Goal: Task Accomplishment & Management: Manage account settings

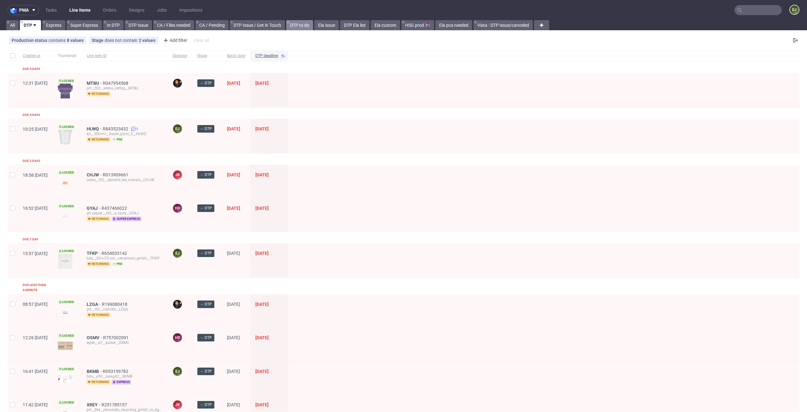
click at [301, 26] on link "DTP to do" at bounding box center [299, 25] width 27 height 10
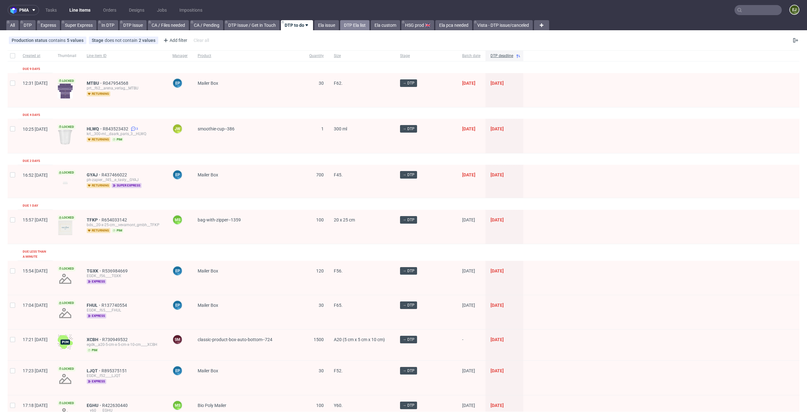
click at [358, 28] on link "DTP Ela list" at bounding box center [354, 25] width 29 height 10
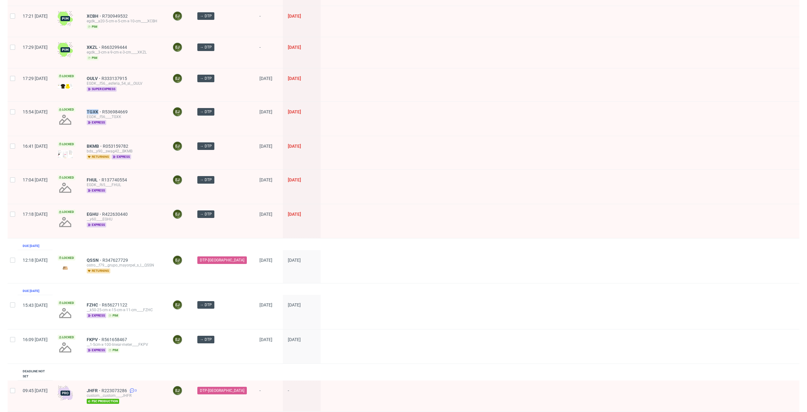
scroll to position [237, 0]
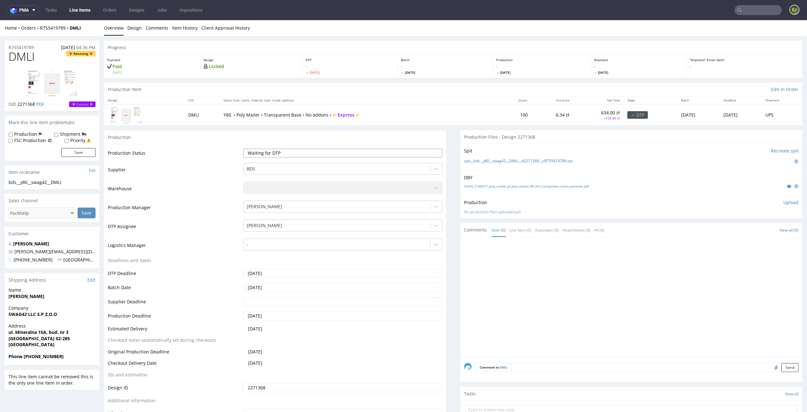
click at [349, 154] on select "Waiting for Artwork Waiting for Diecut Waiting for Mockup Waiting for DTP Waiti…" at bounding box center [342, 153] width 199 height 9
select select "dtp_in_process"
click at [243, 149] on select "Waiting for Artwork Waiting for Diecut Waiting for Mockup Waiting for DTP Waiti…" at bounding box center [342, 153] width 199 height 9
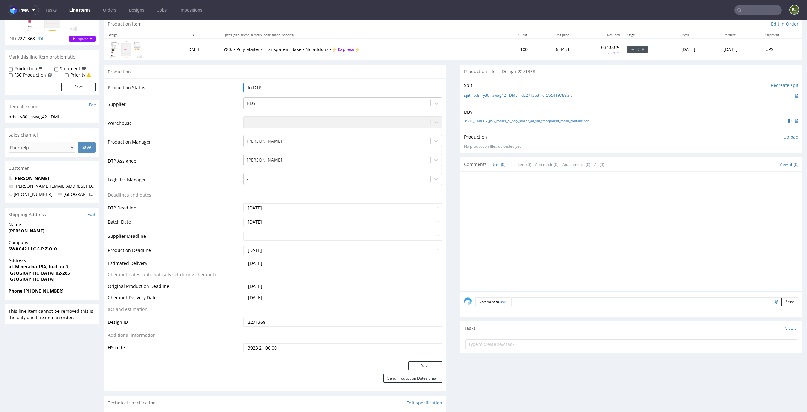
scroll to position [75, 0]
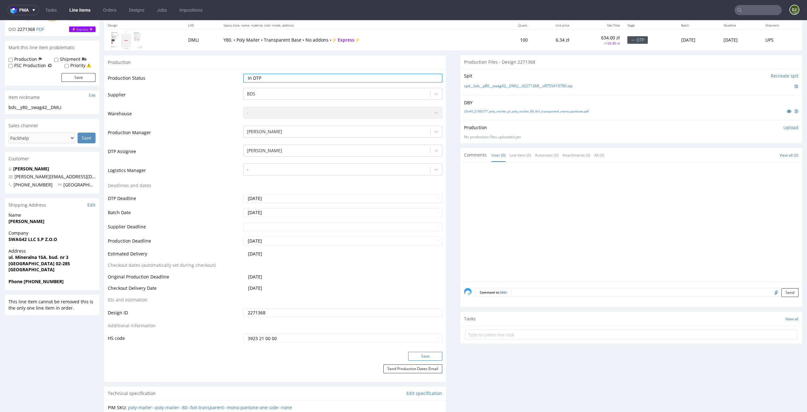
click at [429, 357] on button "Save" at bounding box center [425, 356] width 34 height 9
click at [495, 111] on link "35x45_2188377_poly_mailer_pl_poly_mailer_80_foil_transparent_mono_pantone.pdf" at bounding box center [526, 111] width 124 height 4
click at [484, 84] on link "spit__bds__y80__swag42__DMLI__d2271368__oR755419789.zip" at bounding box center [518, 86] width 108 height 5
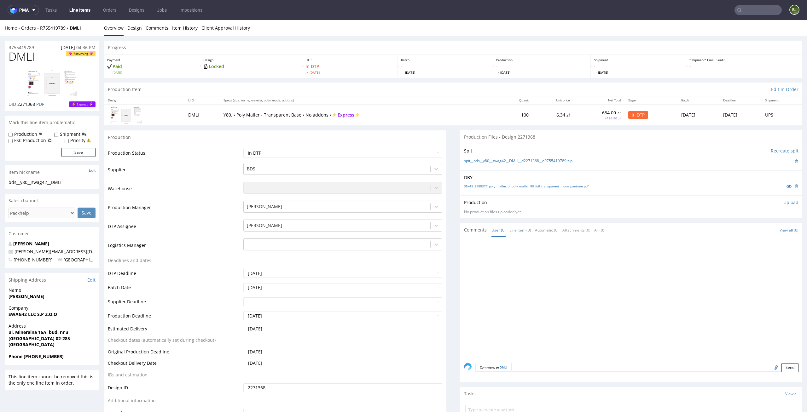
click at [414, 74] on span "[DATE]" at bounding box center [445, 72] width 89 height 4
click at [483, 159] on link "spit__bds__y80__swag42__DMLI__d2271368__oR755419789.zip" at bounding box center [518, 161] width 108 height 5
click at [783, 200] on p "Upload" at bounding box center [790, 203] width 15 height 6
click at [740, 234] on div "Add files" at bounding box center [754, 231] width 32 height 9
type input "C:\fakepath\bds__y80__swag42__DMLI__d2271368__oR755419789__latest__front.pdf"
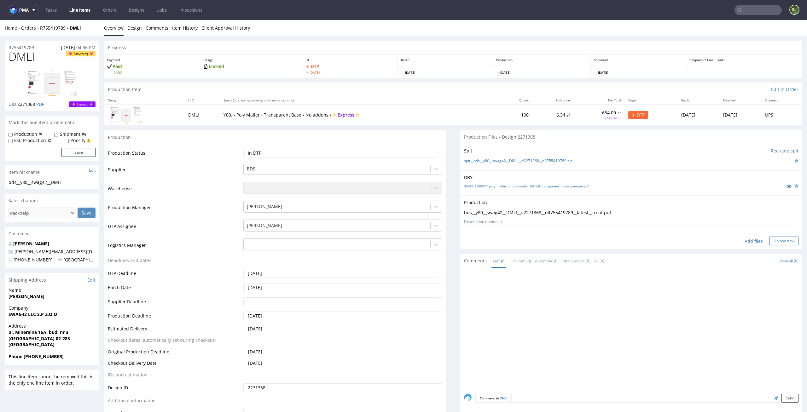
click at [769, 240] on button "Upload now" at bounding box center [783, 241] width 29 height 9
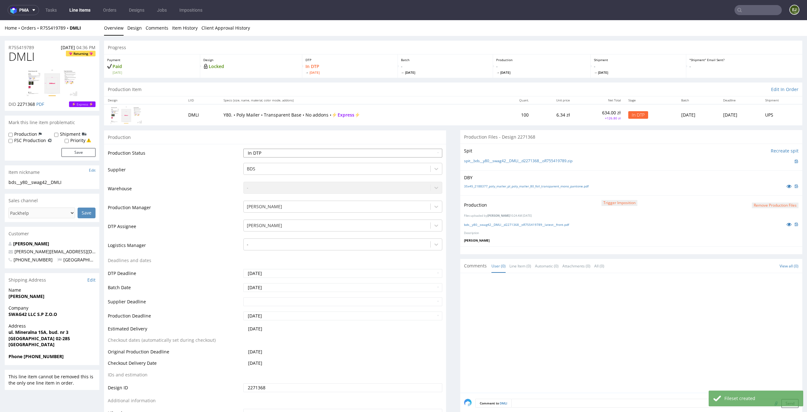
click at [430, 152] on select "Waiting for Artwork Waiting for Diecut Waiting for Mockup Waiting for DTP Waiti…" at bounding box center [342, 153] width 199 height 9
select select "dtp_production_ready"
click at [243, 149] on select "Waiting for Artwork Waiting for Diecut Waiting for Mockup Waiting for DTP Waiti…" at bounding box center [342, 153] width 199 height 9
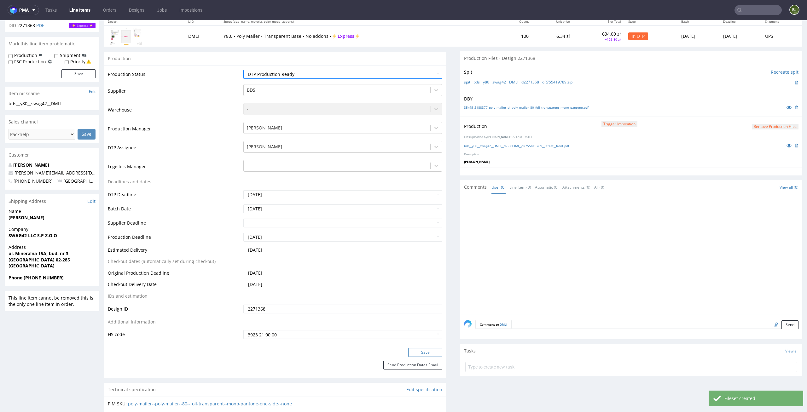
click at [424, 353] on button "Save" at bounding box center [425, 352] width 34 height 9
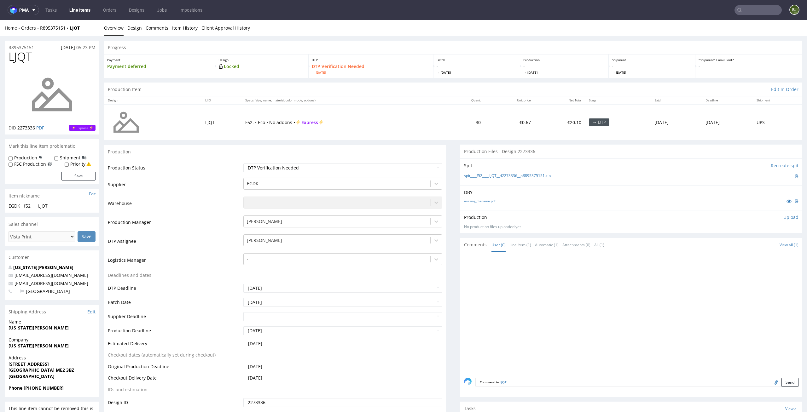
click at [483, 203] on div "missing_filename.pdf" at bounding box center [631, 201] width 334 height 7
click at [483, 201] on link "missing_filename.pdf" at bounding box center [480, 201] width 32 height 4
click at [482, 178] on link "spit____f52____LJQT__d2273336__oR895375151.zip" at bounding box center [507, 175] width 87 height 5
click at [402, 164] on select "Waiting for Artwork Waiting for Diecut Waiting for Mockup Waiting for DTP Waiti…" at bounding box center [342, 168] width 199 height 9
select select "dtp_in_process"
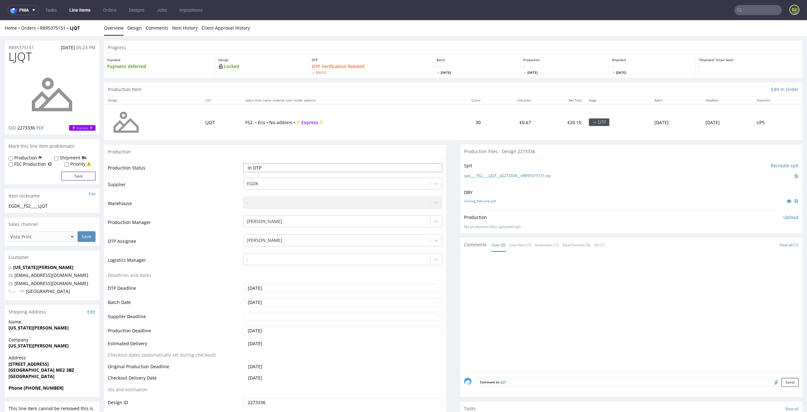
click at [243, 164] on select "Waiting for Artwork Waiting for Diecut Waiting for Mockup Waiting for DTP Waiti…" at bounding box center [342, 168] width 199 height 9
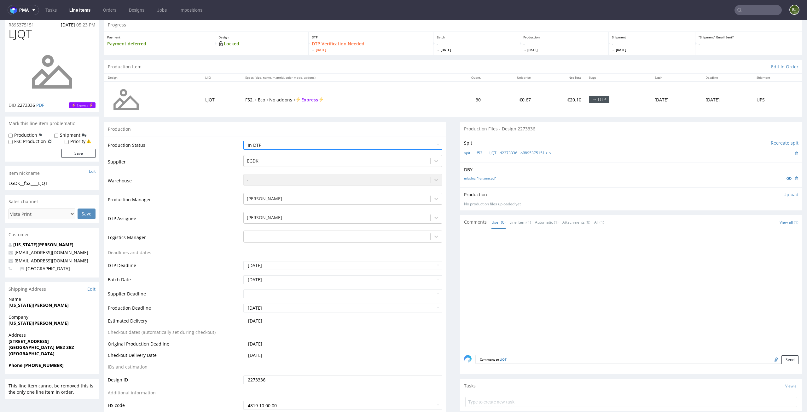
scroll to position [57, 0]
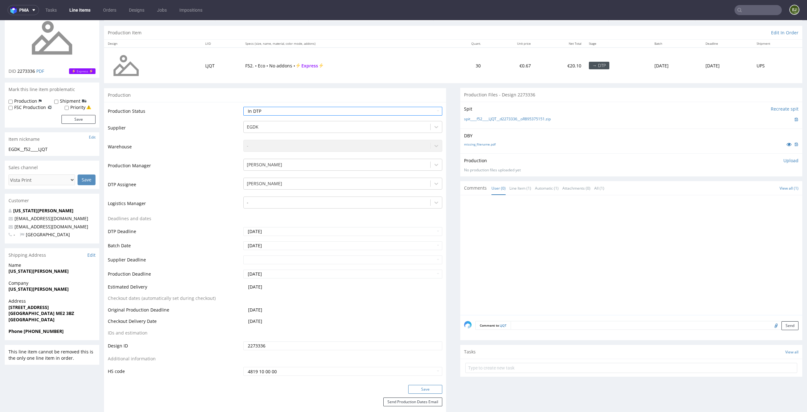
click at [430, 387] on button "Save" at bounding box center [425, 389] width 34 height 9
click at [557, 247] on div at bounding box center [633, 257] width 338 height 116
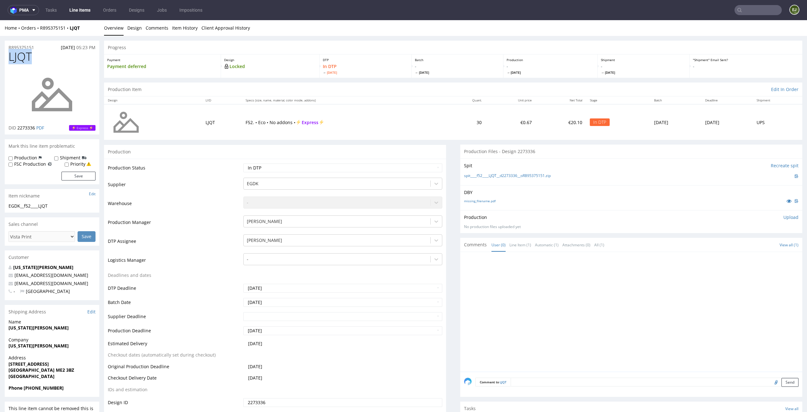
drag, startPoint x: 34, startPoint y: 55, endPoint x: 0, endPoint y: 55, distance: 34.4
copy span "LJQT"
click at [783, 218] on p "Upload" at bounding box center [790, 217] width 15 height 6
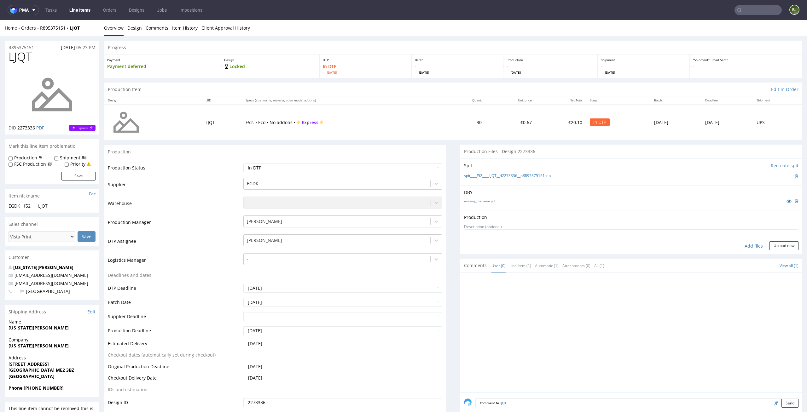
click at [742, 243] on div "Add files" at bounding box center [754, 245] width 32 height 9
type input "C:\fakepath\EGDK__f52____LJQT__d2273336__oR895375151__latest__outside.pdf"
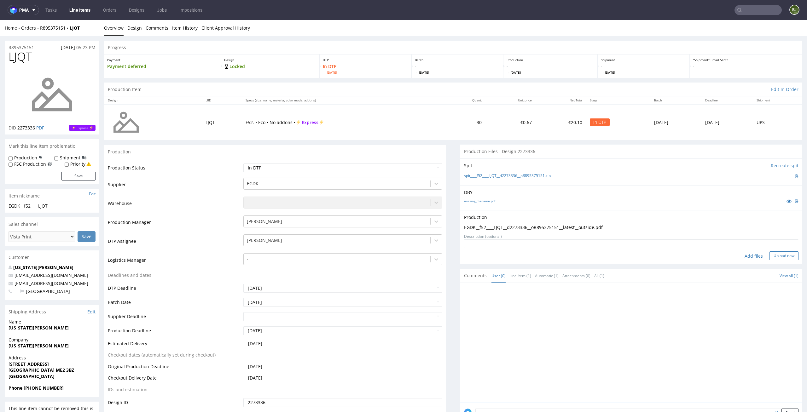
click at [783, 256] on button "Upload now" at bounding box center [783, 256] width 29 height 9
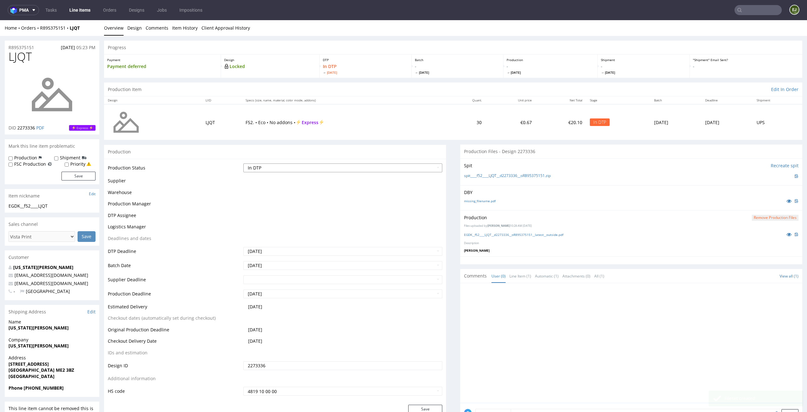
click at [425, 166] on select "Waiting for Artwork Waiting for Diecut Waiting for Mockup Waiting for DTP Waiti…" at bounding box center [342, 168] width 199 height 9
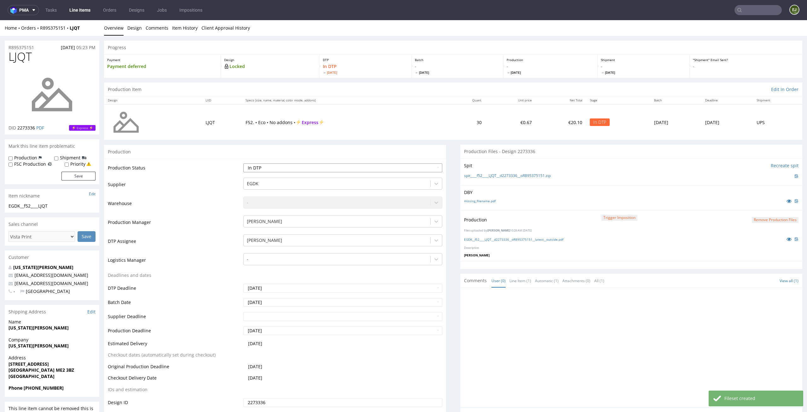
select select "dtp_production_ready"
click at [243, 164] on select "Waiting for Artwork Waiting for Diecut Waiting for Mockup Waiting for DTP Waiti…" at bounding box center [342, 168] width 199 height 9
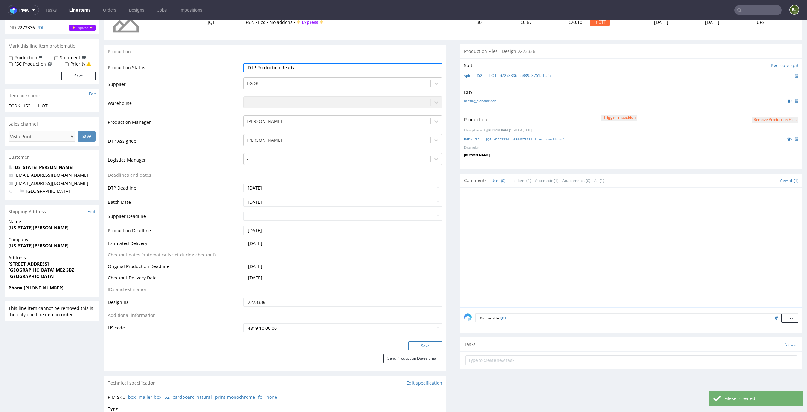
click at [428, 347] on button "Save" at bounding box center [425, 346] width 34 height 9
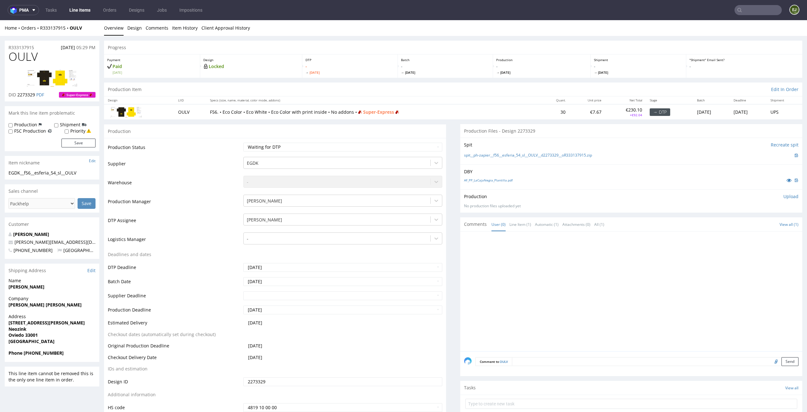
click at [367, 156] on td "EGDK" at bounding box center [342, 165] width 201 height 19
click at [367, 150] on select "Waiting for Artwork Waiting for Diecut Waiting for Mockup Waiting for DTP Waiti…" at bounding box center [342, 147] width 199 height 9
select select "dtp_in_process"
click at [243, 143] on select "Waiting for Artwork Waiting for Diecut Waiting for Mockup Waiting for DTP Waiti…" at bounding box center [342, 147] width 199 height 9
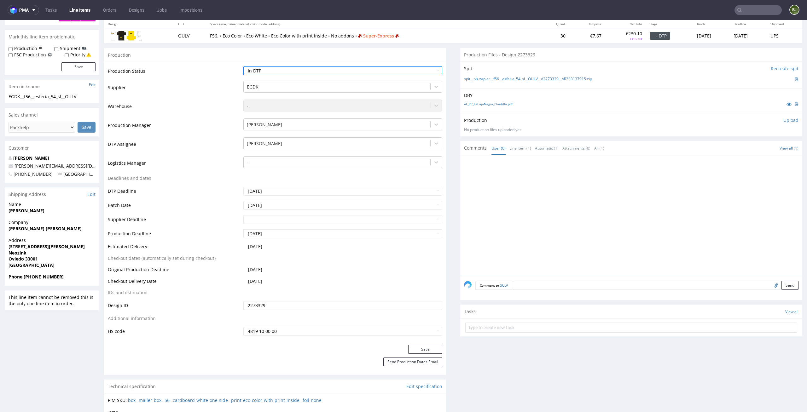
scroll to position [90, 0]
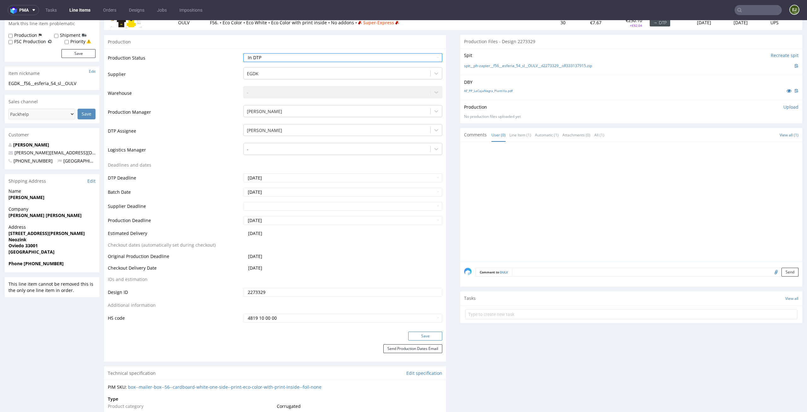
click at [430, 333] on button "Save" at bounding box center [425, 336] width 34 height 9
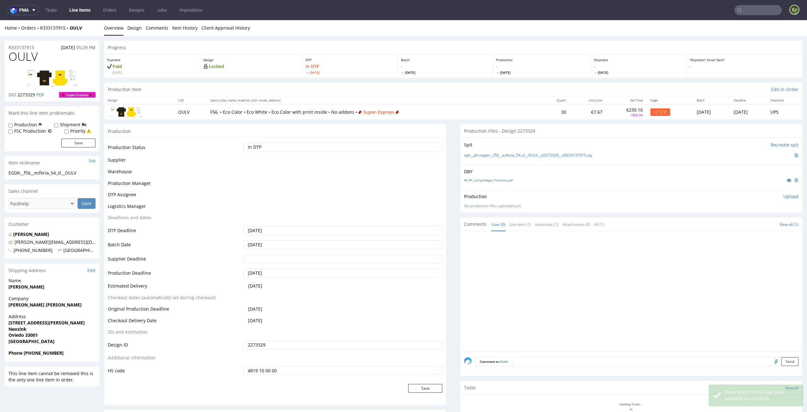
scroll to position [85, 0]
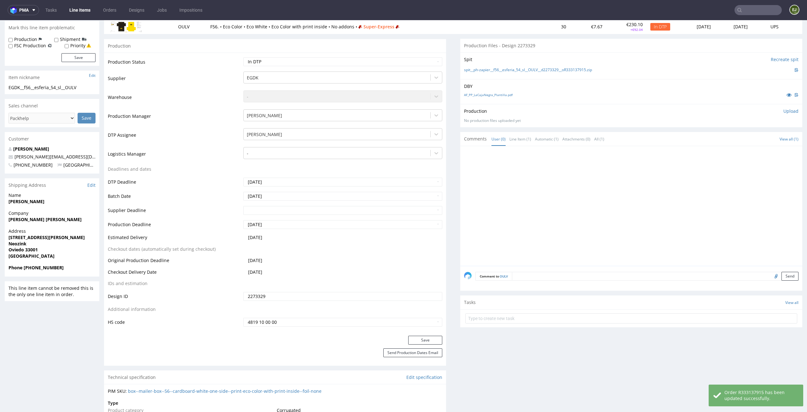
click at [481, 97] on div "AF_PP_LaCajaNegra_Plantilla.pdf" at bounding box center [631, 94] width 334 height 7
click at [481, 95] on link "AF_PP_LaCajaNegra_Plantilla.pdf" at bounding box center [488, 95] width 49 height 4
click at [476, 71] on link "spit__ph-zapier__f56__esferia_54_sl__OULV__d2273329__oR333137915.zip" at bounding box center [528, 69] width 128 height 5
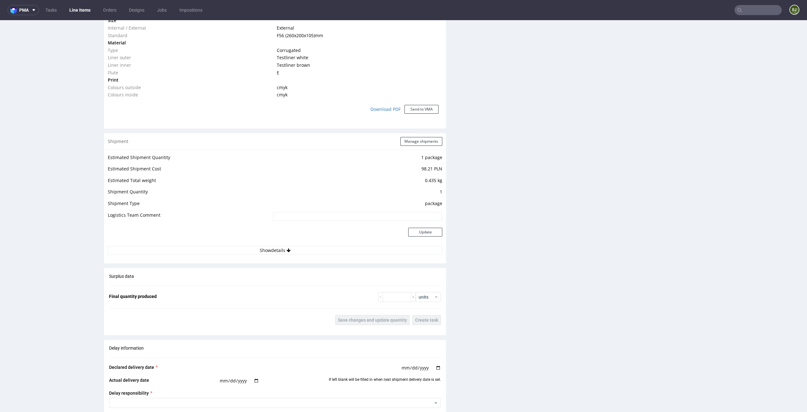
scroll to position [0, 0]
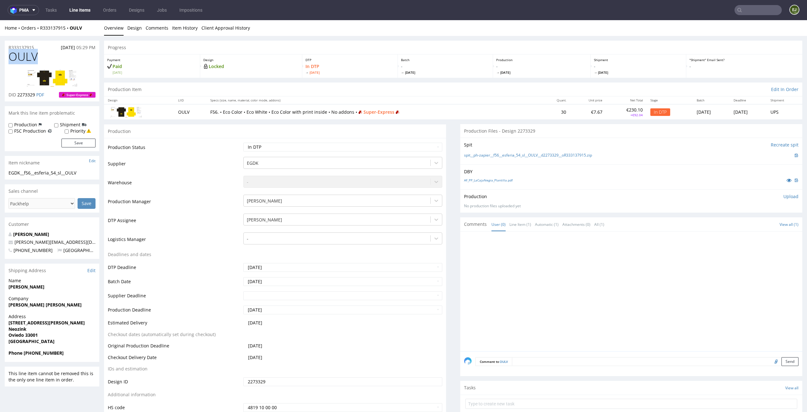
drag, startPoint x: 40, startPoint y: 56, endPoint x: 3, endPoint y: 58, distance: 36.6
copy span "OULV"
click at [785, 198] on p "Upload" at bounding box center [790, 197] width 15 height 6
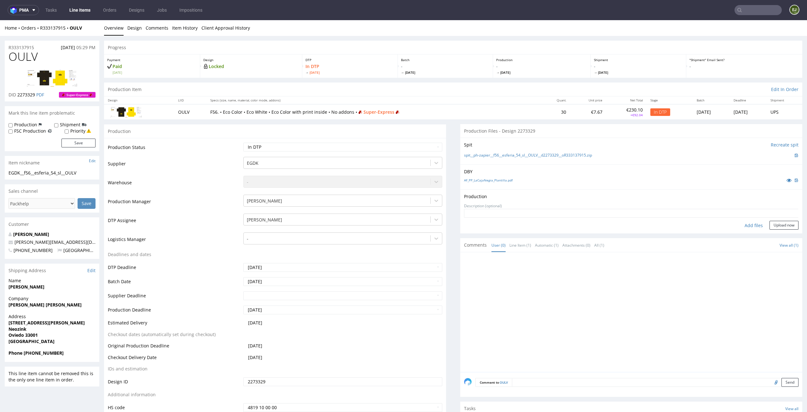
click at [748, 227] on div "Add files" at bounding box center [754, 225] width 32 height 9
type input "C:\fakepath\EGDK__f56__esferia_54_sl__OULV__d2273329__oR333137915__latest__insi…"
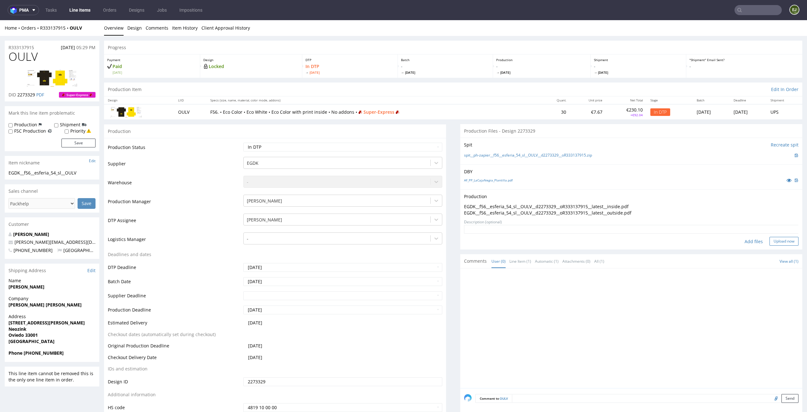
click at [774, 244] on button "Upload now" at bounding box center [783, 241] width 29 height 9
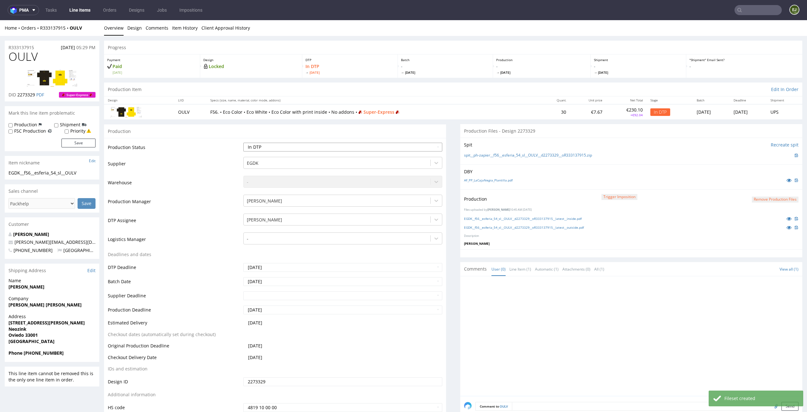
click at [426, 147] on select "Waiting for Artwork Waiting for Diecut Waiting for Mockup Waiting for DTP Waiti…" at bounding box center [342, 147] width 199 height 9
select select "dtp_production_ready"
click at [243, 143] on select "Waiting for Artwork Waiting for Diecut Waiting for Mockup Waiting for DTP Waiti…" at bounding box center [342, 147] width 199 height 9
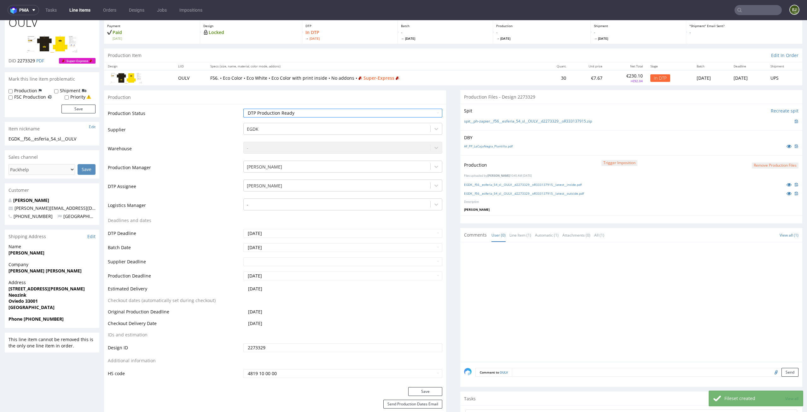
scroll to position [46, 0]
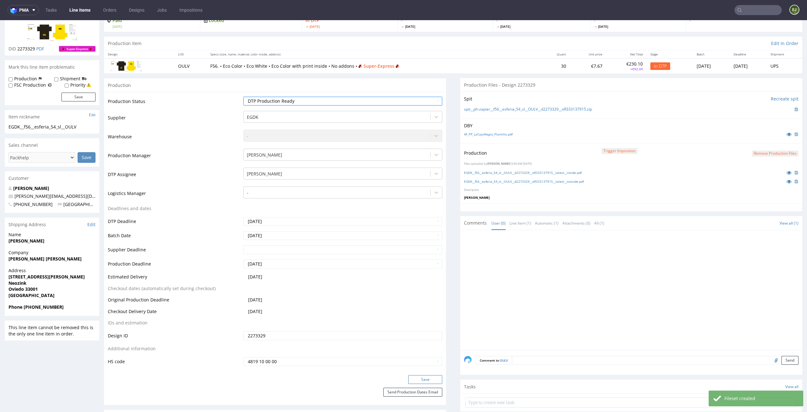
click at [428, 381] on button "Save" at bounding box center [425, 379] width 34 height 9
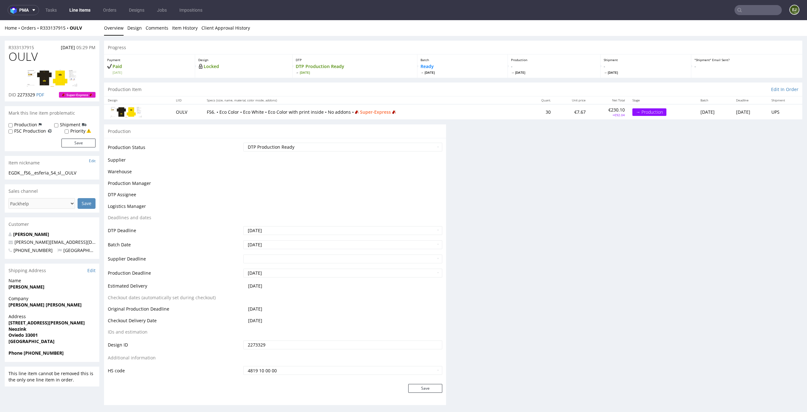
scroll to position [0, 0]
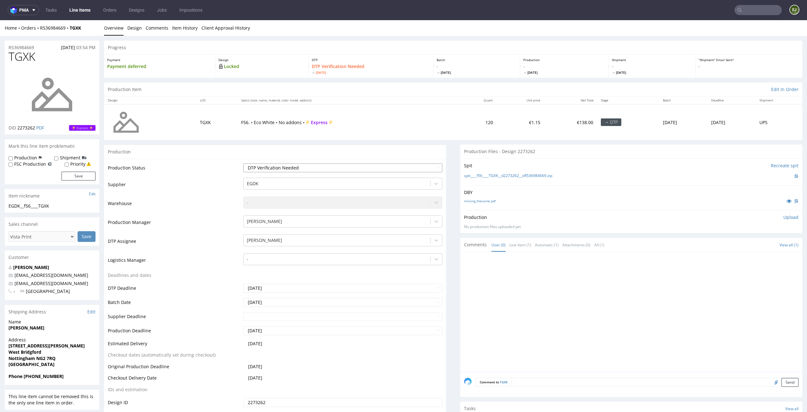
click at [407, 165] on select "Waiting for Artwork Waiting for Diecut Waiting for Mockup Waiting for DTP Waiti…" at bounding box center [342, 168] width 199 height 9
select select "dtp_in_process"
click at [243, 164] on select "Waiting for Artwork Waiting for Diecut Waiting for Mockup Waiting for DTP Waiti…" at bounding box center [342, 168] width 199 height 9
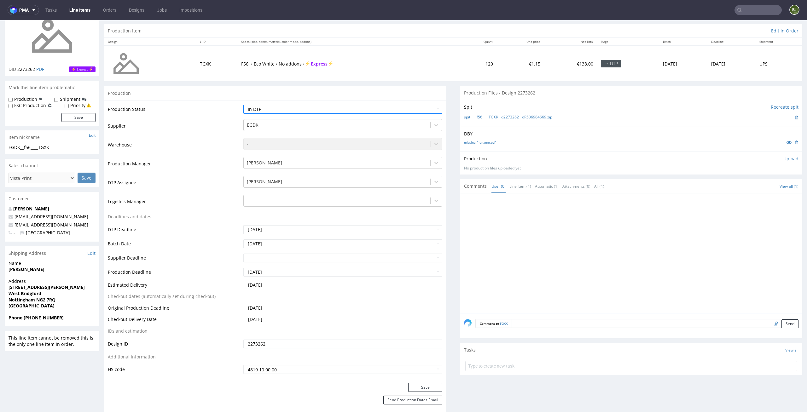
scroll to position [91, 0]
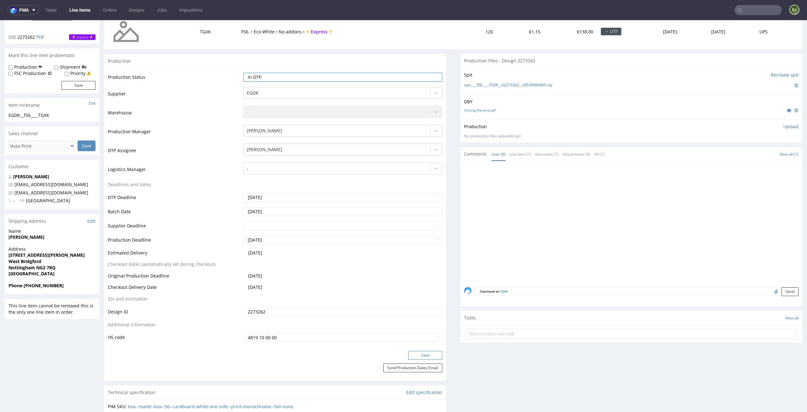
click at [427, 351] on button "Save" at bounding box center [425, 355] width 34 height 9
click at [477, 110] on link "missing_filename.pdf" at bounding box center [480, 110] width 32 height 4
click at [479, 83] on link "spit____f56____TGXK__d2273262__oR536984669.zip" at bounding box center [508, 85] width 88 height 5
click at [784, 130] on p "Upload" at bounding box center [790, 127] width 15 height 6
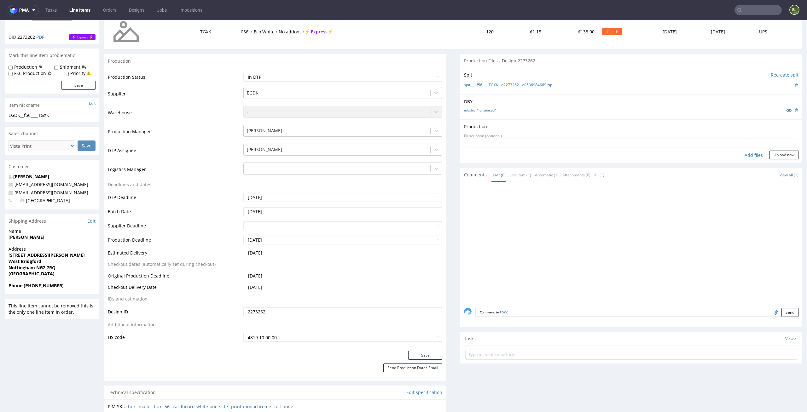
click at [751, 157] on div "Add files" at bounding box center [754, 155] width 32 height 9
type input "C:\fakepath\EGDK__f56____TGXK__d2273262__oR536984669__latest__outside.pdf"
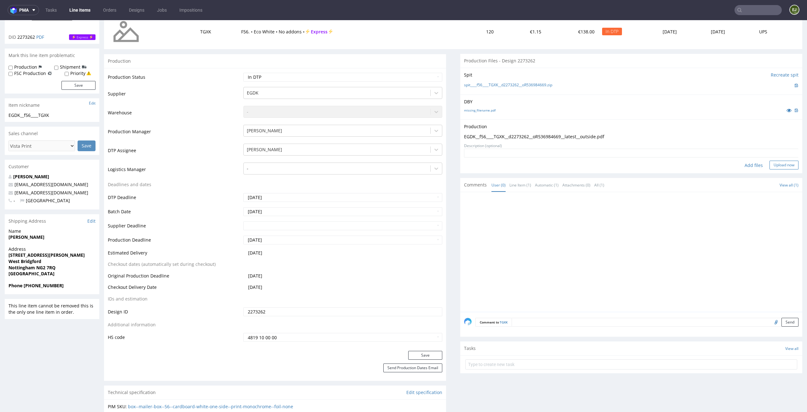
click at [782, 164] on button "Upload now" at bounding box center [783, 165] width 29 height 9
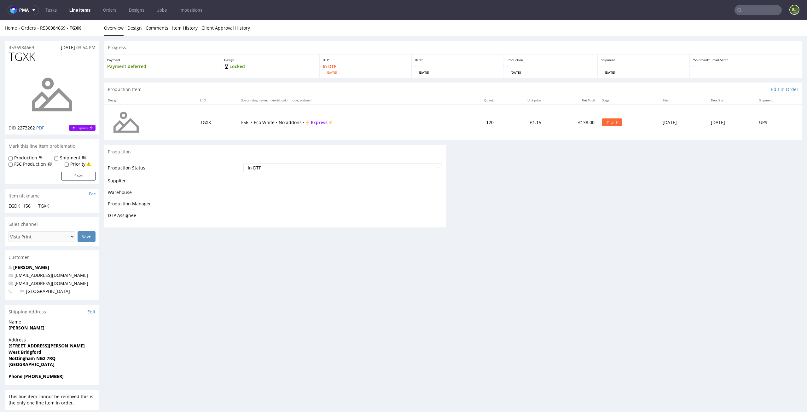
scroll to position [0, 0]
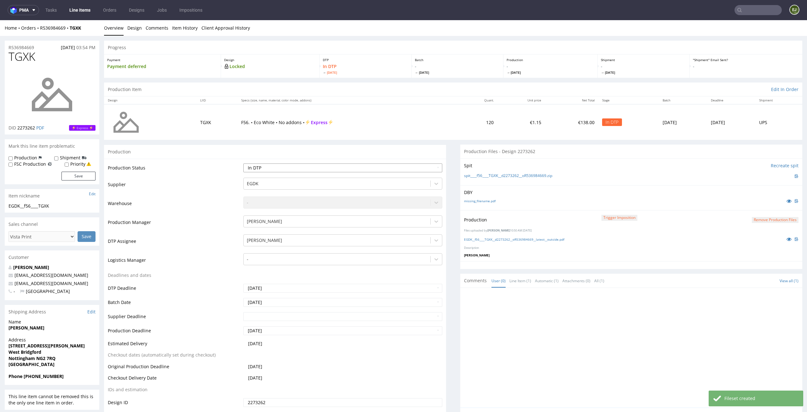
click at [425, 165] on select "Waiting for Artwork Waiting for Diecut Waiting for Mockup Waiting for DTP Waiti…" at bounding box center [342, 168] width 199 height 9
select select "dtp_production_ready"
click at [243, 164] on select "Waiting for Artwork Waiting for Diecut Waiting for Mockup Waiting for DTP Waiti…" at bounding box center [342, 168] width 199 height 9
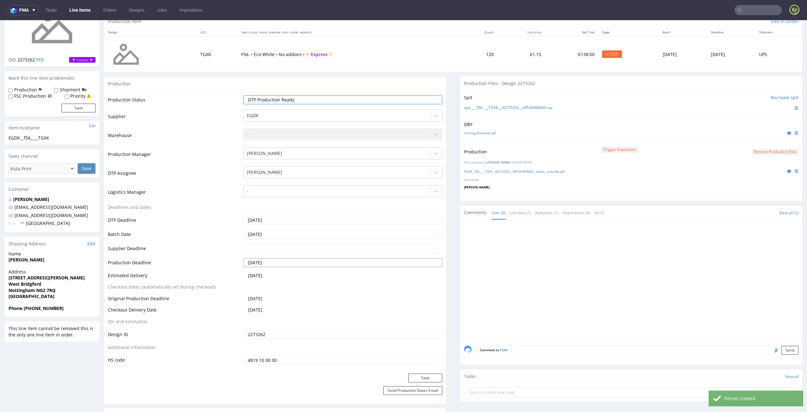
scroll to position [93, 0]
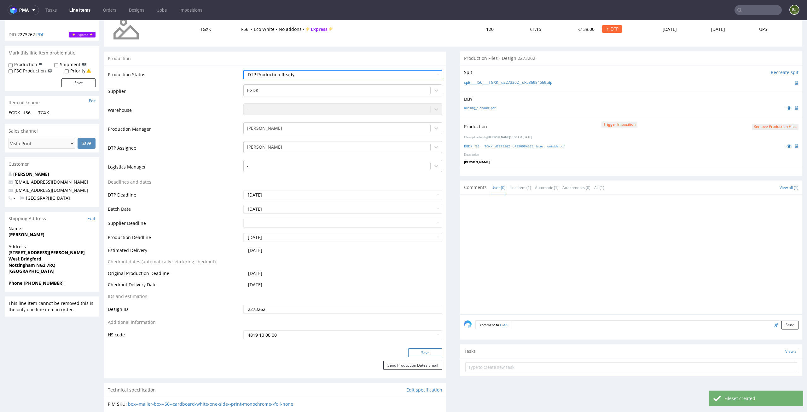
click at [427, 355] on button "Save" at bounding box center [425, 353] width 34 height 9
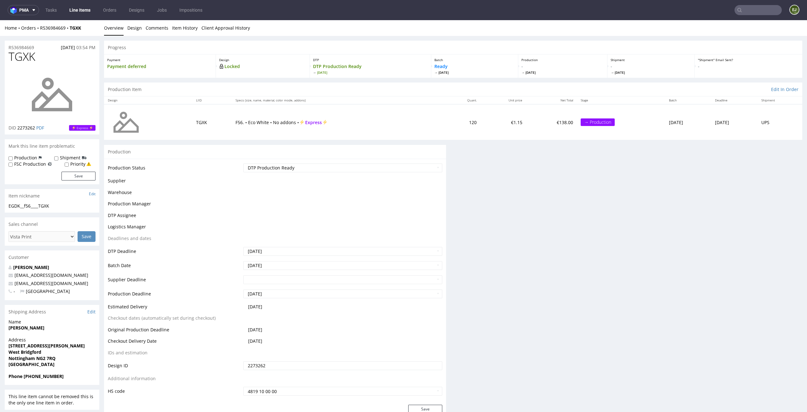
scroll to position [0, 0]
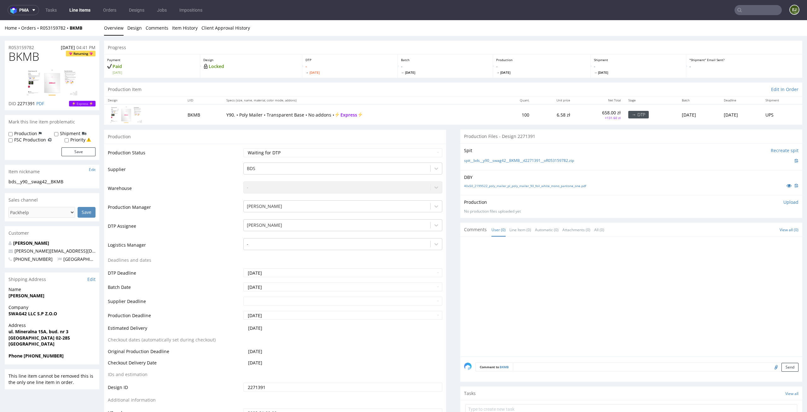
click at [495, 183] on div "40x50_2199522_poly_mailer_pl_poly_mailer_90_foil_white_mono_pantone_one.pdf" at bounding box center [631, 185] width 334 height 7
click at [495, 186] on link "40x50_2199522_poly_mailer_pl_poly_mailer_90_foil_white_mono_pantone_one.pdf" at bounding box center [525, 186] width 122 height 4
click at [494, 159] on link "spit__bds__y90__swag42__BKMB__d2271391__oR053159782.zip" at bounding box center [519, 160] width 110 height 5
click at [785, 204] on p "Upload" at bounding box center [790, 202] width 15 height 6
click at [740, 230] on div "Add files" at bounding box center [754, 230] width 32 height 9
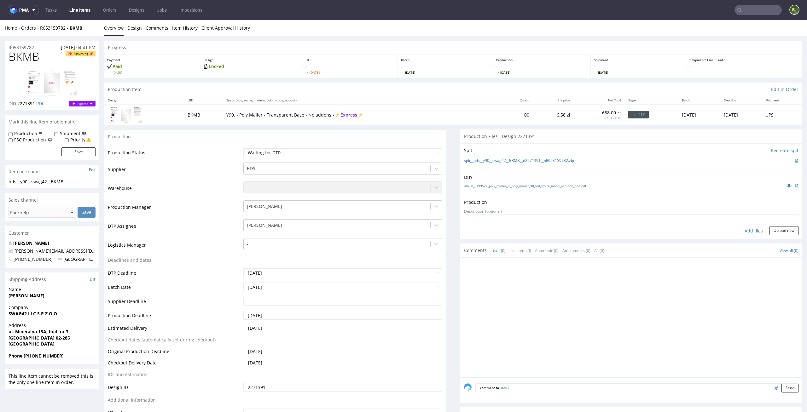
type input "C:\fakepath\bds__y90__swag42__BKMB__d2271391__oR053159782__latest__front.pdf"
click at [769, 240] on button "Upload now" at bounding box center [783, 240] width 29 height 9
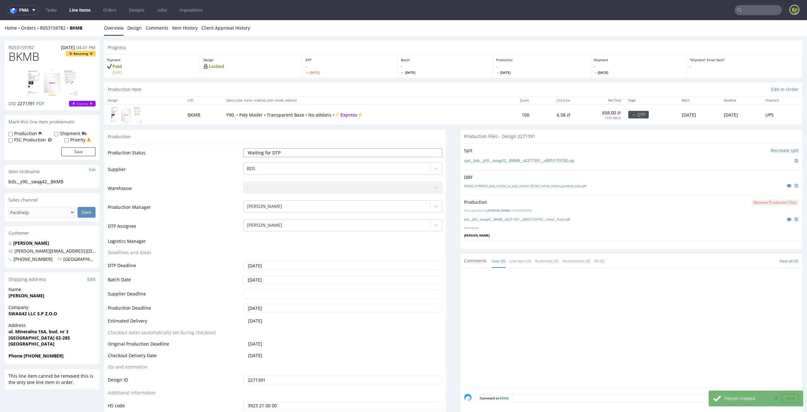
click at [431, 155] on select "Waiting for Artwork Waiting for Diecut Waiting for Mockup Waiting for DTP Waiti…" at bounding box center [342, 152] width 199 height 9
select select "dtp_production_ready"
click at [243, 148] on select "Waiting for Artwork Waiting for Diecut Waiting for Mockup Waiting for DTP Waiti…" at bounding box center [342, 152] width 199 height 9
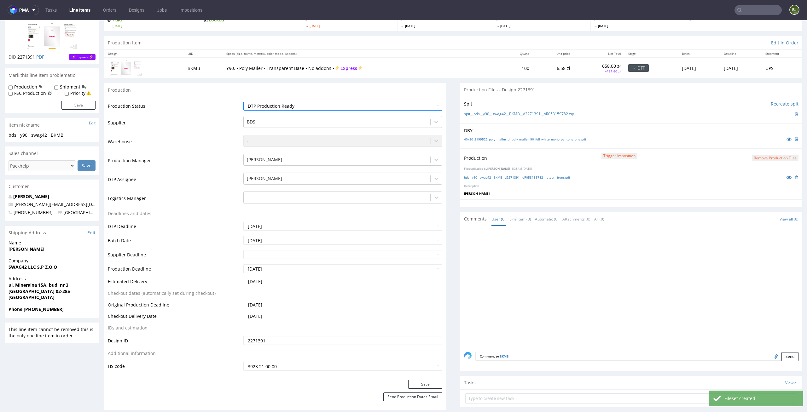
scroll to position [71, 0]
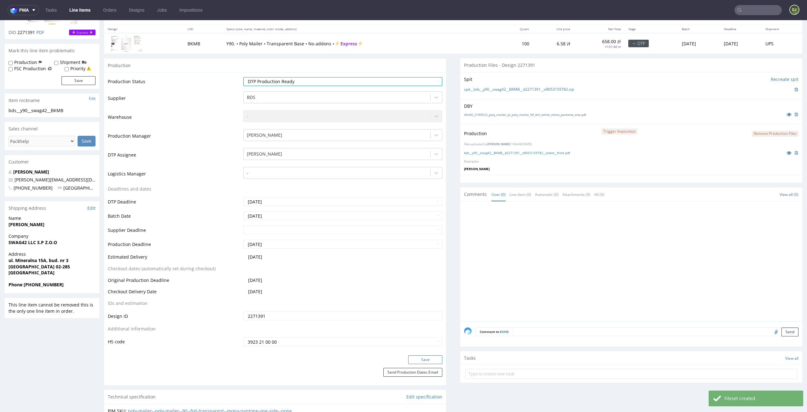
click at [419, 360] on button "Save" at bounding box center [425, 360] width 34 height 9
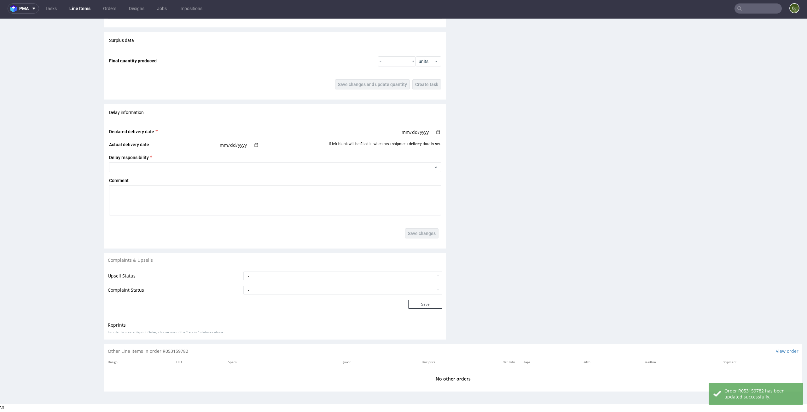
scroll to position [0, 0]
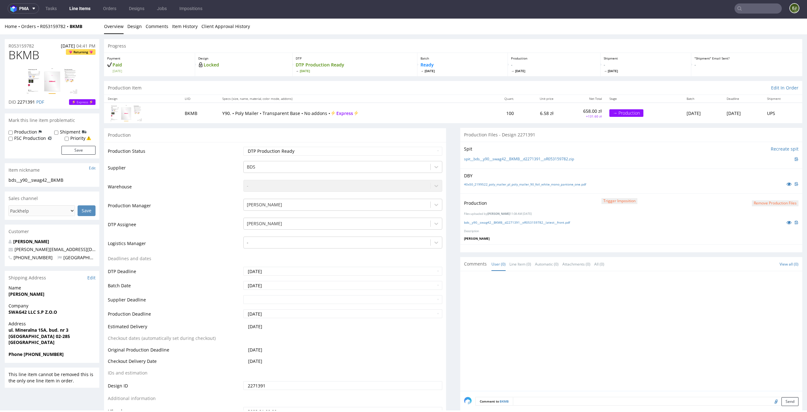
click at [764, 202] on button "Remove production files" at bounding box center [775, 203] width 47 height 6
click at [760, 191] on link "Yes" at bounding box center [755, 189] width 18 height 9
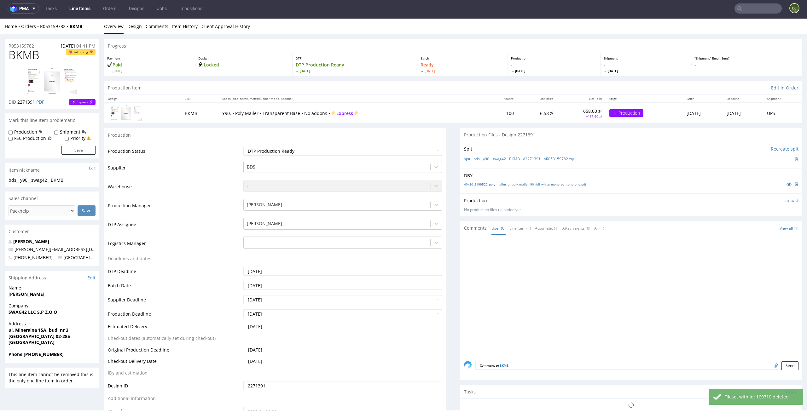
click at [783, 205] on div "Production Upload No production files uploaded yet Description (optional) Add f…" at bounding box center [631, 205] width 334 height 15
click at [783, 203] on p "Upload" at bounding box center [790, 201] width 15 height 6
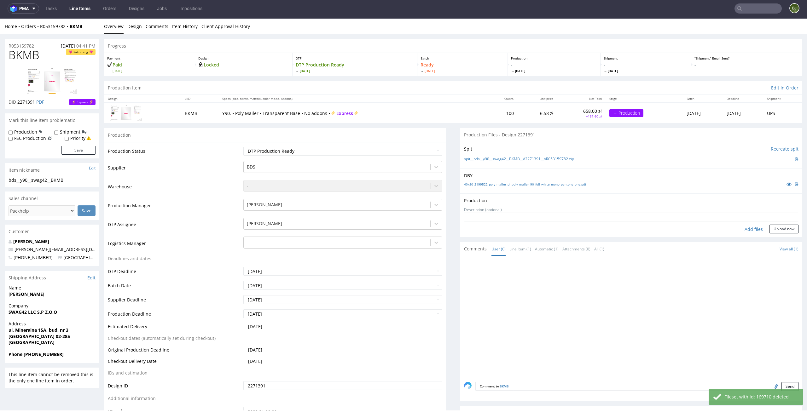
click at [747, 229] on div "Add files" at bounding box center [754, 229] width 32 height 9
type input "C:\fakepath\bds__y90__swag42__BKMB__d2271391__oR053159782__latest__front.pdf"
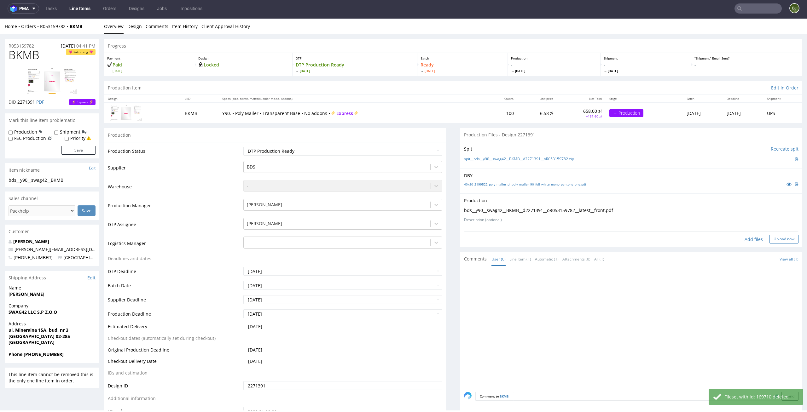
click at [785, 235] on button "Upload now" at bounding box center [783, 239] width 29 height 9
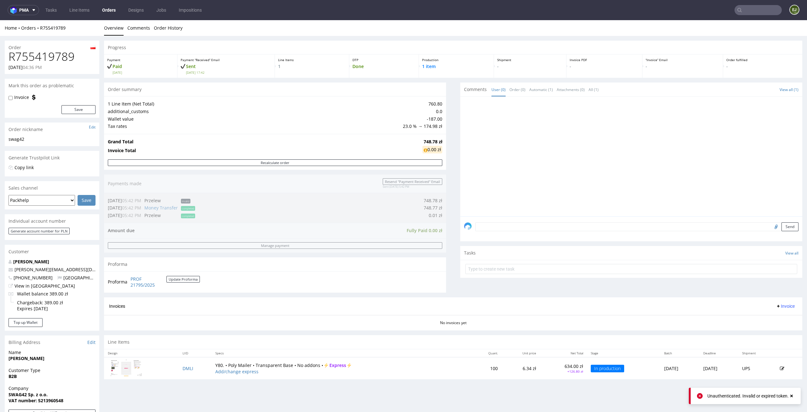
scroll to position [66, 0]
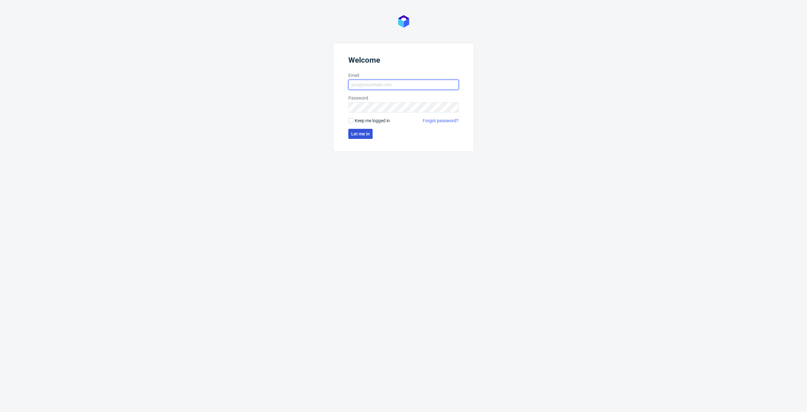
type input "[PERSON_NAME][EMAIL_ADDRESS][PERSON_NAME][DOMAIN_NAME]"
click at [360, 135] on span "Let me in" at bounding box center [360, 134] width 19 height 4
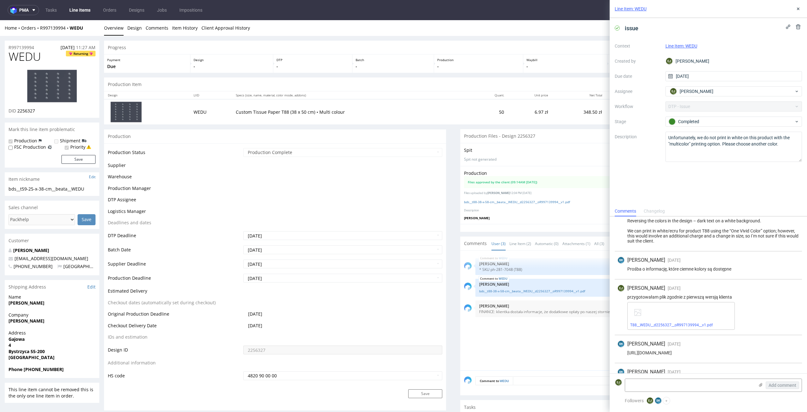
scroll to position [112, 0]
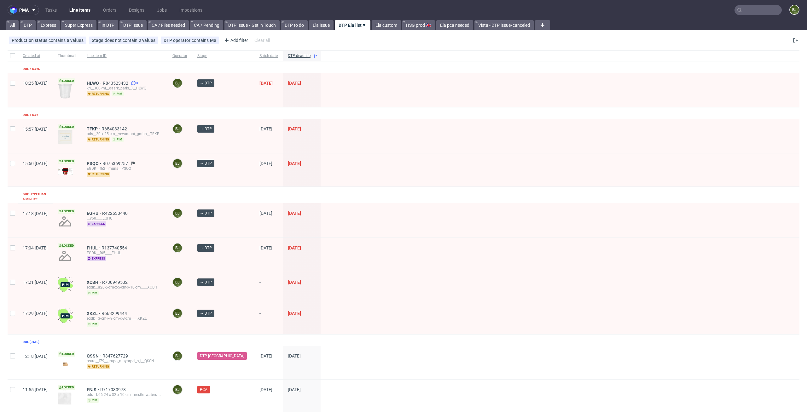
scroll to position [52, 0]
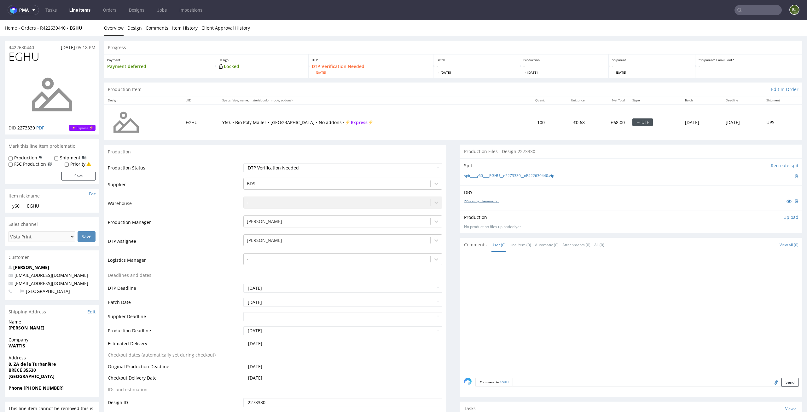
click at [467, 200] on link "22missing_filename.pdf" at bounding box center [481, 201] width 35 height 4
click at [471, 176] on link "spit____y60____EGHU__d2273330__oR422630440.zip" at bounding box center [509, 175] width 90 height 5
click at [381, 167] on select "Waiting for Artwork Waiting for Diecut Waiting for Mockup Waiting for DTP Waiti…" at bounding box center [342, 168] width 199 height 9
select select "dtp_in_process"
click at [243, 164] on select "Waiting for Artwork Waiting for Diecut Waiting for Mockup Waiting for DTP Waiti…" at bounding box center [342, 168] width 199 height 9
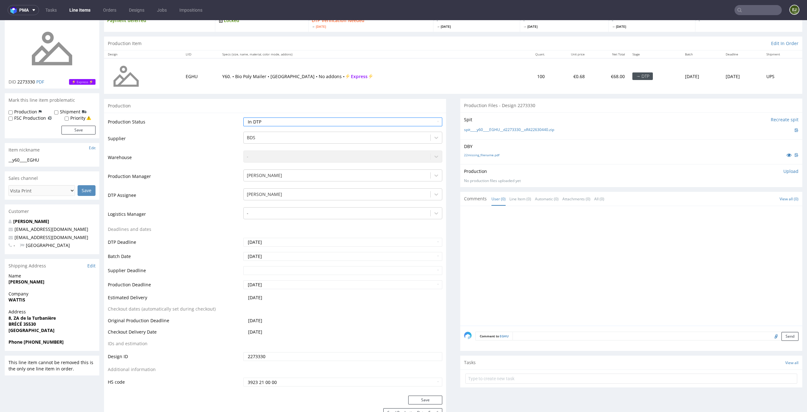
scroll to position [95, 0]
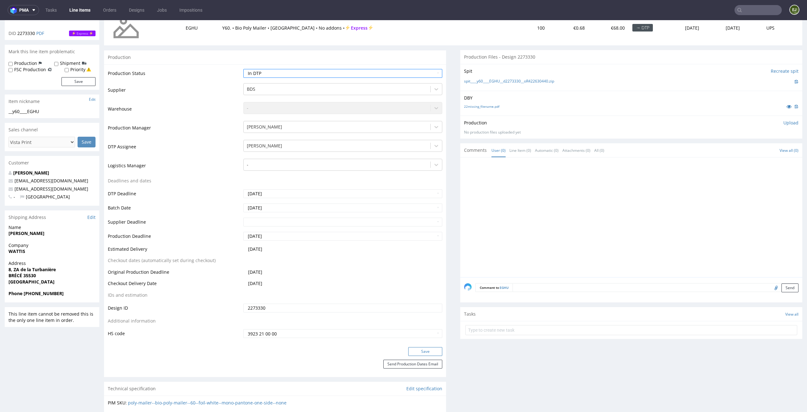
click at [415, 353] on button "Save" at bounding box center [425, 351] width 34 height 9
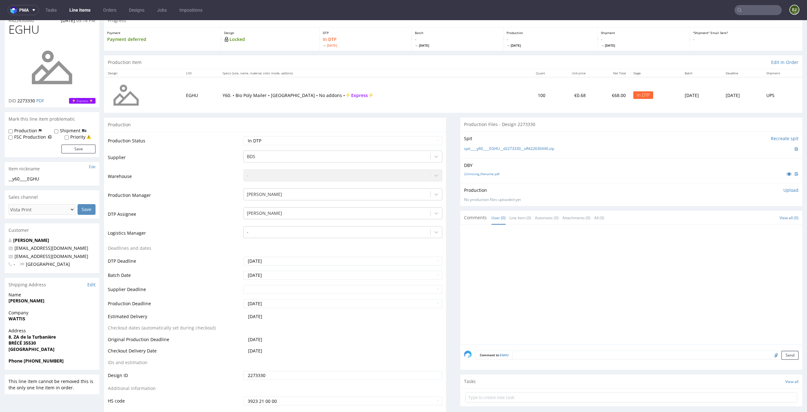
scroll to position [0, 0]
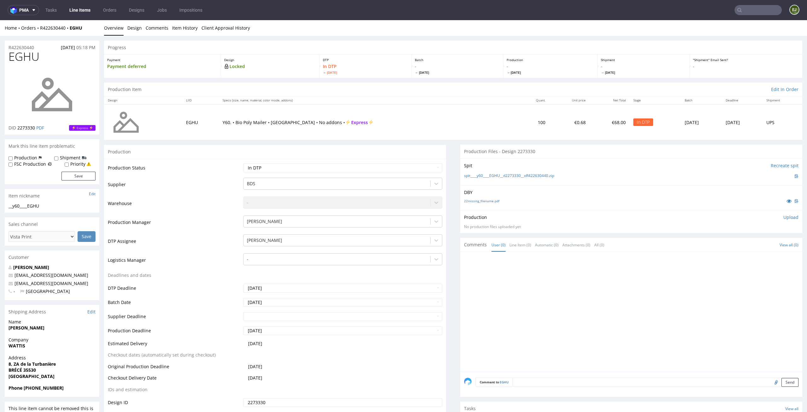
click at [190, 385] on td "Checkout Delivery Date" at bounding box center [175, 380] width 134 height 12
click at [783, 216] on p "Upload" at bounding box center [790, 217] width 15 height 6
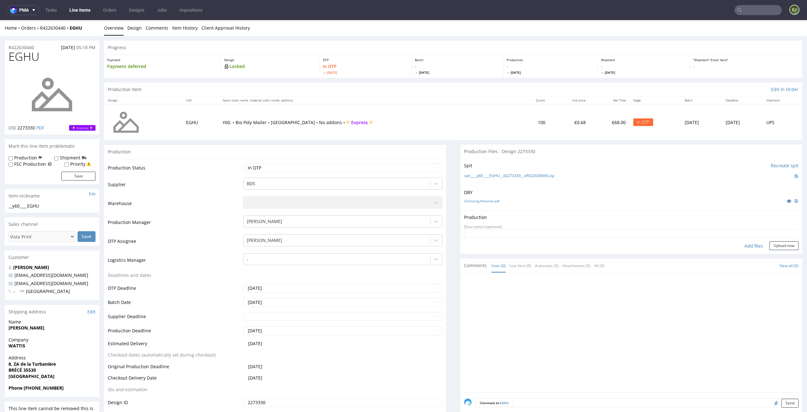
click at [738, 249] on div "Add files" at bounding box center [754, 245] width 32 height 9
click at [749, 241] on div "Add files" at bounding box center [754, 245] width 32 height 9
type input "C:\fakepath\__y60____EGHU__d2273330__oR422630440__latest__front.pdf"
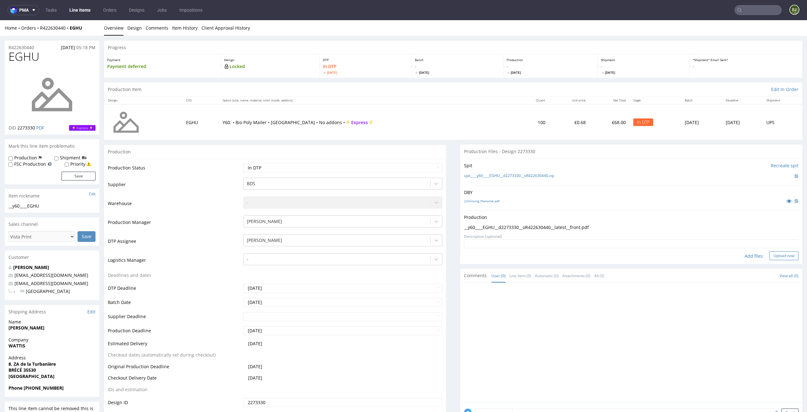
click at [777, 257] on button "Upload now" at bounding box center [783, 256] width 29 height 9
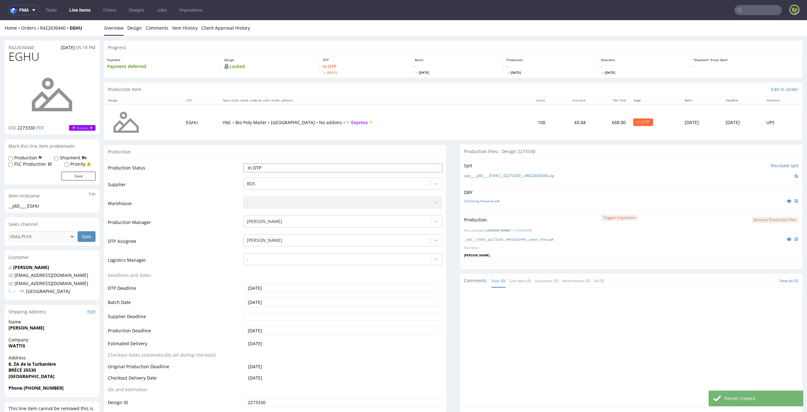
click at [419, 169] on select "Waiting for Artwork Waiting for Diecut Waiting for Mockup Waiting for DTP Waiti…" at bounding box center [342, 168] width 199 height 9
select select "dtp_production_ready"
click at [243, 164] on select "Waiting for Artwork Waiting for Diecut Waiting for Mockup Waiting for DTP Waiti…" at bounding box center [342, 168] width 199 height 9
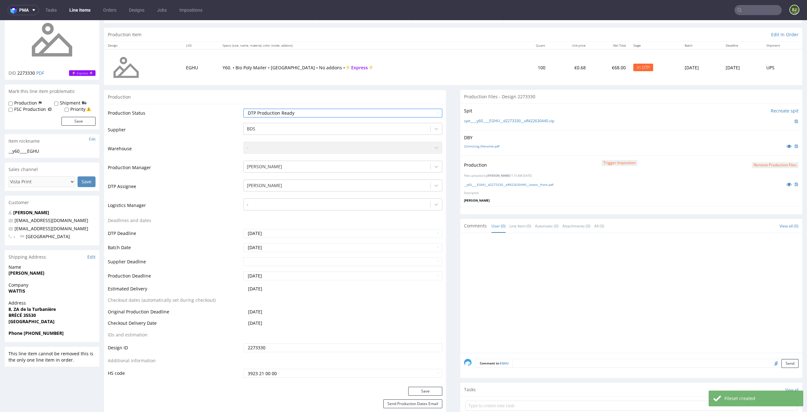
scroll to position [87, 0]
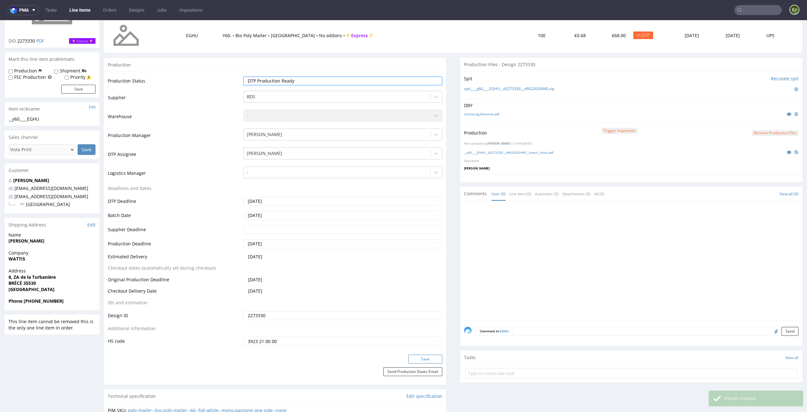
click at [431, 358] on button "Save" at bounding box center [425, 359] width 34 height 9
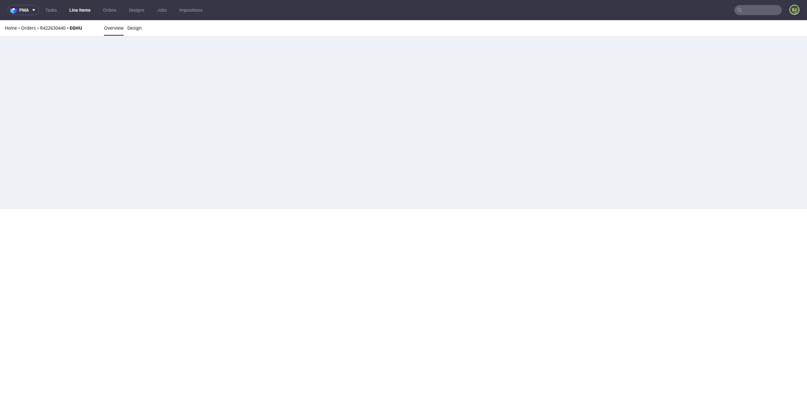
scroll to position [0, 0]
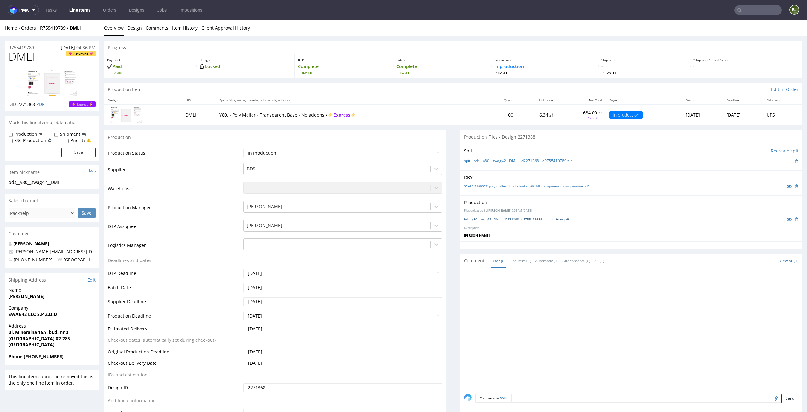
click at [504, 220] on link "bds__y80__swag42__DMLI__d2271368__oR755419789__latest__front.pdf" at bounding box center [516, 219] width 105 height 4
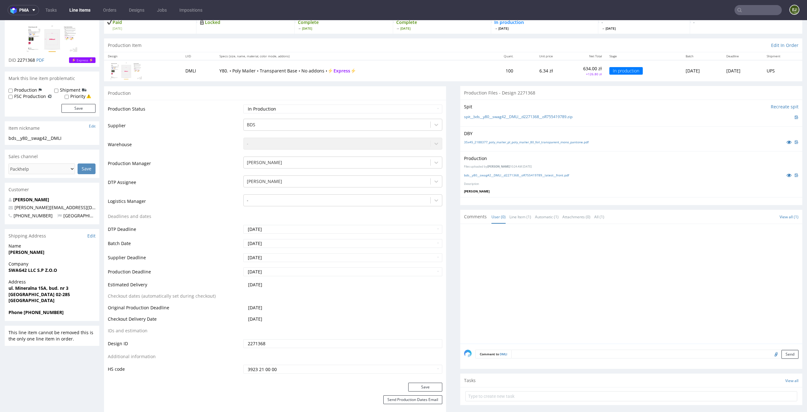
click at [566, 358] on textarea at bounding box center [654, 354] width 287 height 9
type textarea "plik z poprawnym kolorem"
click at [771, 384] on input "file" at bounding box center [775, 383] width 9 height 8
type input "C:\fakepath\bds__y80__swag42__DMLI__d2271368__oR755419789__latest__front.pdf"
click at [784, 383] on button "Send" at bounding box center [789, 383] width 17 height 9
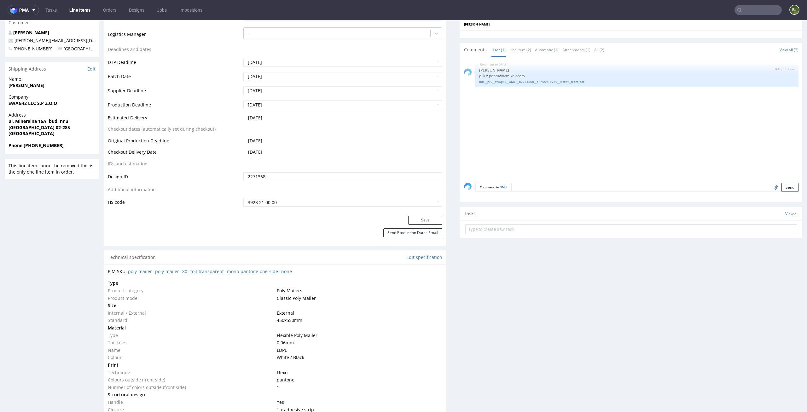
scroll to position [287, 0]
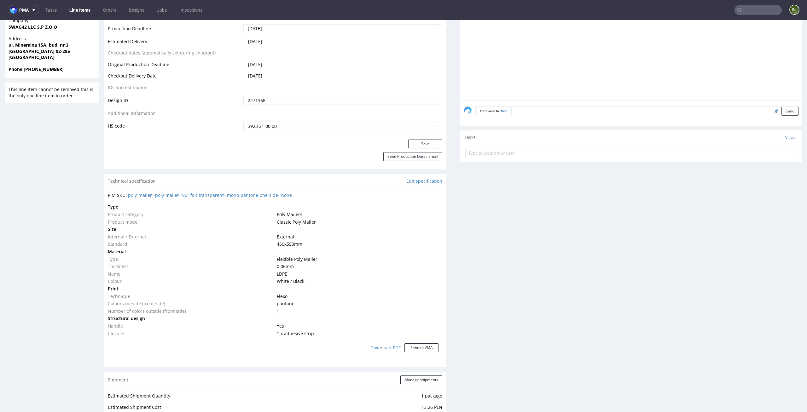
click at [521, 111] on textarea at bounding box center [654, 111] width 287 height 9
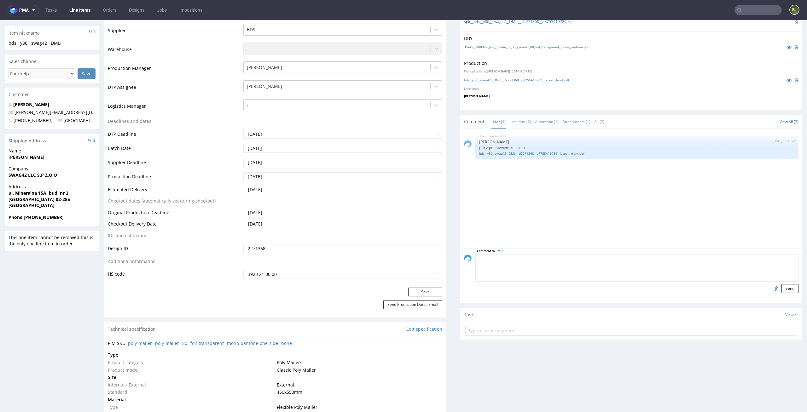
scroll to position [0, 0]
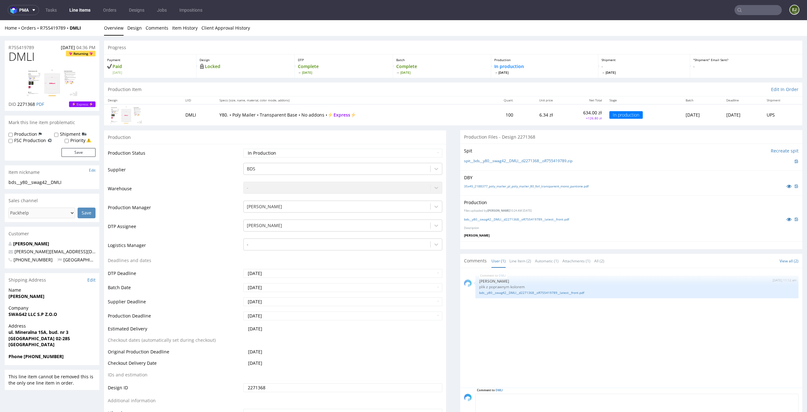
click at [423, 91] on div "Production Item Edit In Order" at bounding box center [453, 90] width 698 height 14
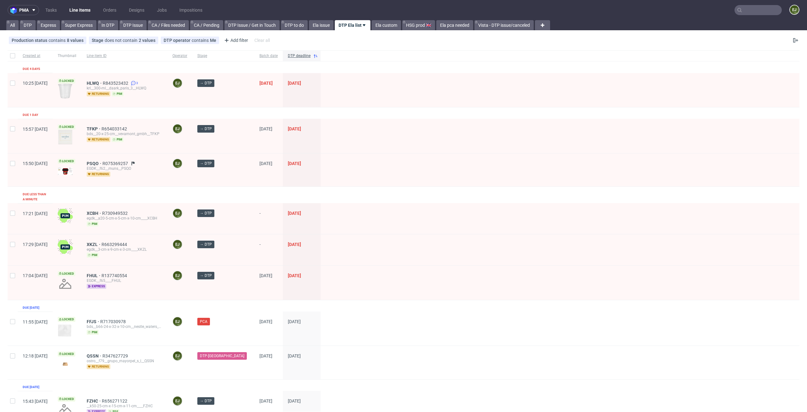
click at [741, 7] on input "text" at bounding box center [757, 10] width 47 height 10
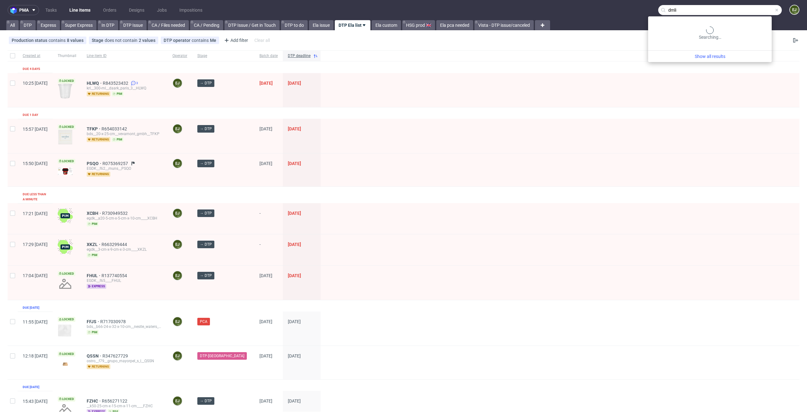
type input "dmli"
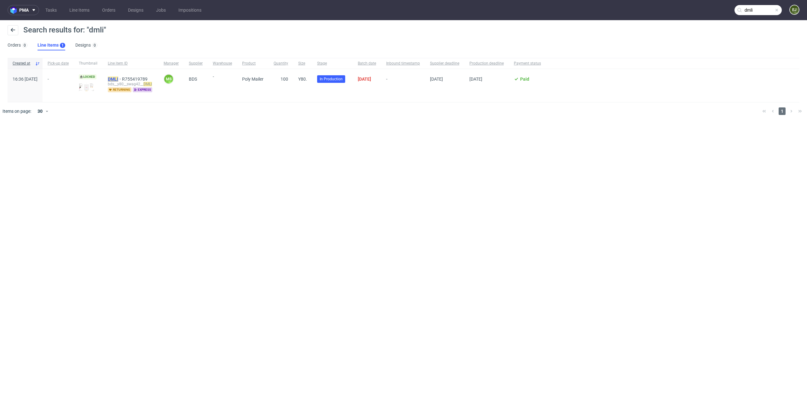
click at [118, 79] on mark "DMLI" at bounding box center [113, 79] width 10 height 5
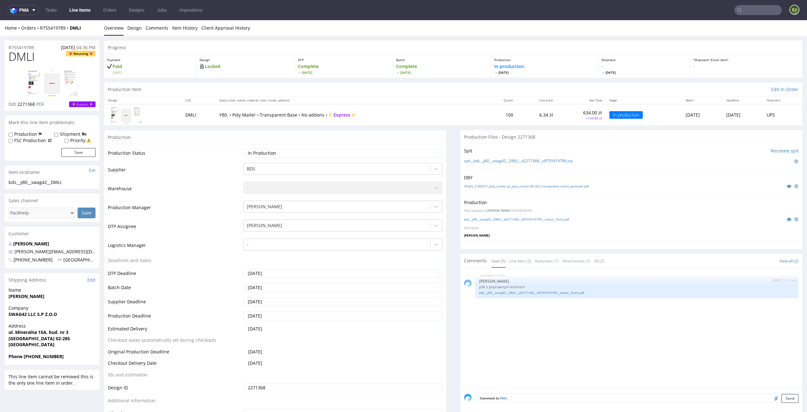
click at [88, 13] on link "Line Items" at bounding box center [80, 10] width 29 height 10
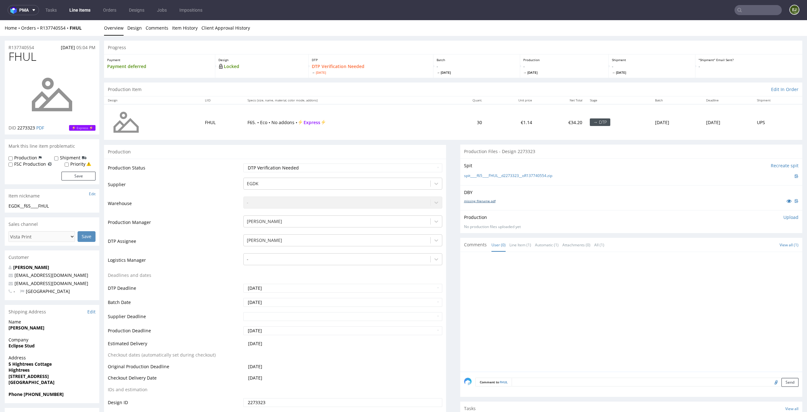
click at [486, 202] on link "missing_filename.pdf" at bounding box center [480, 201] width 32 height 4
click at [474, 173] on link "spit____f65____FHUL__d2273323__oR137740554.zip" at bounding box center [508, 175] width 88 height 5
click at [389, 170] on select "Waiting for Artwork Waiting for Diecut Waiting for Mockup Waiting for DTP Waiti…" at bounding box center [342, 168] width 199 height 9
select select "dtp_in_process"
click at [243, 164] on select "Waiting for Artwork Waiting for Diecut Waiting for Mockup Waiting for DTP Waiti…" at bounding box center [342, 168] width 199 height 9
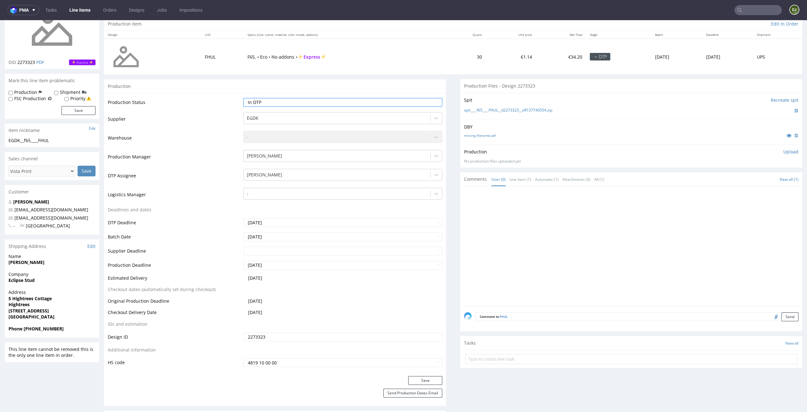
scroll to position [114, 0]
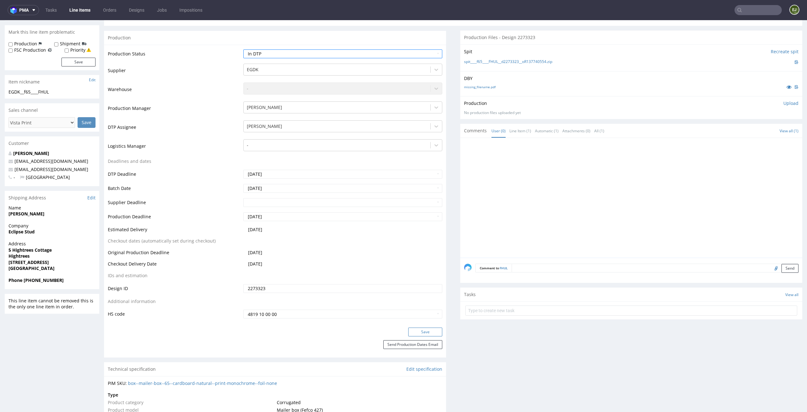
click at [426, 335] on button "Save" at bounding box center [425, 332] width 34 height 9
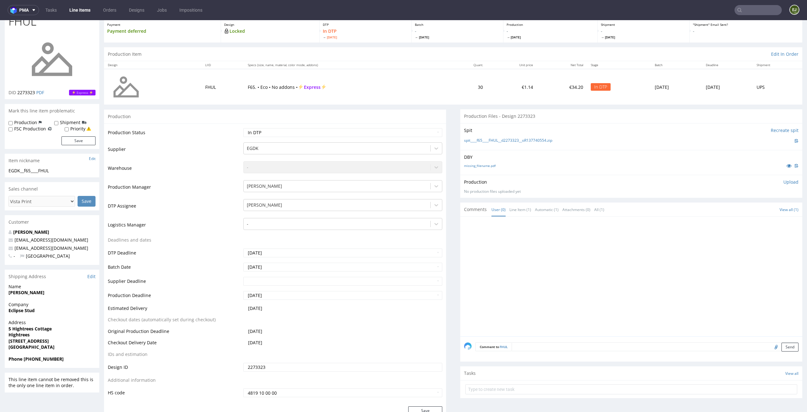
scroll to position [94, 0]
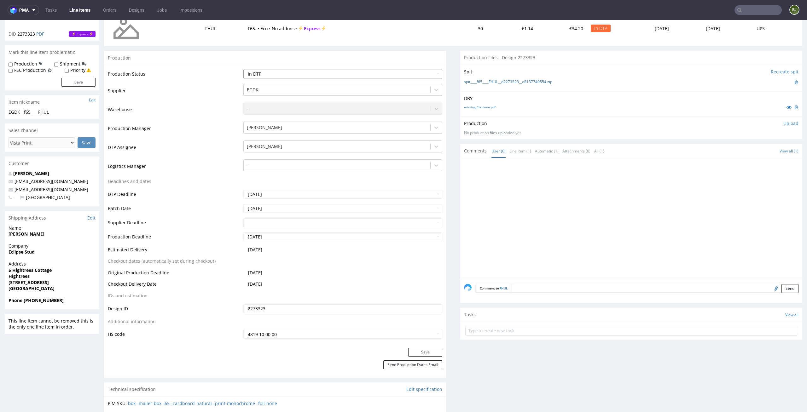
click at [416, 75] on select "Waiting for Artwork Waiting for Diecut Waiting for Mockup Waiting for DTP Waiti…" at bounding box center [342, 74] width 199 height 9
select select "dtp_issue"
click at [243, 70] on select "Waiting for Artwork Waiting for Diecut Waiting for Mockup Waiting for DTP Waiti…" at bounding box center [342, 74] width 199 height 9
click at [421, 356] on button "Save" at bounding box center [425, 352] width 34 height 9
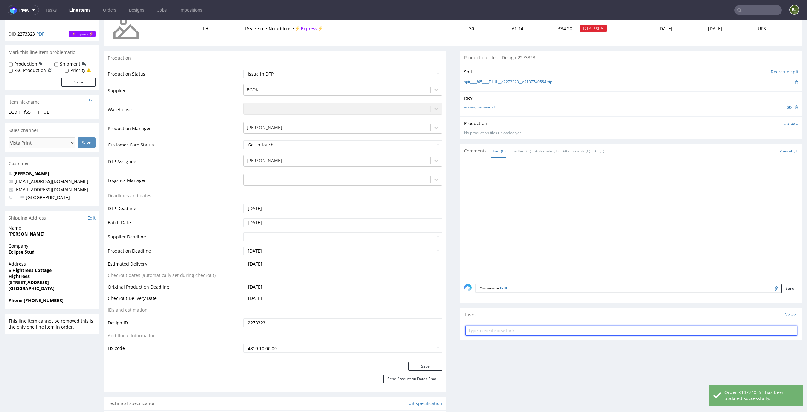
click at [500, 326] on input "text" at bounding box center [631, 331] width 332 height 10
type input "issue"
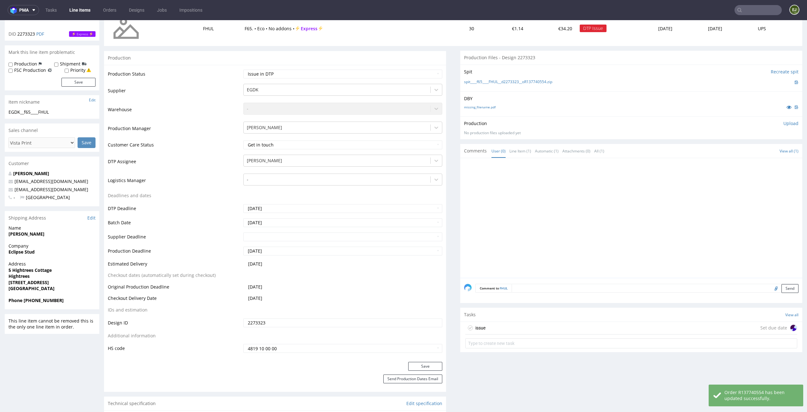
click at [503, 330] on div "issue Set due date" at bounding box center [631, 328] width 332 height 13
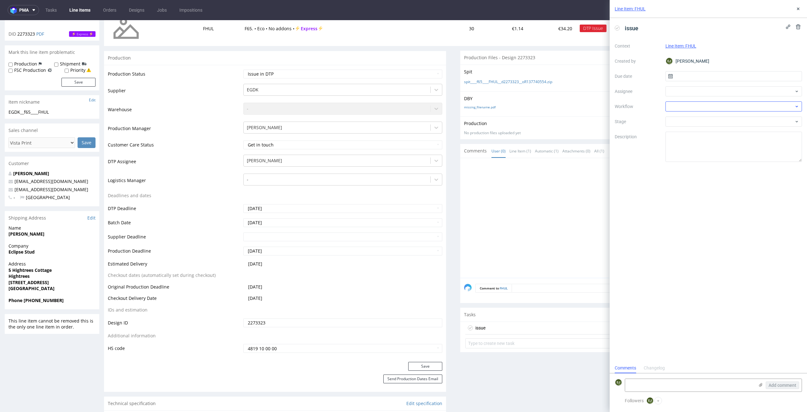
scroll to position [5, 0]
click at [739, 77] on input "text" at bounding box center [733, 76] width 137 height 10
click at [757, 131] on button "10" at bounding box center [754, 129] width 10 height 10
type input "[DATE]"
click at [755, 105] on div at bounding box center [733, 106] width 137 height 10
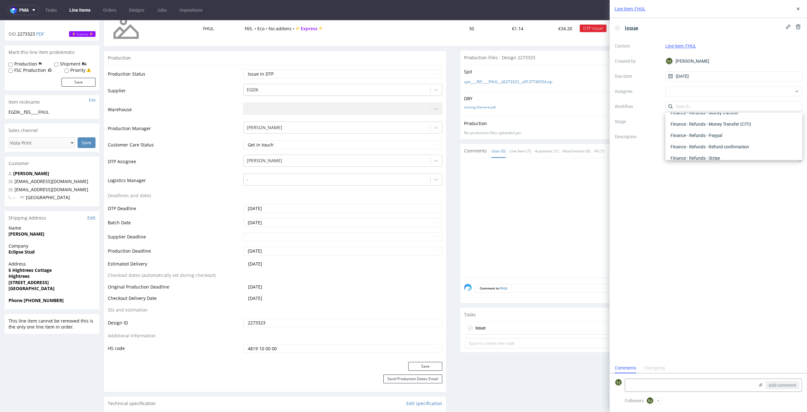
scroll to position [0, 0]
click at [756, 140] on div "DTP - Issue" at bounding box center [734, 140] width 132 height 11
click at [671, 383] on textarea at bounding box center [689, 385] width 129 height 13
paste textarea "Colorful design for the eco box"
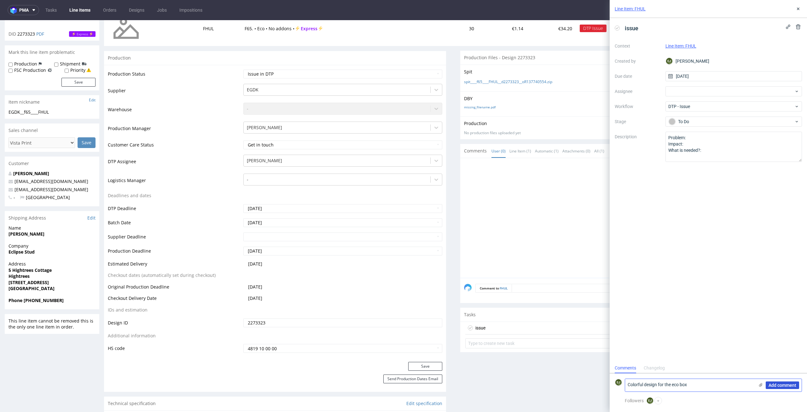
type textarea "Colorful design for the eco box"
click at [787, 382] on button "Add comment" at bounding box center [782, 386] width 33 height 8
click at [632, 27] on span "issue" at bounding box center [631, 28] width 19 height 10
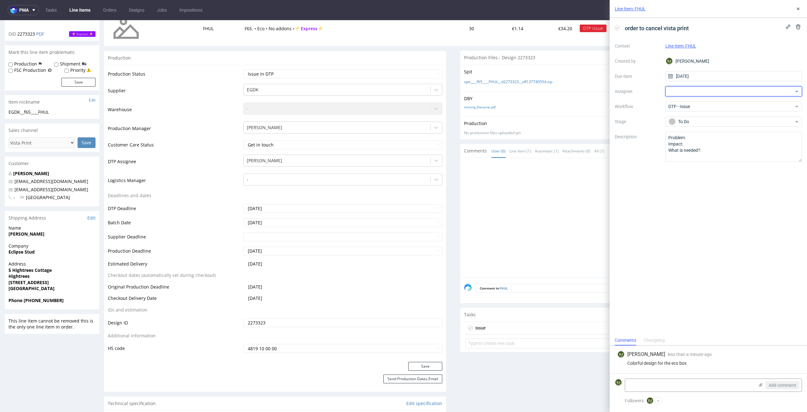
click at [708, 96] on div at bounding box center [733, 91] width 137 height 10
type input "bart"
click at [713, 104] on span "Bartłomiej Leśniczuk" at bounding box center [696, 105] width 34 height 6
click at [533, 234] on div at bounding box center [633, 220] width 338 height 116
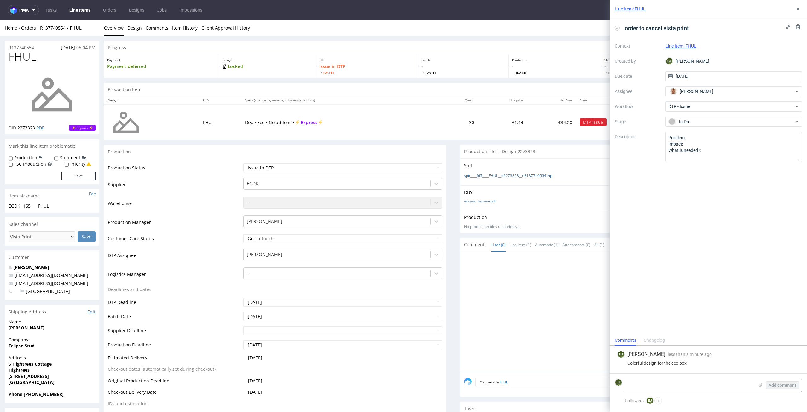
click at [76, 8] on link "Line Items" at bounding box center [80, 10] width 29 height 10
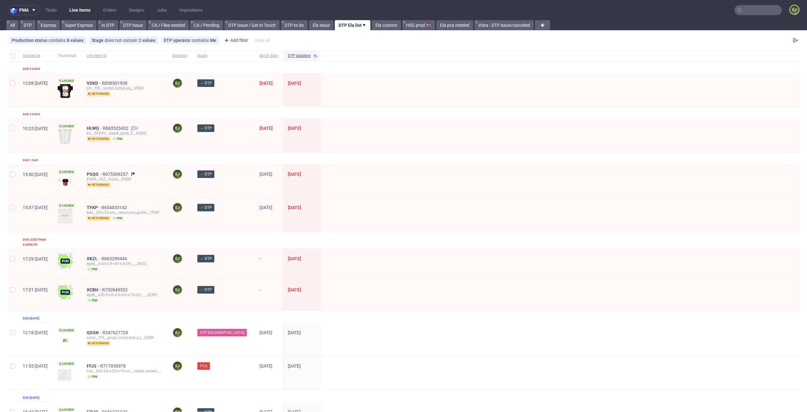
click at [517, 230] on div at bounding box center [560, 215] width 479 height 34
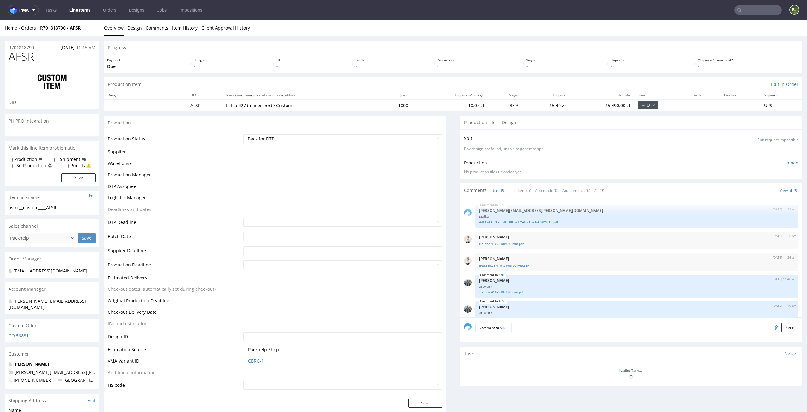
scroll to position [103, 0]
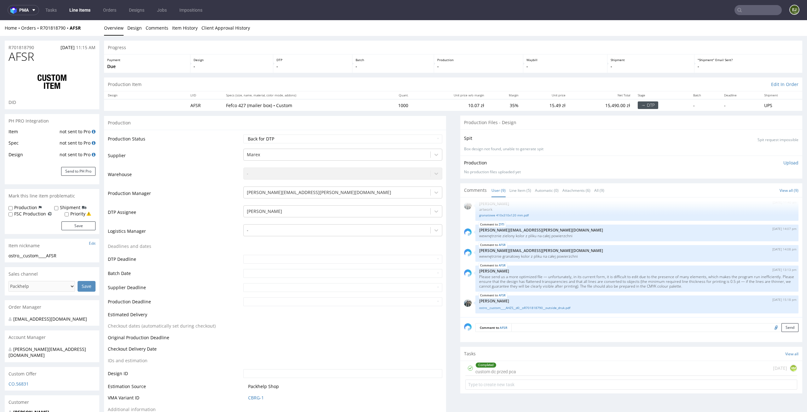
click at [492, 365] on div "Completed" at bounding box center [496, 365] width 40 height 5
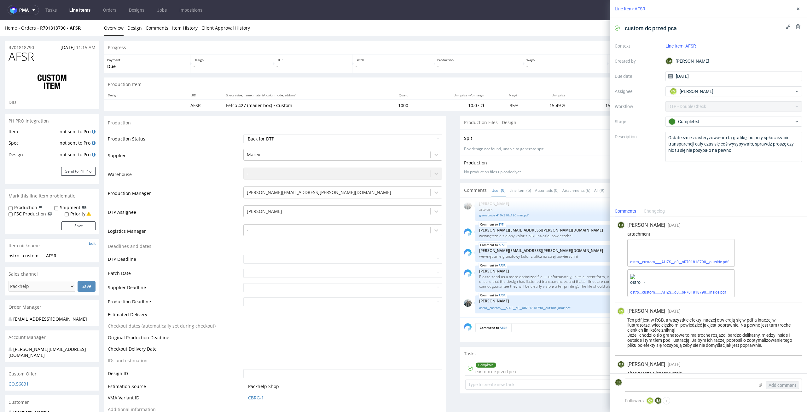
scroll to position [10, 0]
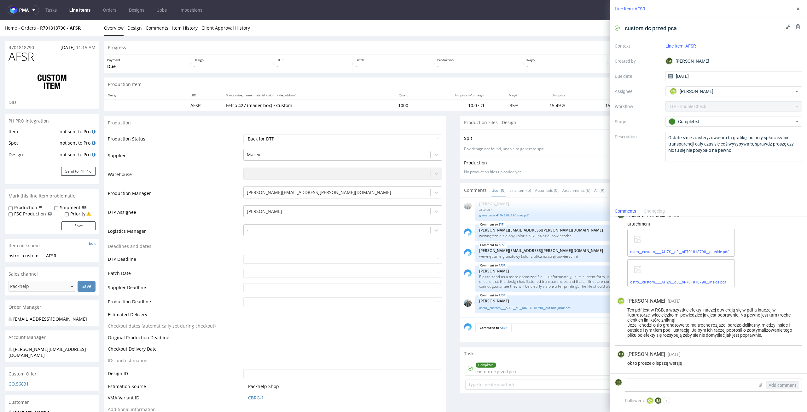
click at [700, 282] on link "ostro__custom____AHZS__d0__oR701818790__inside.pdf" at bounding box center [678, 282] width 96 height 4
click at [510, 309] on link "ostro__custom____AHZS__d0__oR701818790__outside_druk.pdf" at bounding box center [636, 308] width 315 height 5
click at [798, 8] on icon at bounding box center [798, 8] width 5 height 5
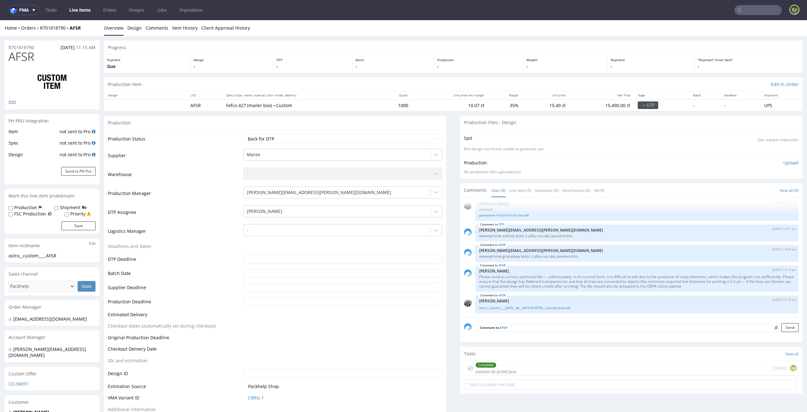
click at [422, 148] on td "Marex" at bounding box center [342, 157] width 201 height 19
click at [425, 145] on td "Waiting for Artwork Waiting for Diecut Waiting for Mockup Waiting for DTP Waiti…" at bounding box center [342, 141] width 201 height 14
click at [428, 141] on select "Waiting for Artwork Waiting for Diecut Waiting for Mockup Waiting for DTP Waiti…" at bounding box center [342, 139] width 199 height 9
select select "dtp_ca_needed"
click at [243, 135] on select "Waiting for Artwork Waiting for Diecut Waiting for Mockup Waiting for DTP Waiti…" at bounding box center [342, 139] width 199 height 9
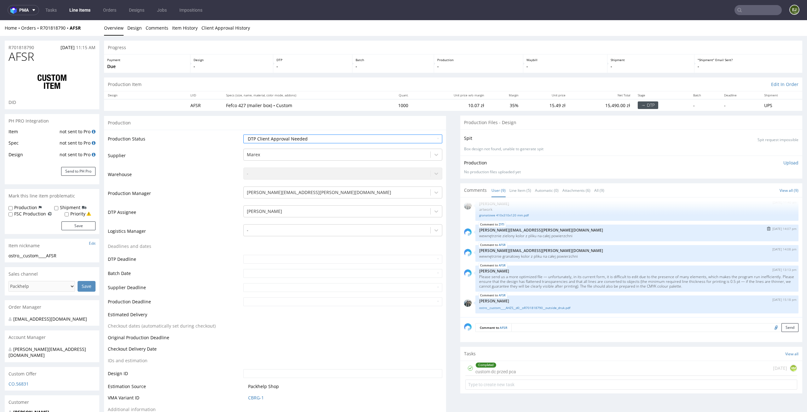
scroll to position [124, 0]
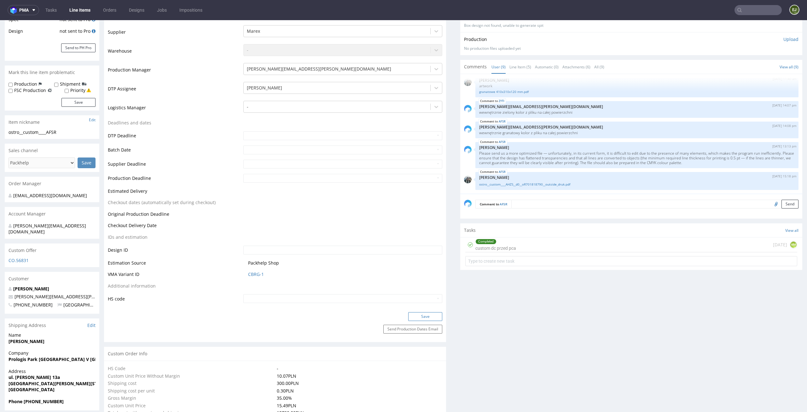
click at [425, 317] on button "Save" at bounding box center [425, 316] width 34 height 9
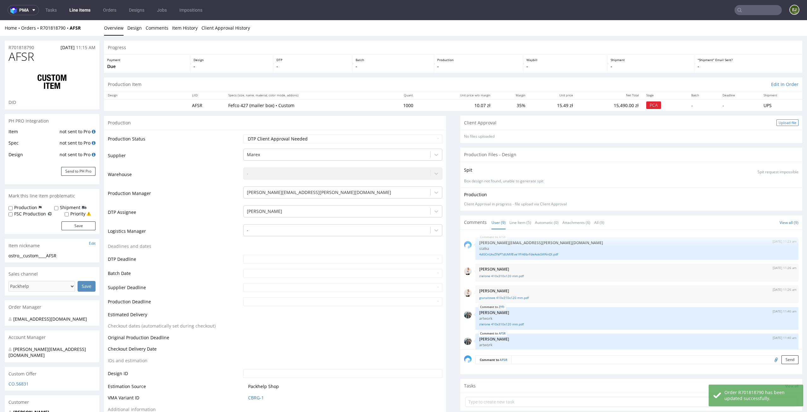
scroll to position [103, 0]
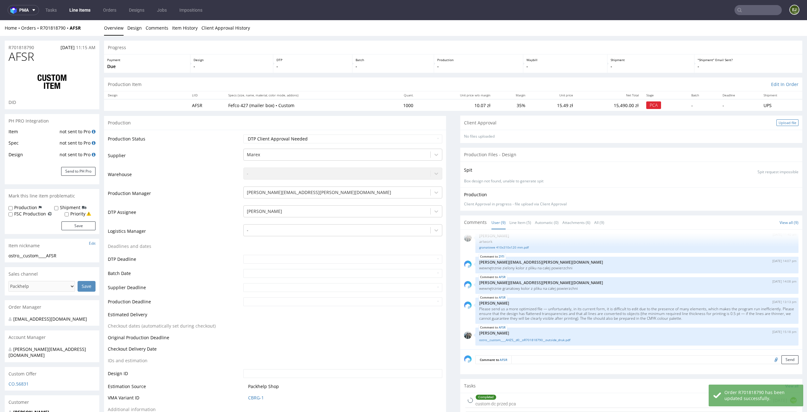
click at [776, 123] on div "Upload file" at bounding box center [787, 122] width 22 height 7
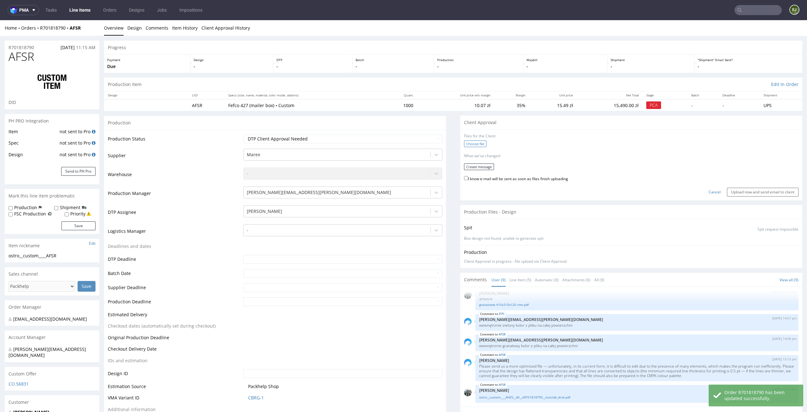
click at [472, 142] on label "Choose file" at bounding box center [475, 144] width 22 height 7
click at [0, 20] on input "Choose file" at bounding box center [0, 20] width 0 height 0
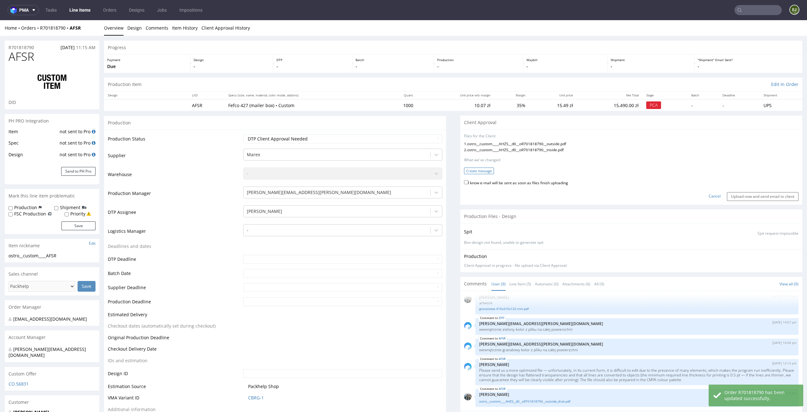
click at [480, 170] on button "Create message" at bounding box center [479, 171] width 30 height 7
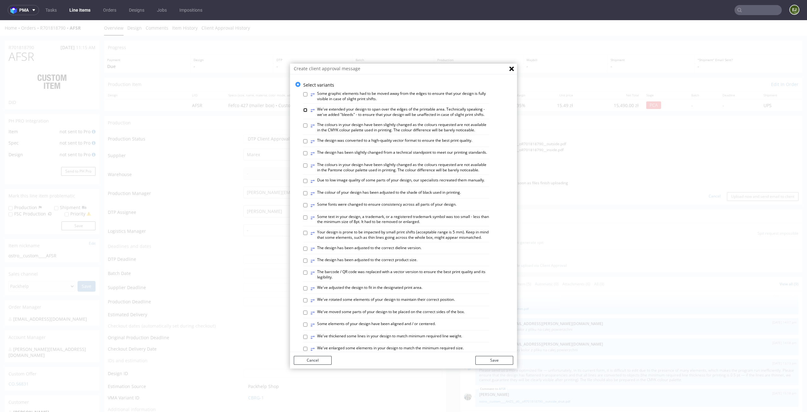
click at [303, 108] on input "⥂ We've extended your design to span over the edges of the printable area. Tech…" at bounding box center [305, 110] width 4 height 4
checkbox input "true"
click at [303, 251] on input "⥂ The design has been adjusted to the correct dieline version." at bounding box center [305, 249] width 4 height 4
checkbox input "true"
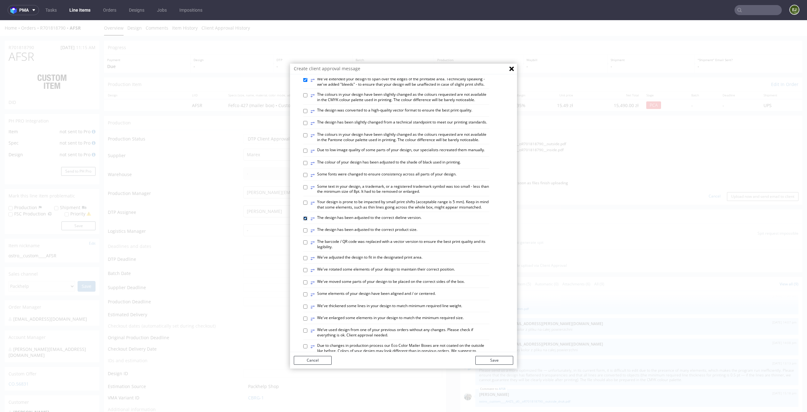
scroll to position [258, 0]
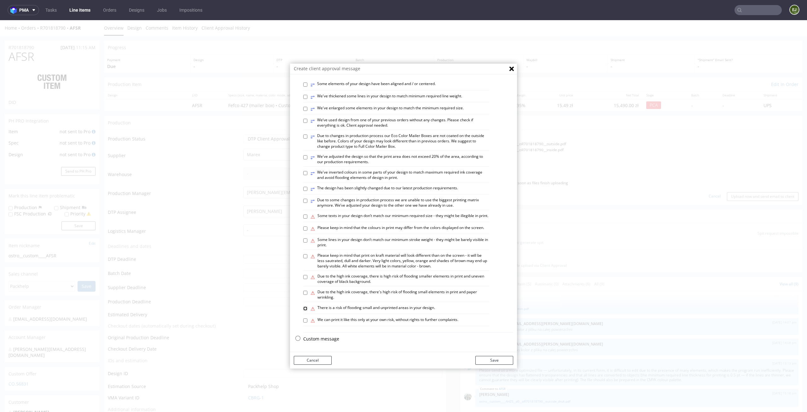
click at [303, 310] on input "⚠ There is a risk of flooding small and unprinted areas in your design." at bounding box center [305, 309] width 4 height 4
checkbox input "true"
click at [303, 242] on input "⚠ Some lines in your design don’t match our minimum stroke weight - they might …" at bounding box center [305, 241] width 4 height 4
checkbox input "true"
click at [507, 359] on button "Save" at bounding box center [494, 360] width 38 height 9
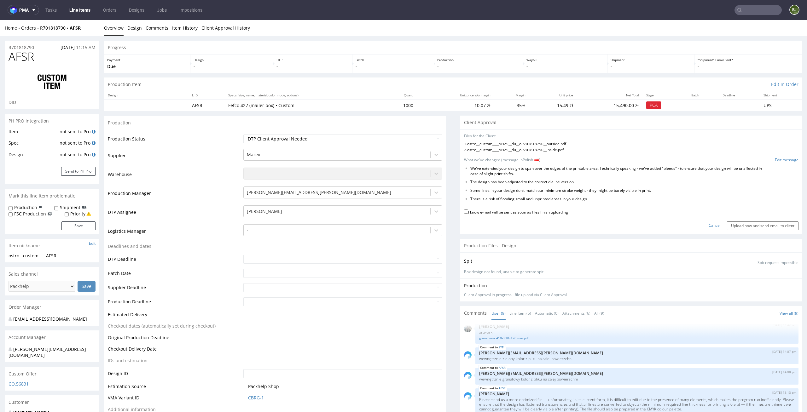
click at [561, 213] on label "I know e-mail will be sent as soon as files finish uploading" at bounding box center [516, 211] width 104 height 7
click at [468, 213] on input "I know e-mail will be sent as soon as files finish uploading" at bounding box center [466, 212] width 4 height 4
checkbox input "true"
click at [744, 224] on input "Upload now and send email to client" at bounding box center [763, 226] width 72 height 9
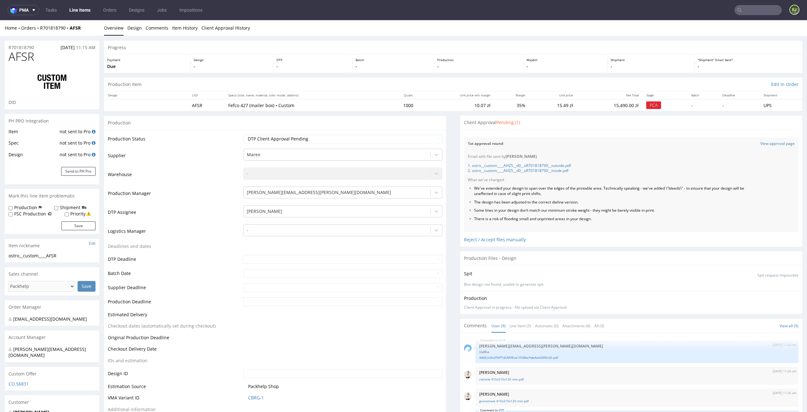
scroll to position [103, 0]
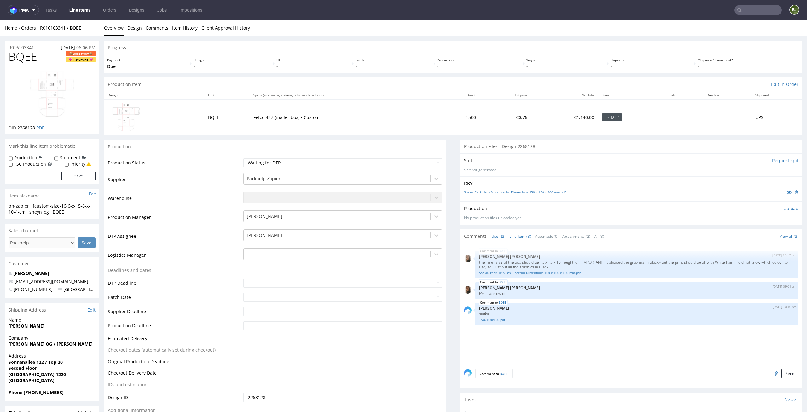
click at [518, 236] on link "Line Item (3)" at bounding box center [520, 237] width 22 height 14
click at [487, 319] on link "150x150x100.pdf" at bounding box center [636, 320] width 315 height 5
click at [518, 185] on p "DBY" at bounding box center [631, 184] width 334 height 6
click at [519, 271] on link "Sheyn. Pack Help Box - Interior Dimentions 150 x 150 x 100 mm.pdf" at bounding box center [636, 273] width 315 height 5
click at [478, 190] on link "Sheyn. Pack Help Box - Interior Dimentions 150 x 150 x 100 mm.pdf" at bounding box center [514, 192] width 101 height 4
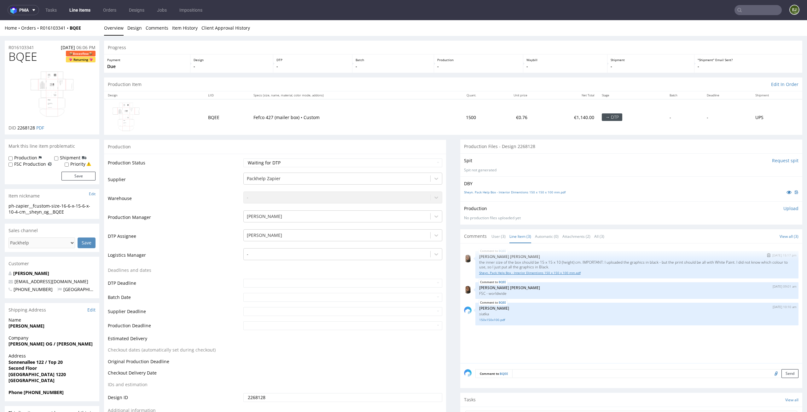
click at [529, 275] on link "Sheyn. Pack Help Box - Interior Dimentions 150 x 150 x 100 mm.pdf" at bounding box center [636, 273] width 315 height 5
click at [522, 271] on link "Sheyn. Pack Help Box - Interior Dimentions 150 x 150 x 100 mm.pdf" at bounding box center [636, 273] width 315 height 5
click at [490, 318] on link "150x150x100.pdf" at bounding box center [636, 320] width 315 height 5
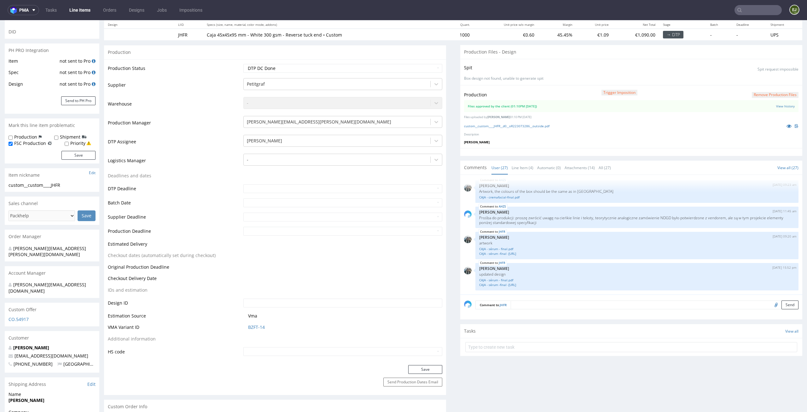
scroll to position [147, 0]
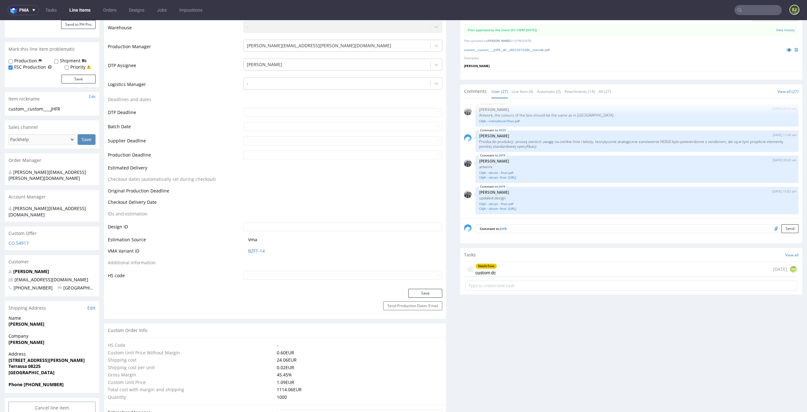
click at [491, 268] on div "Needs fixes" at bounding box center [486, 266] width 21 height 5
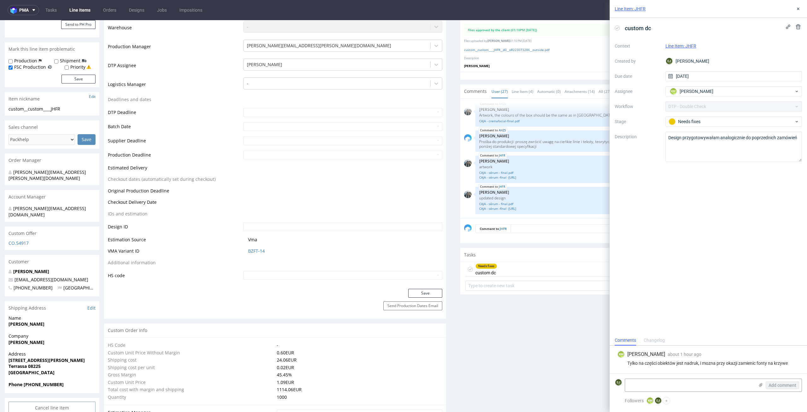
click at [685, 269] on div "custom dc Context Line Item: JHFR Created by [PERSON_NAME] Due date [DATE] Assi…" at bounding box center [708, 176] width 197 height 317
click at [799, 7] on icon at bounding box center [798, 8] width 5 height 5
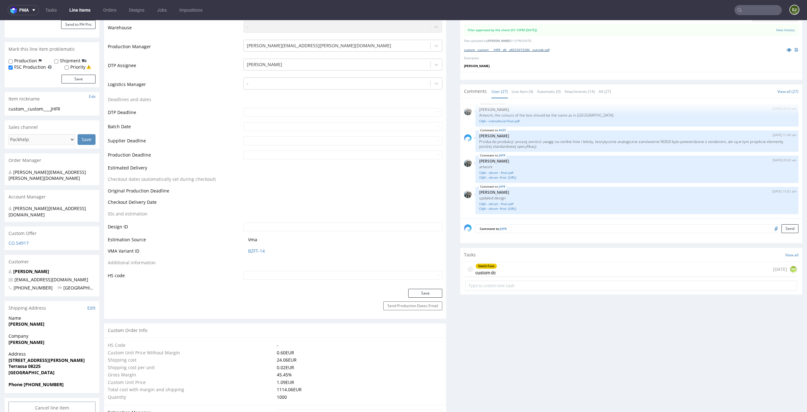
click at [547, 49] on link "custom__custom____JHFR__d0__oR223073286__outside.pdf" at bounding box center [506, 50] width 85 height 4
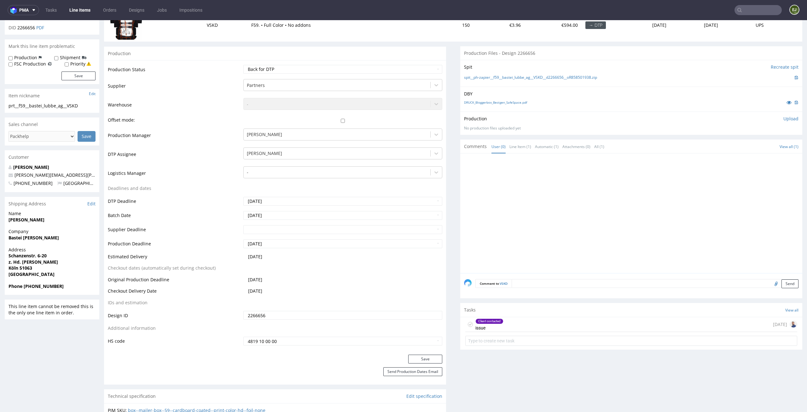
scroll to position [149, 0]
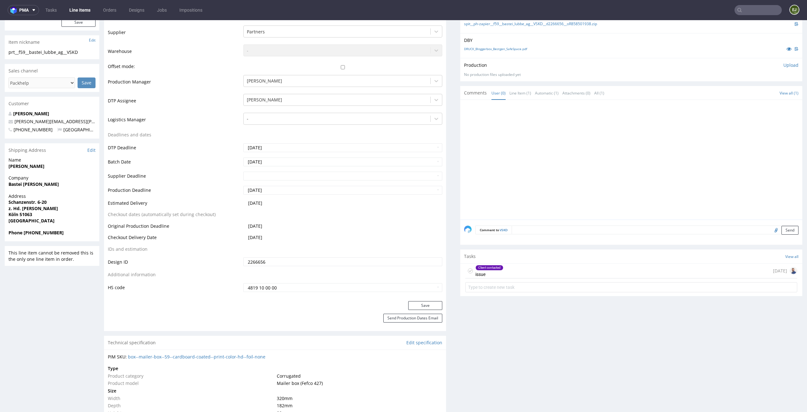
click at [526, 277] on div "Client contacted issue [DATE]" at bounding box center [631, 271] width 332 height 15
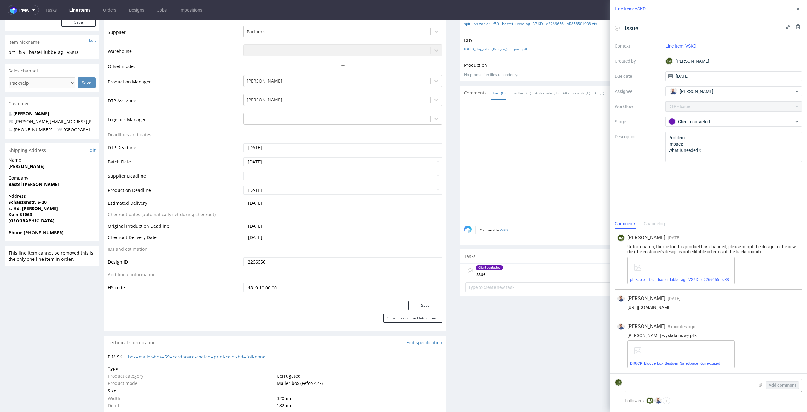
click at [644, 363] on link "DRUCK_Bloggerbox_Bestgen_SafeSpace_Korrektur.pdf" at bounding box center [675, 364] width 91 height 4
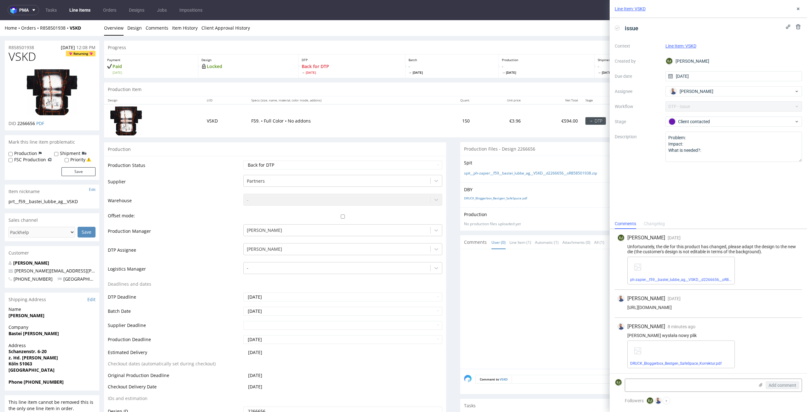
click at [77, 7] on link "Line Items" at bounding box center [80, 10] width 29 height 10
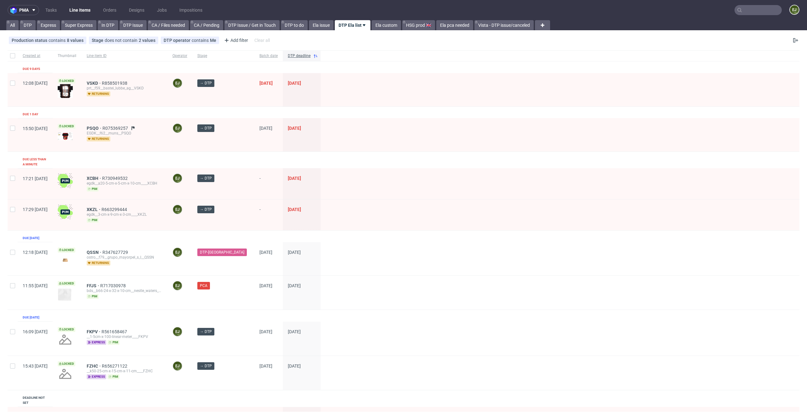
scroll to position [162, 0]
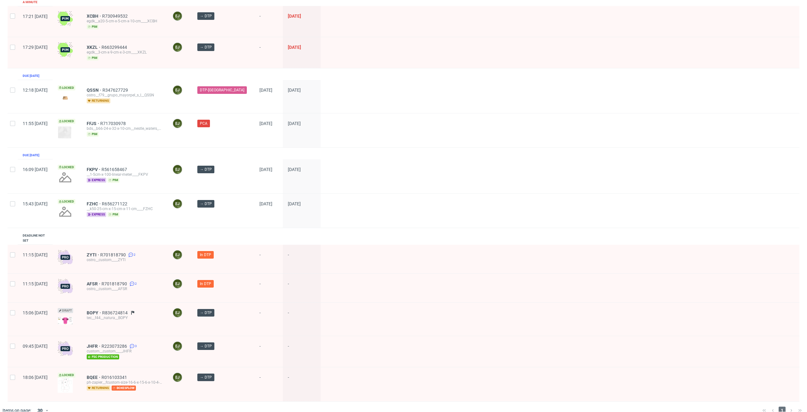
click at [407, 233] on div "Created at Thumbnail Line item ID Operator Stage Batch date DTP deadline Due 9 …" at bounding box center [404, 145] width 792 height 514
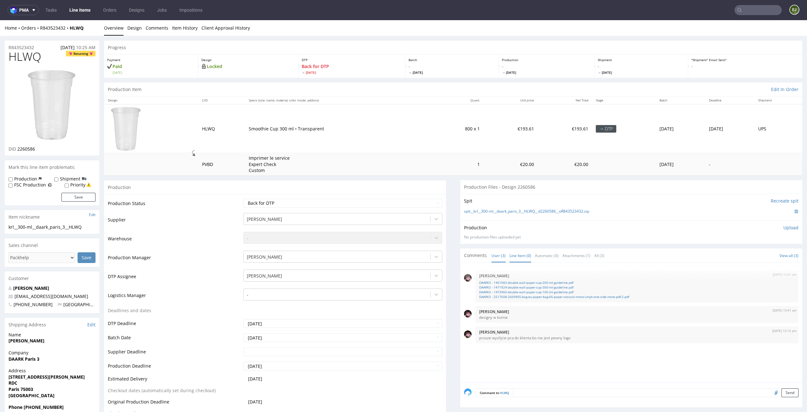
click at [518, 258] on link "Line Item (0)" at bounding box center [520, 256] width 22 height 14
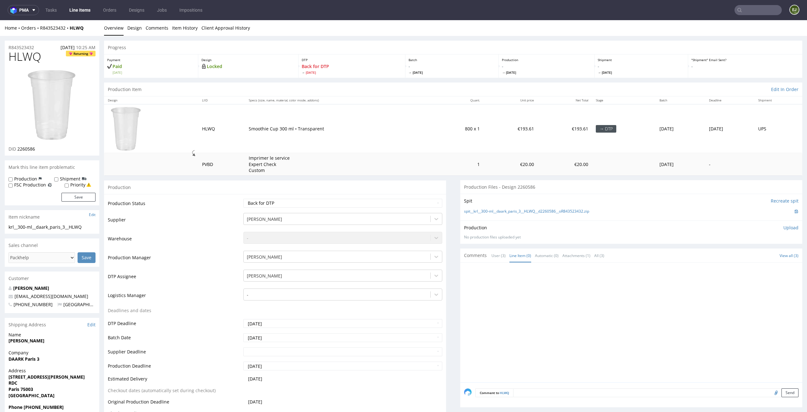
scroll to position [194, 0]
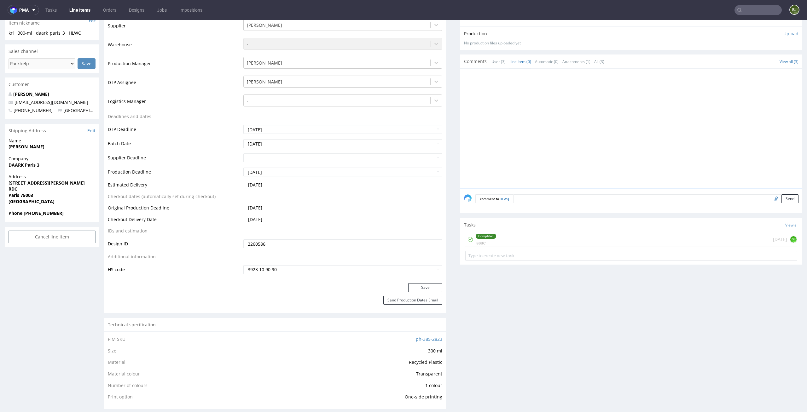
click at [511, 242] on div "Completed issue 4 days ago GL" at bounding box center [631, 239] width 332 height 15
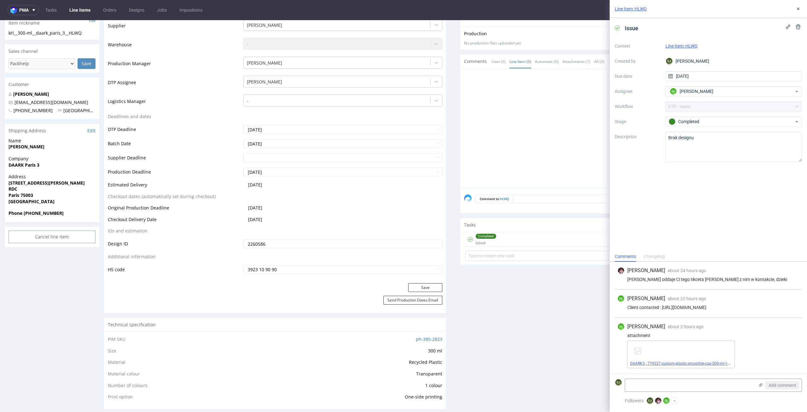
click at [647, 362] on link "DAARK3 - 779227-custom-plastic-smoothie-cup-300-ml-1-color-one-side-print.pdf" at bounding box center [698, 364] width 137 height 4
click at [799, 10] on use at bounding box center [798, 9] width 3 height 3
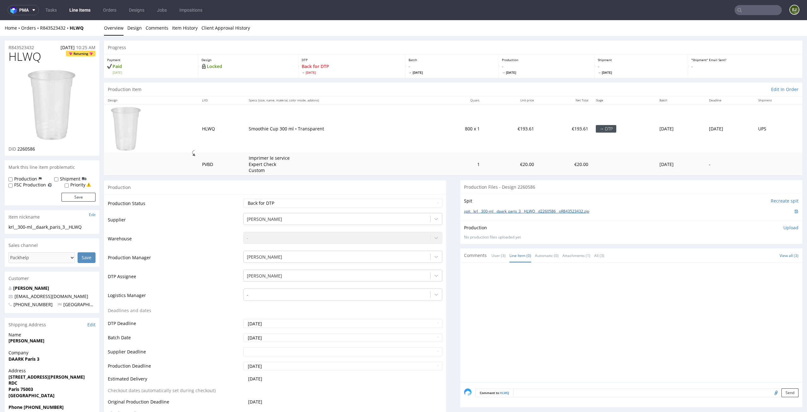
click at [496, 210] on link "spit__krl__300-ml__daark_paris_3__HLWQ__d2260586__oR843523432.zip" at bounding box center [526, 211] width 125 height 5
click at [348, 203] on select "Waiting for Artwork Waiting for Diecut Waiting for Mockup Waiting for DTP Waiti…" at bounding box center [342, 203] width 199 height 9
select select "dtp_in_process"
click at [243, 199] on select "Waiting for Artwork Waiting for Diecut Waiting for Mockup Waiting for DTP Waiti…" at bounding box center [342, 203] width 199 height 9
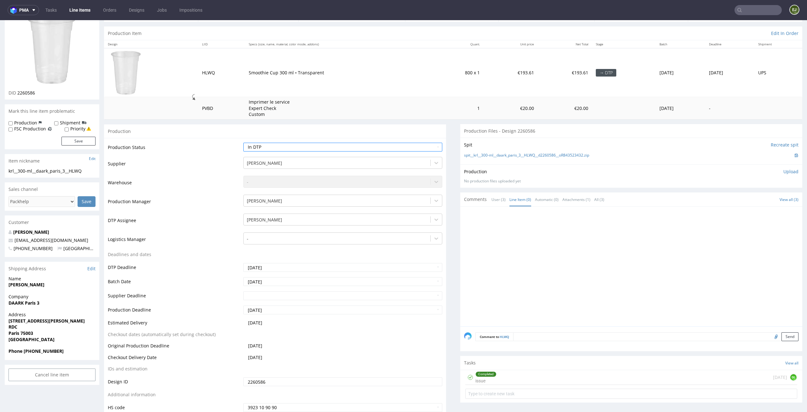
scroll to position [83, 0]
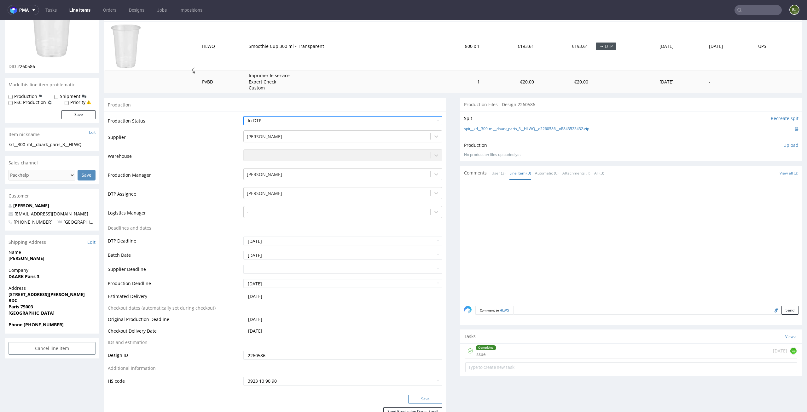
click at [427, 399] on button "Save" at bounding box center [425, 399] width 34 height 9
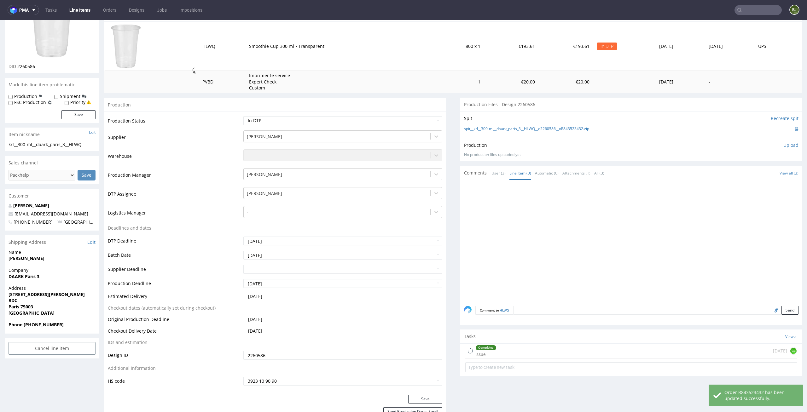
click at [784, 141] on div "Production Upload No production files uploaded yet Description (optional) Add f…" at bounding box center [631, 149] width 342 height 23
click at [783, 146] on p "Upload" at bounding box center [790, 145] width 15 height 6
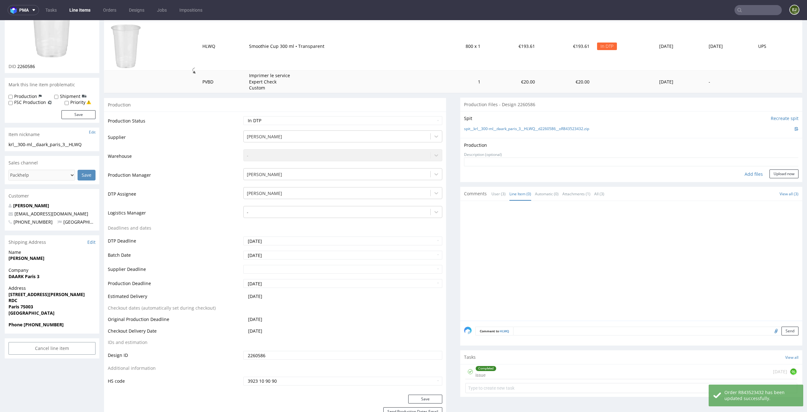
click at [747, 175] on div "Add files" at bounding box center [754, 174] width 32 height 9
type input "C:\fakepath\krl__300-ml__daark_paris_3__HLWQ__d2260586__oR843523432__latest__fr…"
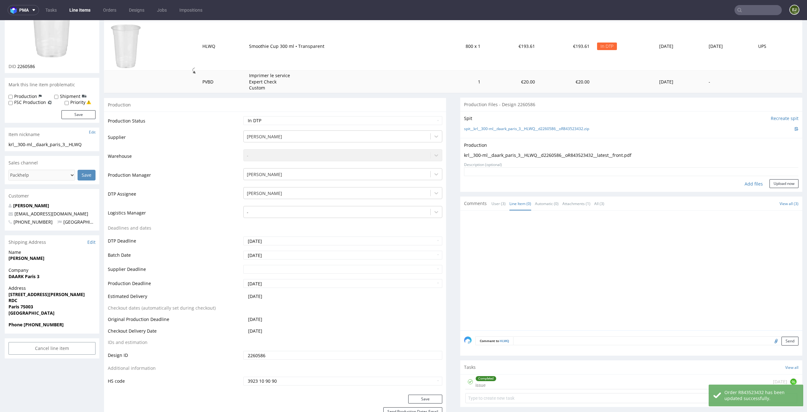
click at [778, 191] on div "Production Upload krl__300-ml__daark_paris_3__HLWQ__d2260586__oR843523432__late…" at bounding box center [631, 165] width 342 height 54
click at [781, 182] on button "Upload now" at bounding box center [783, 183] width 29 height 9
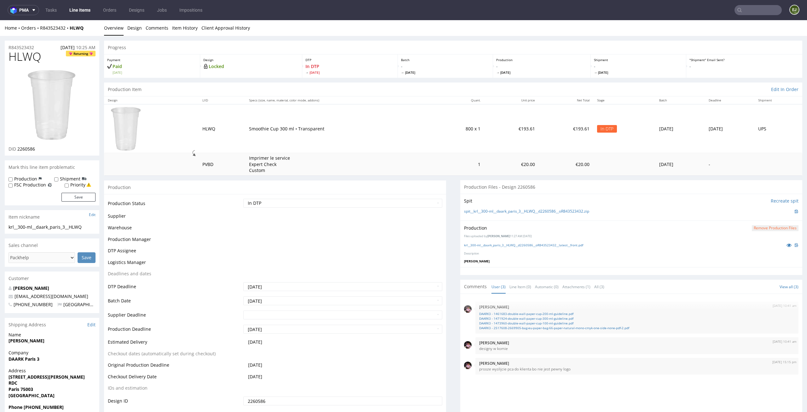
scroll to position [0, 0]
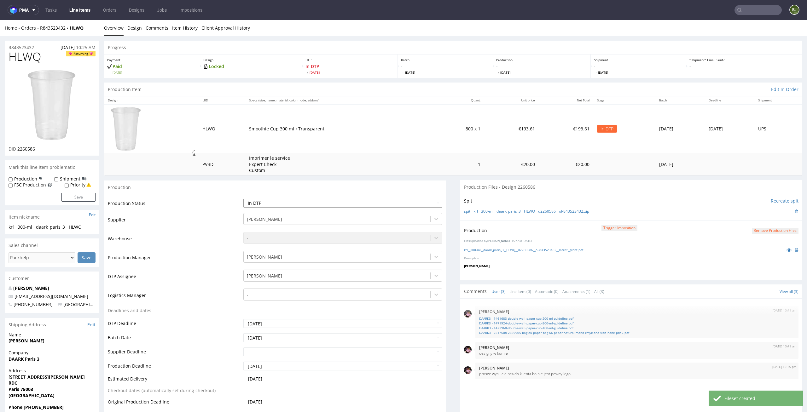
click at [420, 204] on select "Waiting for Artwork Waiting for Diecut Waiting for Mockup Waiting for DTP Waiti…" at bounding box center [342, 203] width 199 height 9
select select "dtp_production_ready"
click at [243, 199] on select "Waiting for Artwork Waiting for Diecut Waiting for Mockup Waiting for DTP Waiti…" at bounding box center [342, 203] width 199 height 9
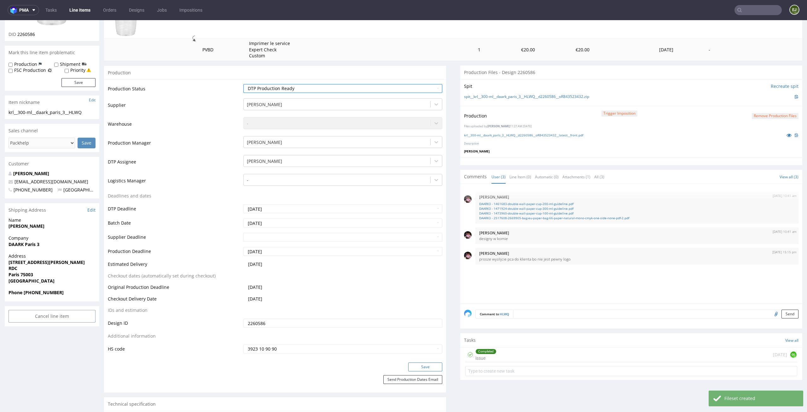
scroll to position [122, 0]
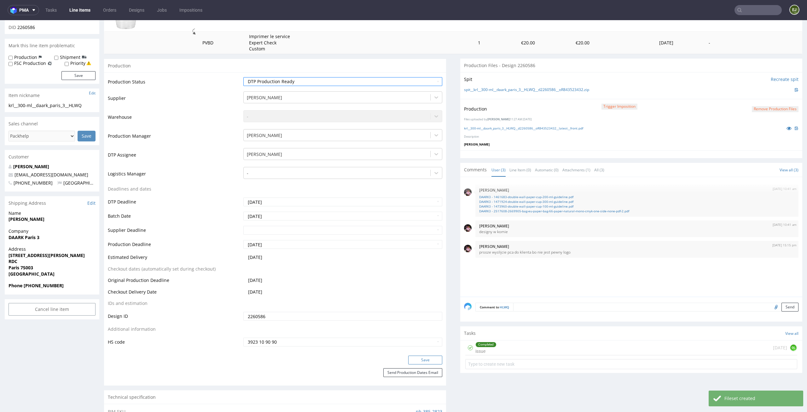
click at [425, 358] on button "Save" at bounding box center [425, 360] width 34 height 9
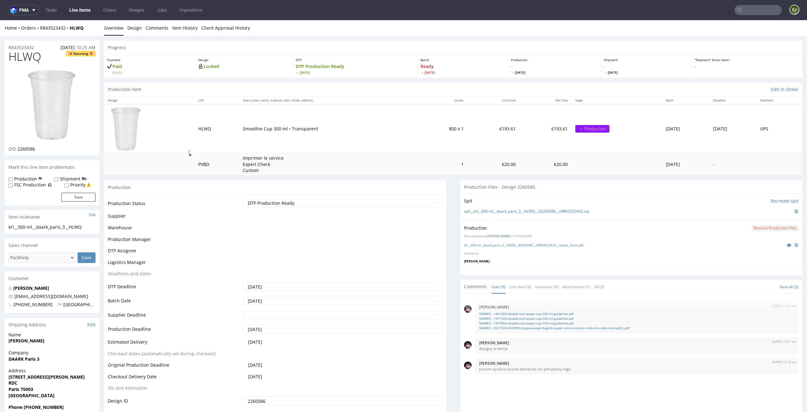
scroll to position [0, 0]
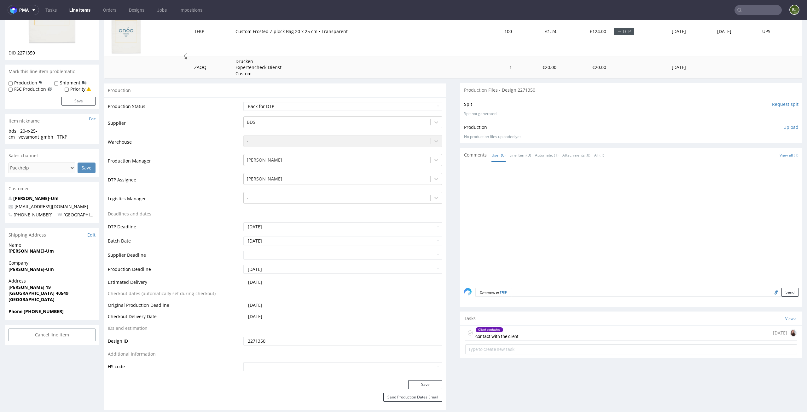
scroll to position [274, 0]
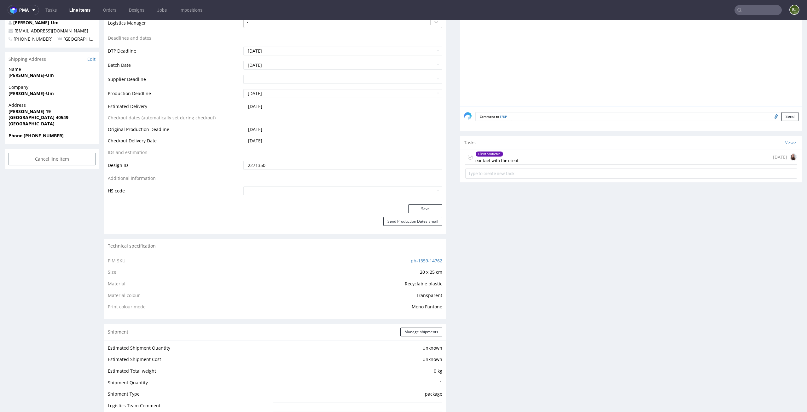
click at [520, 159] on div "Client contacted contact with the client [DATE]" at bounding box center [631, 157] width 332 height 15
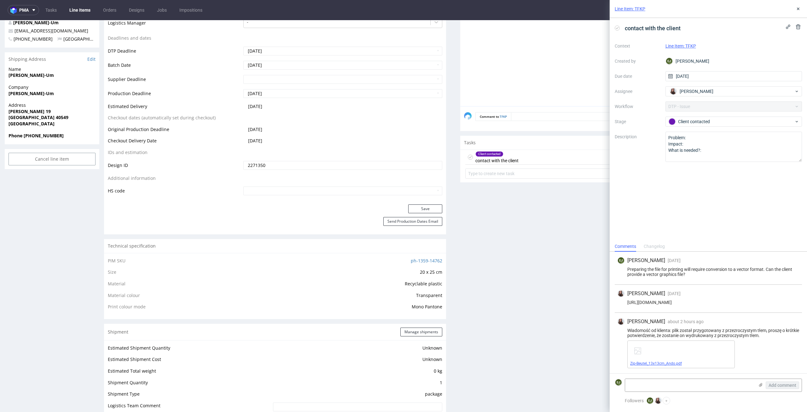
click at [654, 365] on link "Zip-Beutel_13x13cm_Ando.pdf" at bounding box center [656, 364] width 52 height 4
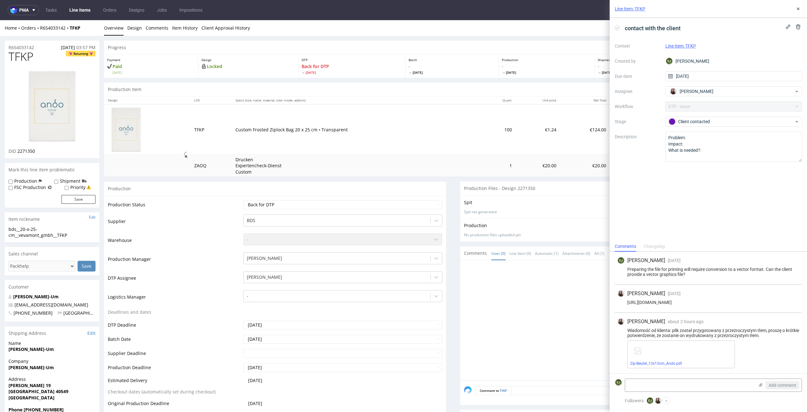
click at [298, 59] on div "DTP Back for DTP [DATE]" at bounding box center [351, 66] width 107 height 23
click at [74, 85] on img at bounding box center [52, 106] width 50 height 74
click at [431, 207] on select "Waiting for Artwork Waiting for Diecut Waiting for Mockup Waiting for DTP Waiti…" at bounding box center [342, 204] width 199 height 9
select select "dtp_in_process"
click at [243, 200] on select "Waiting for Artwork Waiting for Diecut Waiting for Mockup Waiting for DTP Waiti…" at bounding box center [342, 204] width 199 height 9
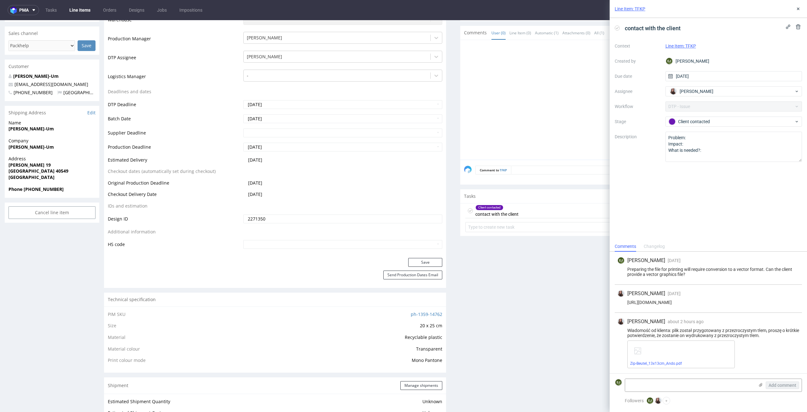
scroll to position [256, 0]
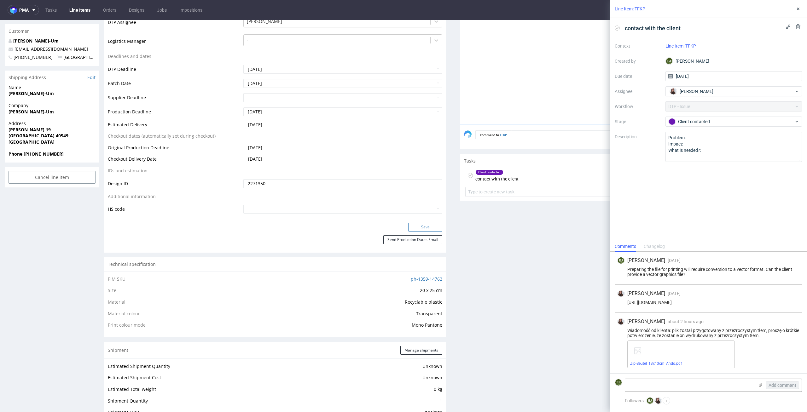
click at [429, 225] on button "Save" at bounding box center [425, 227] width 34 height 9
click at [668, 365] on link "Zip-Beutel_13x13cm_Ando.pdf" at bounding box center [656, 364] width 52 height 4
click at [796, 7] on icon at bounding box center [798, 8] width 5 height 5
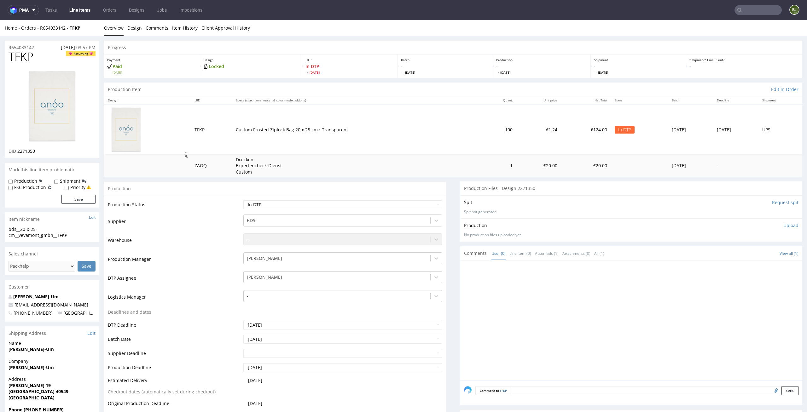
click at [69, 90] on img at bounding box center [52, 106] width 50 height 74
drag, startPoint x: 37, startPoint y: 151, endPoint x: 18, endPoint y: 152, distance: 19.2
click at [18, 152] on div "DID 2271350" at bounding box center [52, 151] width 87 height 6
copy span "2271350"
click at [47, 234] on div "bds__20-x-25-cm__vevamont_gmbh__TFKP" at bounding box center [52, 232] width 87 height 12
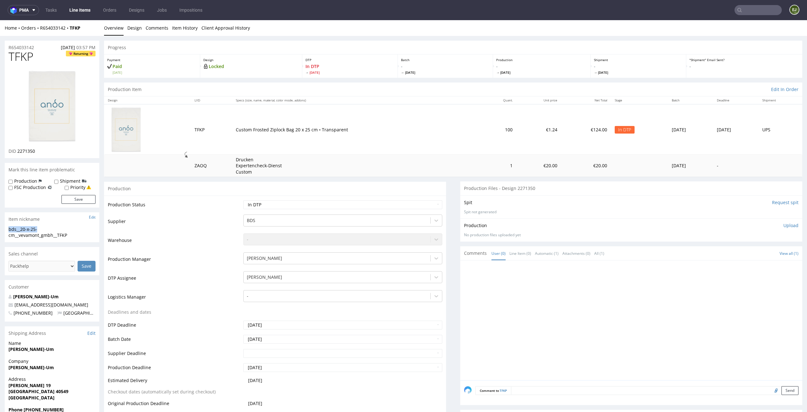
drag, startPoint x: 39, startPoint y: 230, endPoint x: 0, endPoint y: 230, distance: 38.8
copy div "bds__20-x-25-"
click at [58, 88] on img at bounding box center [52, 106] width 50 height 74
drag, startPoint x: 75, startPoint y: 233, endPoint x: 0, endPoint y: 230, distance: 75.1
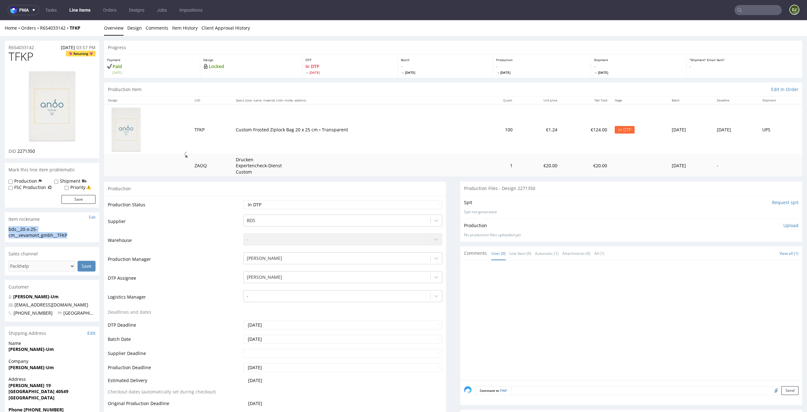
copy div "bds__20-x-25-cm__vevamont_gmbh__TFKP"
drag, startPoint x: 43, startPoint y: 153, endPoint x: 16, endPoint y: 150, distance: 26.9
click at [16, 150] on div "DID 2271350" at bounding box center [52, 151] width 87 height 6
copy p "2271350"
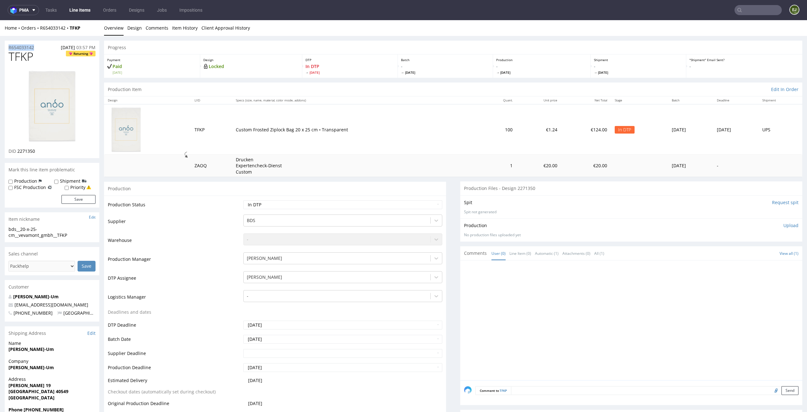
drag, startPoint x: 39, startPoint y: 46, endPoint x: 0, endPoint y: 45, distance: 38.8
copy p "R654033142"
click at [420, 208] on select "Waiting for Artwork Waiting for Diecut Waiting for Mockup Waiting for DTP Waiti…" at bounding box center [342, 204] width 199 height 9
select select "dtp_ca_needed"
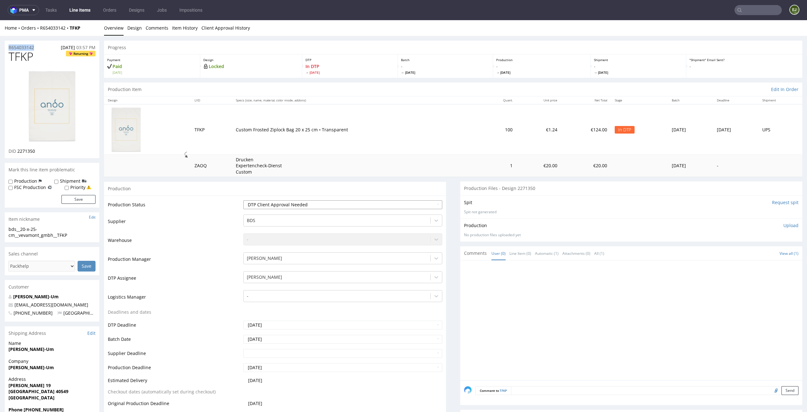
click at [243, 200] on select "Waiting for Artwork Waiting for Diecut Waiting for Mockup Waiting for DTP Waiti…" at bounding box center [342, 204] width 199 height 9
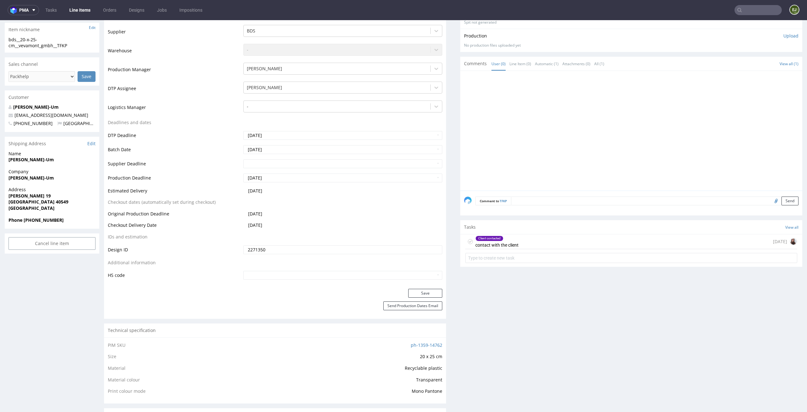
scroll to position [258, 0]
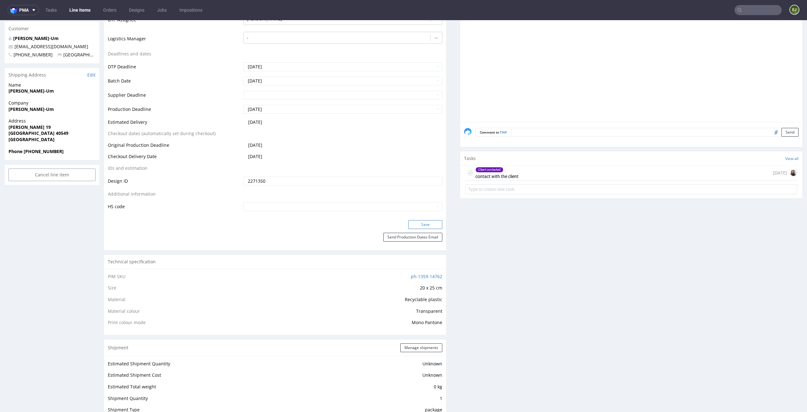
click at [428, 223] on button "Save" at bounding box center [425, 224] width 34 height 9
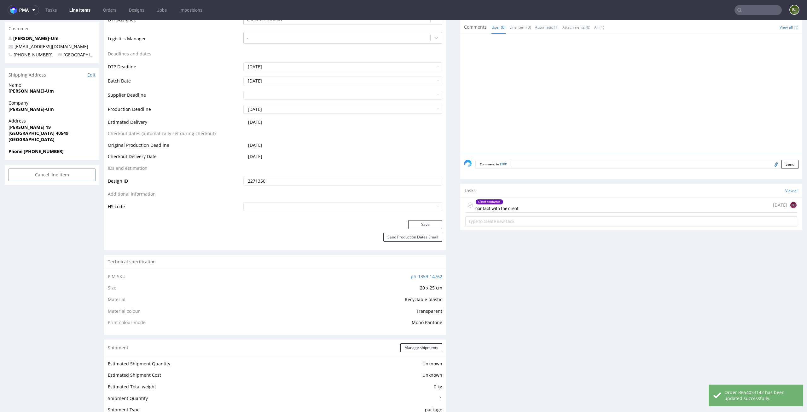
click at [468, 206] on icon at bounding box center [470, 205] width 5 height 5
click at [514, 201] on div "Completed contact with the client 2 days ago SB" at bounding box center [631, 205] width 332 height 15
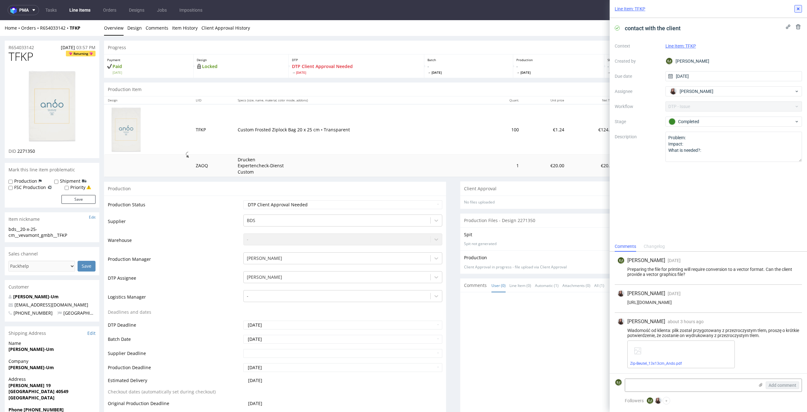
click at [799, 9] on icon at bounding box center [798, 8] width 5 height 5
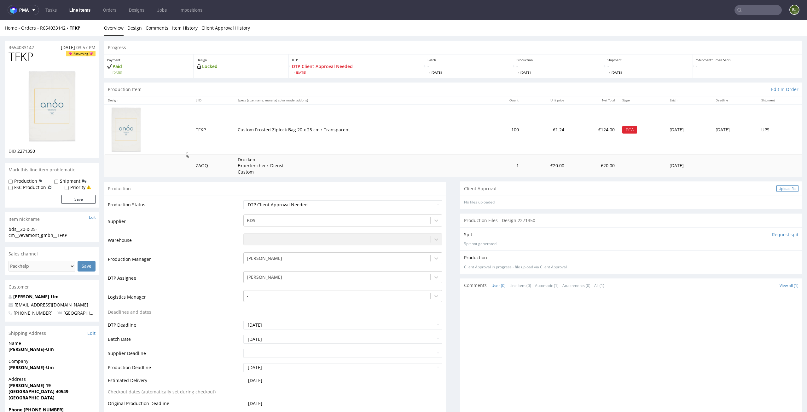
click at [779, 189] on div "Upload file" at bounding box center [787, 188] width 22 height 7
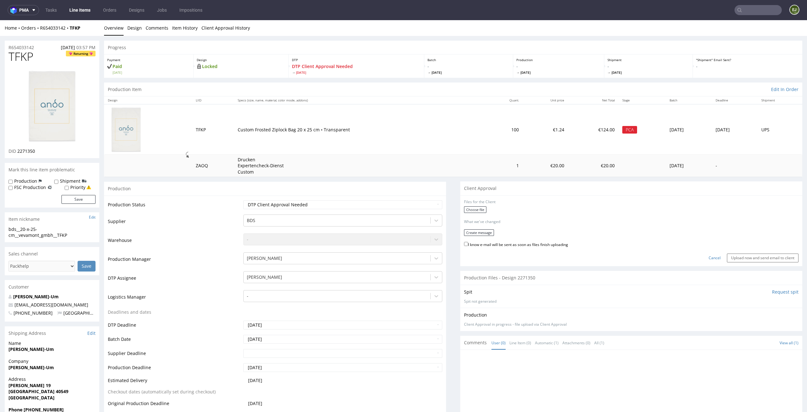
click at [475, 214] on div "Choose file" at bounding box center [631, 210] width 334 height 8
click at [474, 212] on label "Choose file" at bounding box center [475, 209] width 22 height 7
click at [0, 20] on input "Choose file" at bounding box center [0, 20] width 0 height 0
click at [477, 229] on button "Create message" at bounding box center [479, 230] width 30 height 7
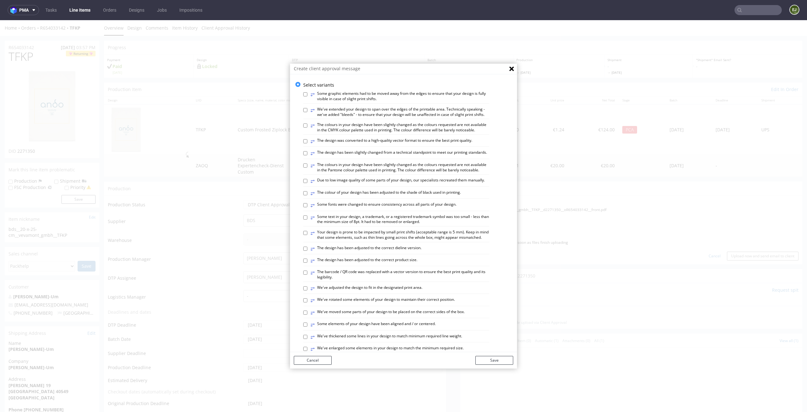
scroll to position [258, 0]
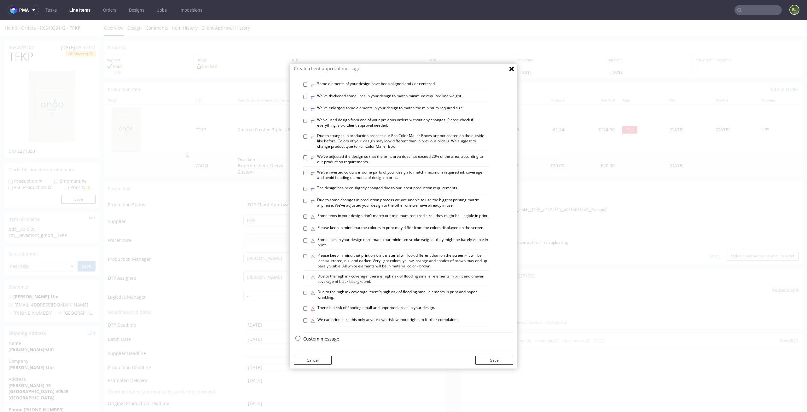
click at [321, 341] on p "Custom message" at bounding box center [408, 339] width 210 height 6
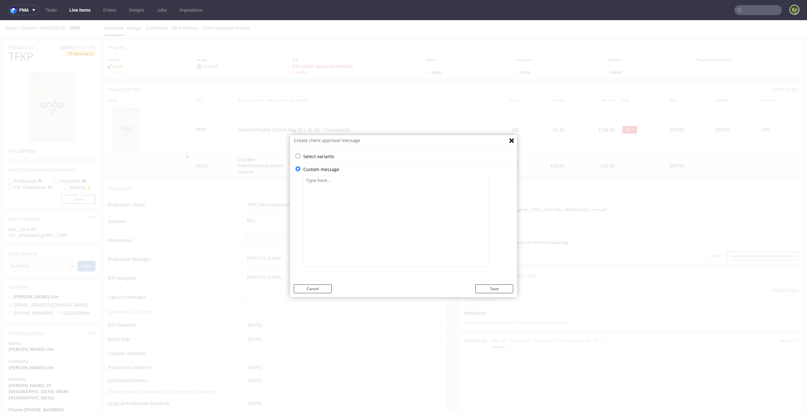
click at [349, 224] on textarea at bounding box center [396, 221] width 186 height 91
paste textarea "The file has been prepared based on the newly uploaded file. The material on wh…"
type textarea "The file has been prepared based on the newly uploaded file. The material on wh…"
click at [482, 289] on button "Save" at bounding box center [494, 289] width 38 height 9
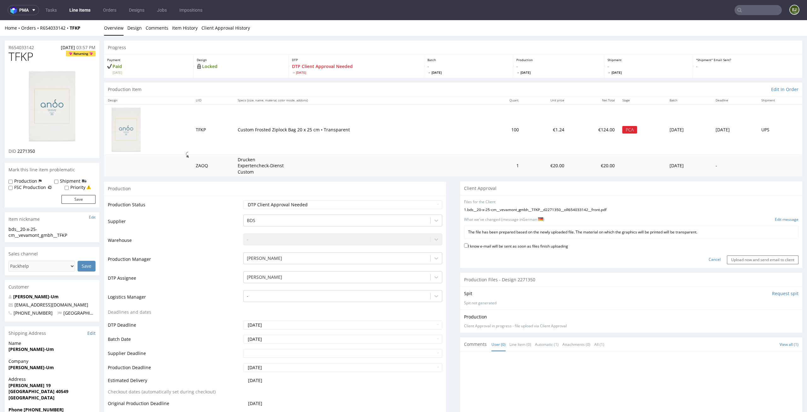
click at [533, 248] on label "I know e-mail will be sent as soon as files finish uploading" at bounding box center [516, 245] width 104 height 7
click at [468, 248] on input "I know e-mail will be sent as soon as files finish uploading" at bounding box center [466, 246] width 4 height 4
checkbox input "true"
click at [770, 263] on input "Upload now and send email to client" at bounding box center [763, 260] width 72 height 9
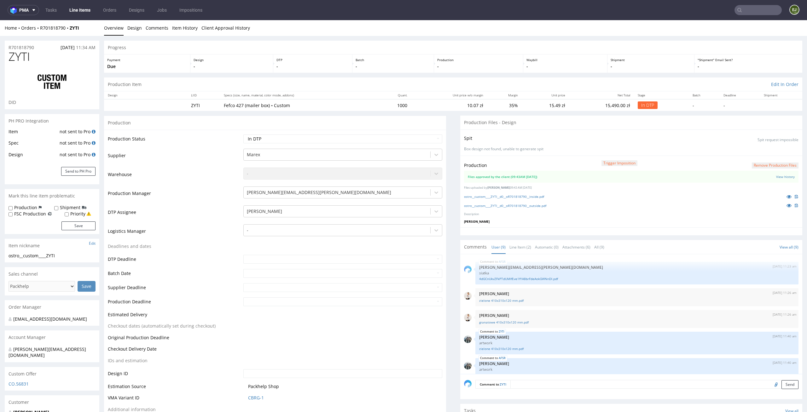
scroll to position [103, 0]
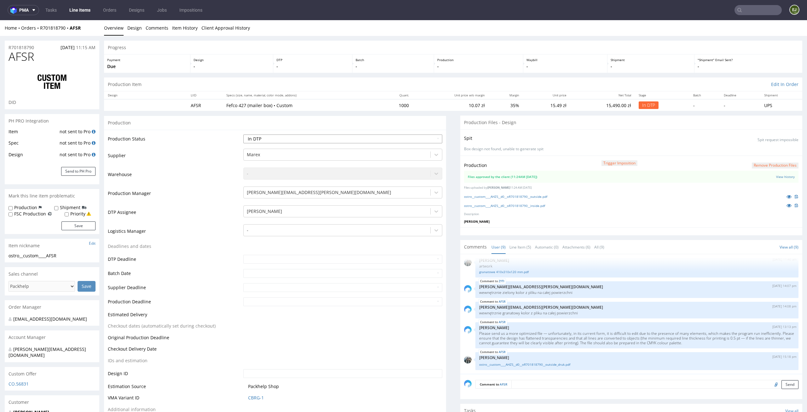
click at [424, 143] on select "Waiting for Artwork Waiting for Diecut Waiting for Mockup Waiting for DTP Waiti…" at bounding box center [342, 139] width 199 height 9
click at [243, 135] on select "Waiting for Artwork Waiting for Diecut Waiting for Mockup Waiting for DTP Waiti…" at bounding box center [342, 139] width 199 height 9
click at [410, 138] on select "Waiting for Artwork Waiting for Diecut Waiting for Mockup Waiting for DTP Waiti…" at bounding box center [342, 139] width 199 height 9
select select "dtp_waiting_for_double_check"
click at [243, 135] on select "Waiting for Artwork Waiting for Diecut Waiting for Mockup Waiting for DTP Waiti…" at bounding box center [342, 139] width 199 height 9
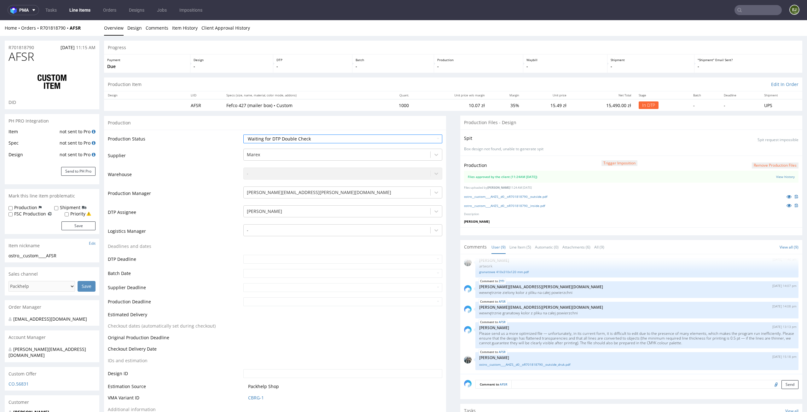
scroll to position [135, 0]
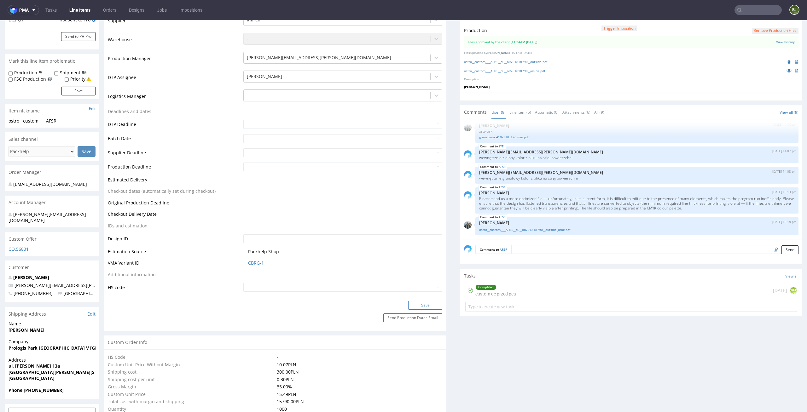
click at [428, 304] on button "Save" at bounding box center [425, 305] width 34 height 9
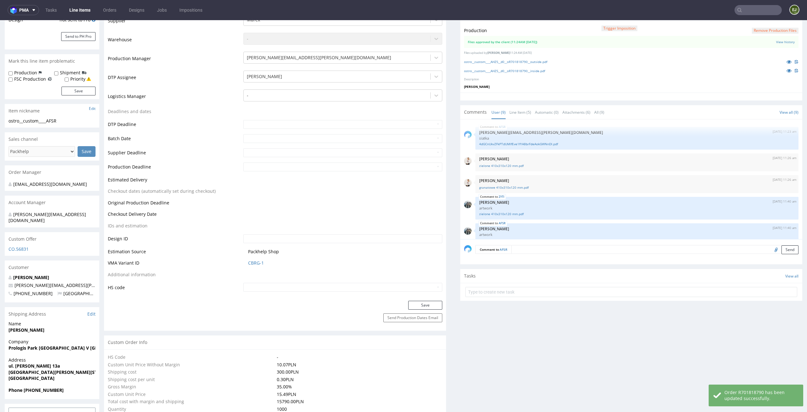
scroll to position [103, 0]
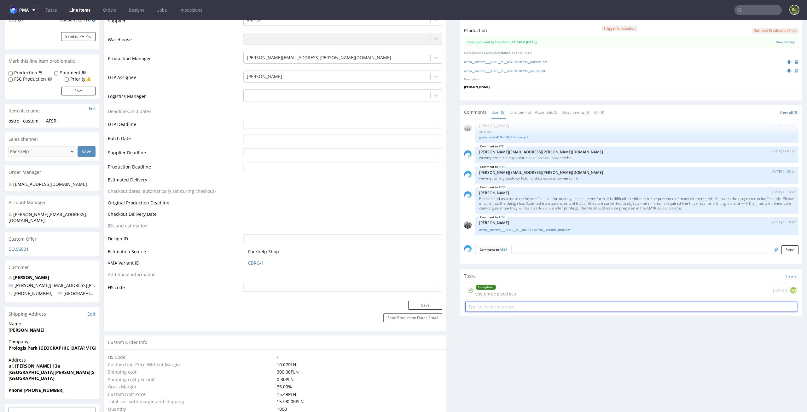
click at [522, 310] on input "text" at bounding box center [631, 307] width 332 height 10
type input "custom dc 1/2"
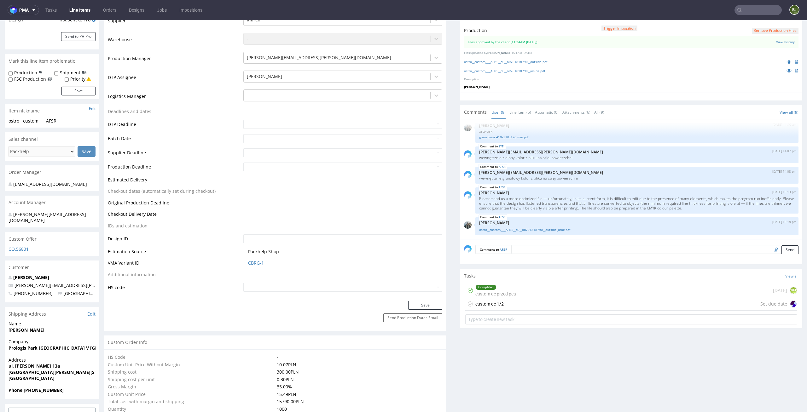
click at [515, 307] on div "custom dc 1/2 Set due date" at bounding box center [631, 304] width 332 height 13
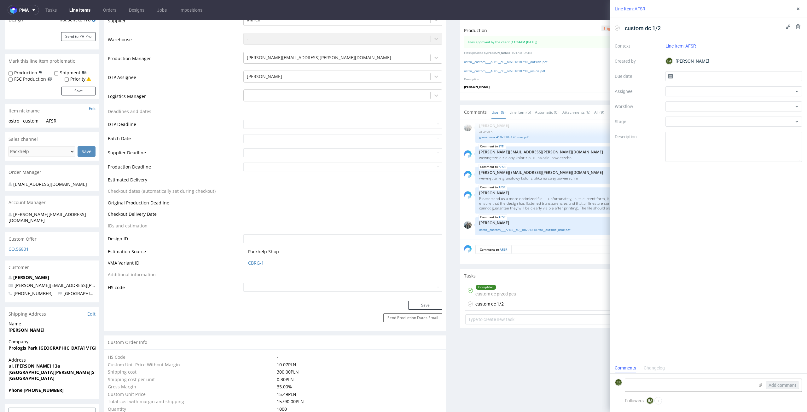
scroll to position [5, 0]
click at [725, 78] on input "text" at bounding box center [733, 76] width 137 height 10
click at [751, 130] on span "10" at bounding box center [753, 129] width 5 height 6
type input "[DATE]"
click at [748, 96] on div at bounding box center [733, 91] width 137 height 10
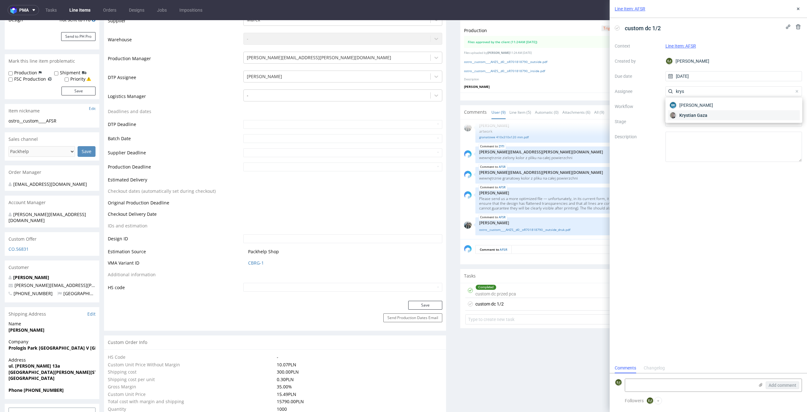
type input "krys"
click at [741, 114] on div "Krystian Gaza" at bounding box center [734, 115] width 132 height 10
click at [740, 107] on div at bounding box center [733, 106] width 137 height 10
click at [756, 133] on div "DTP - Double Check" at bounding box center [734, 129] width 132 height 11
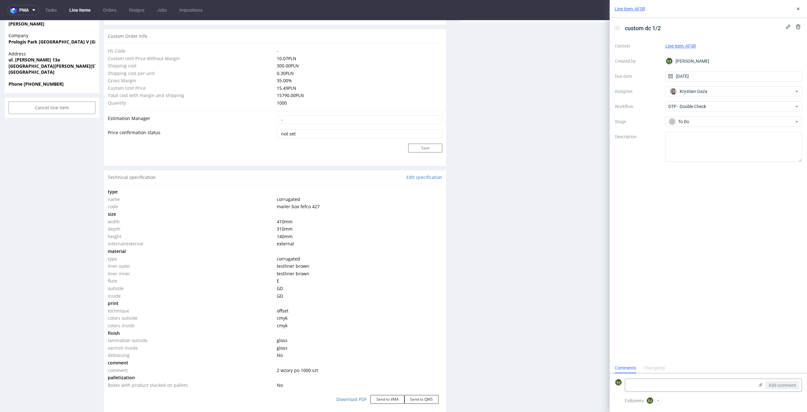
scroll to position [957, 0]
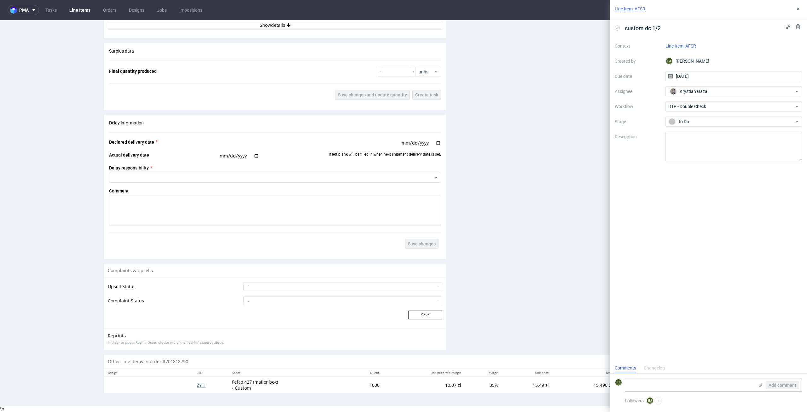
click at [199, 385] on span "ZYTI" at bounding box center [201, 385] width 9 height 6
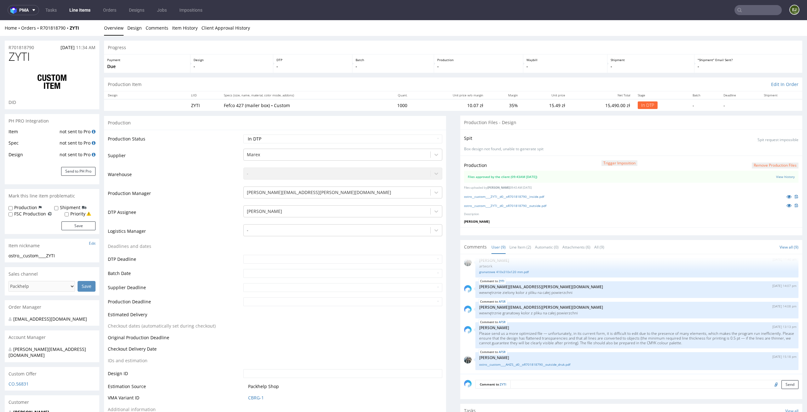
scroll to position [224, 0]
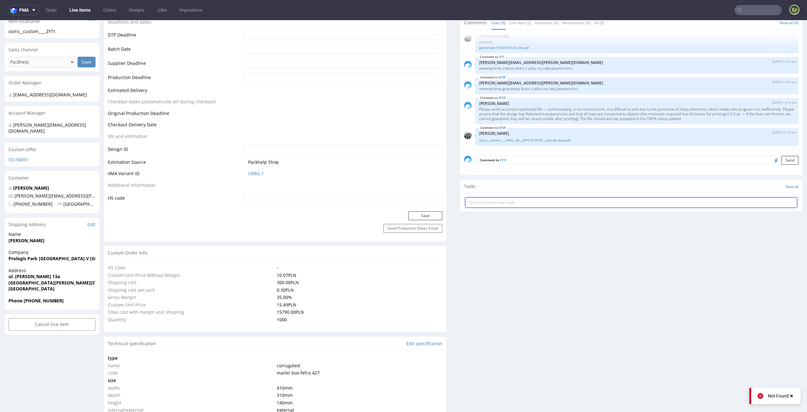
click at [515, 203] on input "text" at bounding box center [631, 203] width 332 height 10
type input "custom dc 2/2"
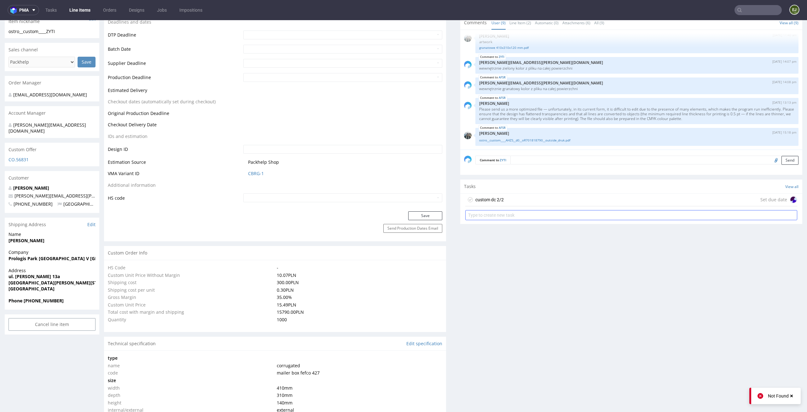
click at [508, 199] on div "custom dc 2/2 Set due date" at bounding box center [631, 200] width 332 height 13
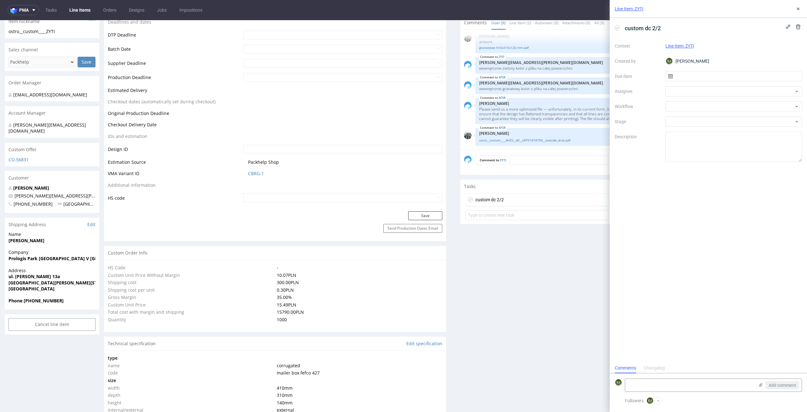
scroll to position [5, 0]
click at [738, 75] on input "text" at bounding box center [733, 76] width 137 height 10
click at [755, 127] on span "10" at bounding box center [753, 129] width 5 height 6
type input "10/10/2025"
click at [755, 96] on div at bounding box center [733, 91] width 137 height 10
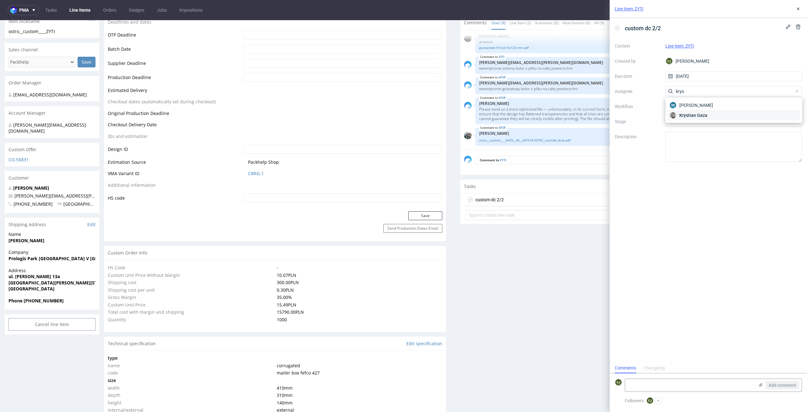
type input "krys"
click at [748, 114] on div "Krystian Gaza" at bounding box center [734, 115] width 132 height 10
click at [748, 107] on div at bounding box center [733, 106] width 137 height 10
click at [755, 124] on div "DTP - Double Check" at bounding box center [734, 129] width 132 height 11
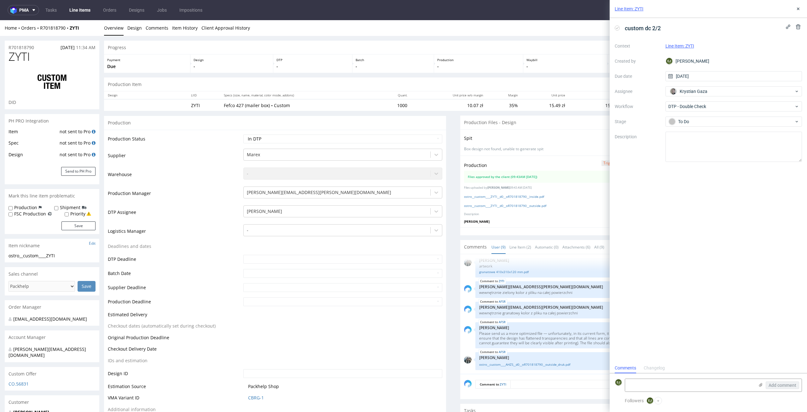
click at [413, 99] on th "Unit price w/o margin" at bounding box center [449, 95] width 76 height 8
click at [413, 139] on select "Waiting for Artwork Waiting for Diecut Waiting for Mockup Waiting for DTP Waiti…" at bounding box center [342, 139] width 199 height 9
select select "dtp_waiting_for_double_check"
click at [243, 135] on select "Waiting for Artwork Waiting for Diecut Waiting for Mockup Waiting for DTP Waiti…" at bounding box center [342, 139] width 199 height 9
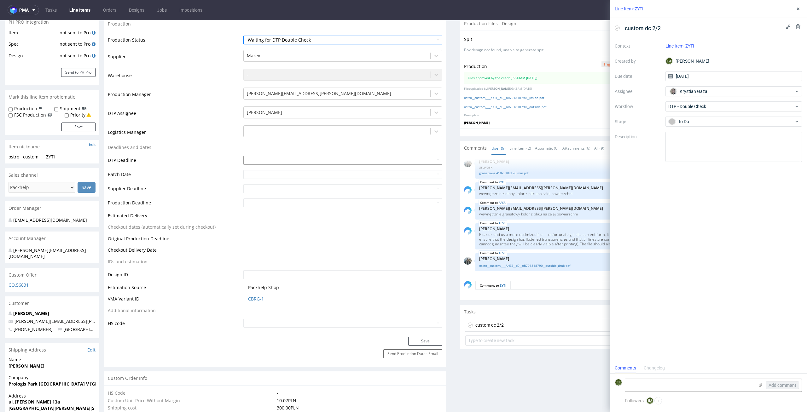
scroll to position [137, 0]
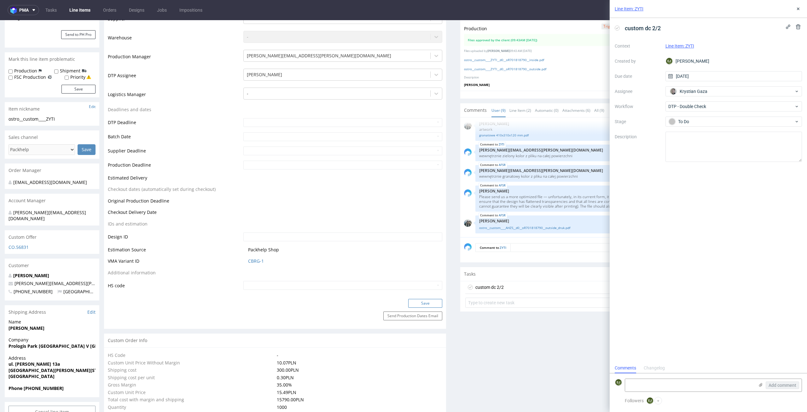
click at [426, 305] on button "Save" at bounding box center [425, 303] width 34 height 9
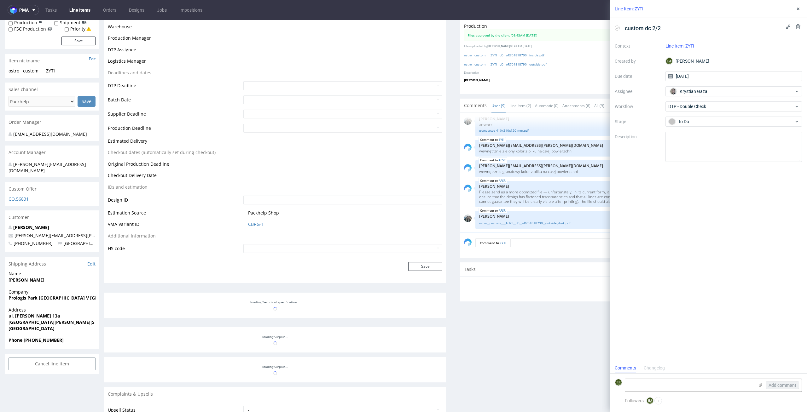
scroll to position [185, 0]
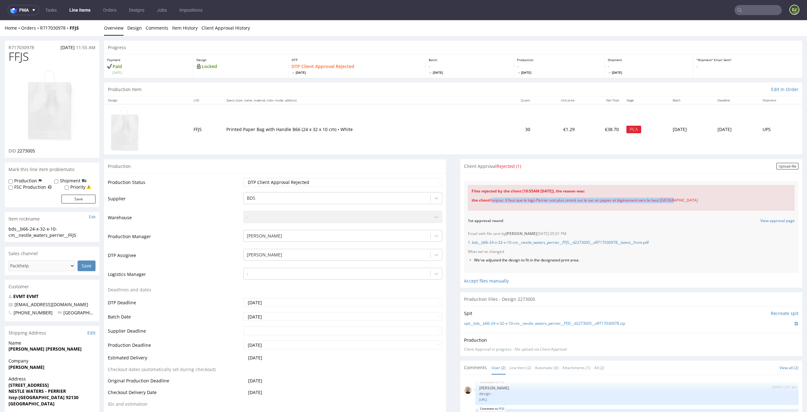
drag, startPoint x: 674, startPoint y: 199, endPoint x: 485, endPoint y: 201, distance: 189.4
click at [485, 201] on div "the client Bonjour, Il faut que le logo Perrier soit plus centré sur le sac en …" at bounding box center [631, 200] width 319 height 13
copy div "Bonjour, Il faut que le logo Perrier soit plus centré sur le sac en papier et l…"
click at [460, 105] on td "Printed Paper Bag with Handle B66 (24 x 32 x 10 cm) • White" at bounding box center [361, 129] width 276 height 50
click at [536, 245] on p "1. bds__b66-24-x-32-x-10-cm__nestle_waters_perrier__FFJS__d2273005__oR717030978…" at bounding box center [631, 242] width 327 height 5
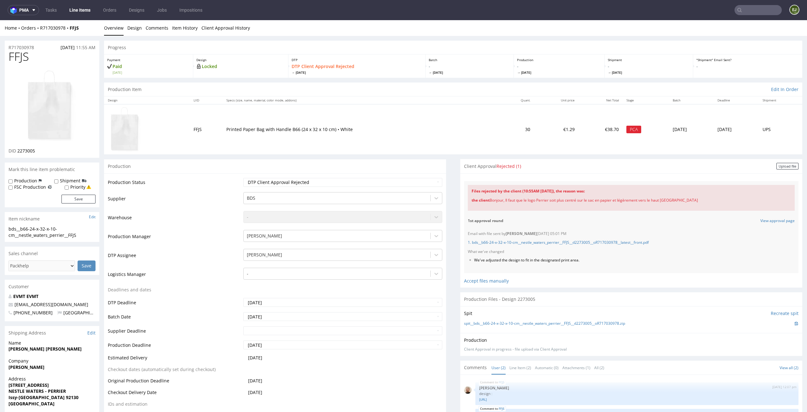
click at [545, 237] on div "1. bds__b66-24-x-32-x-10-cm__nestle_waters_perrier__FFJS__d2273005__oR717030978…" at bounding box center [631, 242] width 327 height 13
click at [541, 243] on link "1. bds__b66-24-x-32-x-10-cm__nestle_waters_perrier__FFJS__d2273005__oR717030978…" at bounding box center [558, 242] width 181 height 5
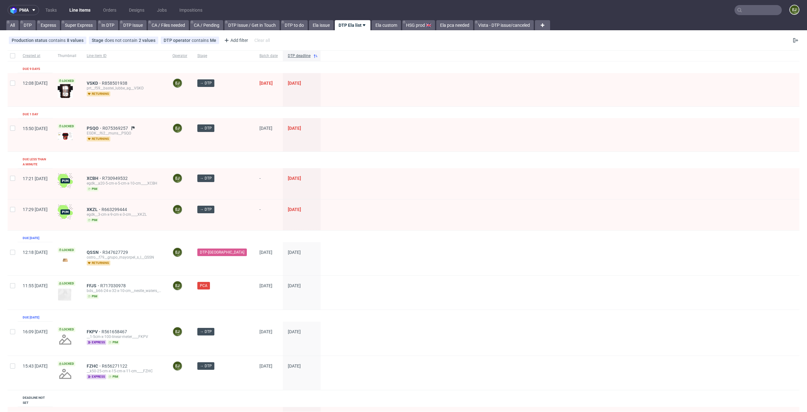
scroll to position [162, 0]
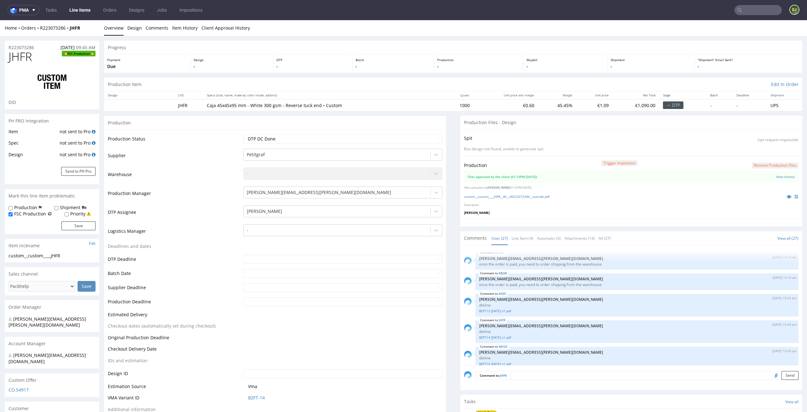
scroll to position [585, 0]
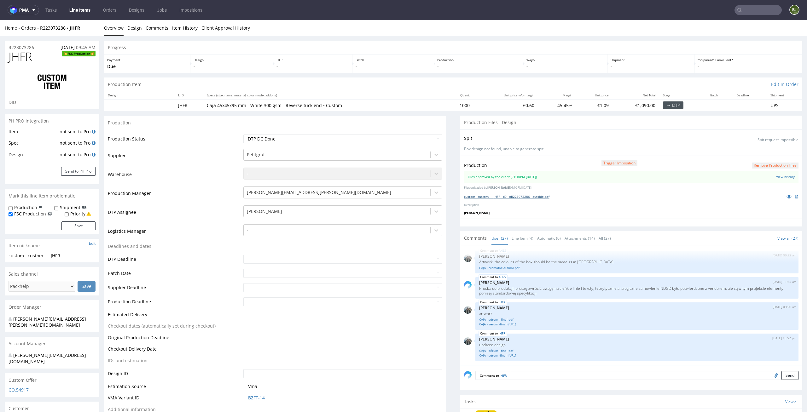
click at [493, 198] on link "custom__custom____JHFR__d0__oR223073286__outside.pdf" at bounding box center [506, 196] width 85 height 4
click at [516, 237] on link "Line Item (4)" at bounding box center [523, 239] width 22 height 14
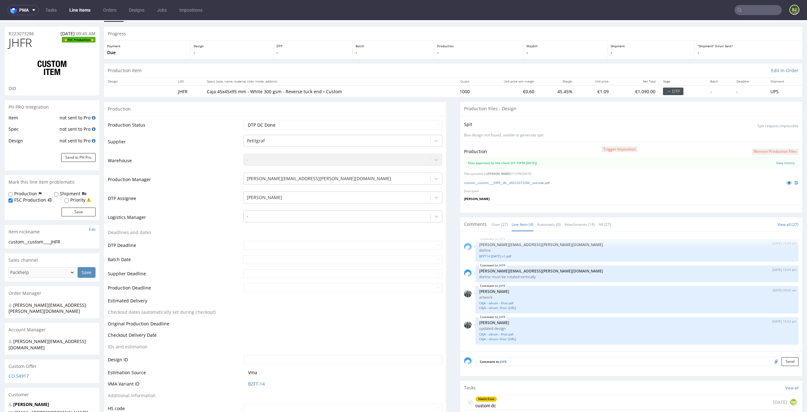
scroll to position [0, 0]
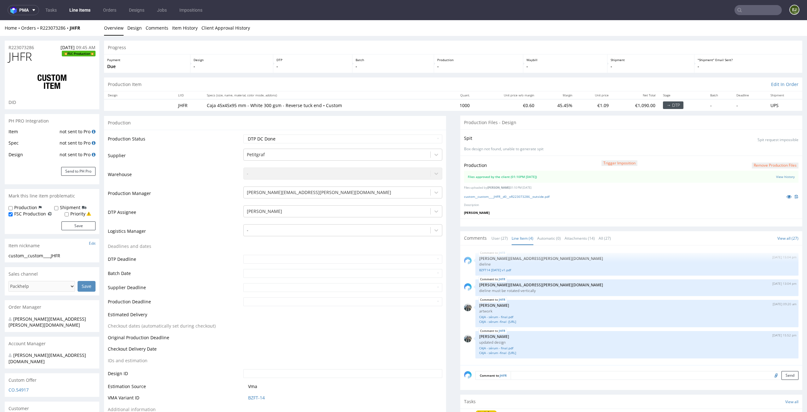
click at [770, 167] on button "Remove production files" at bounding box center [775, 166] width 47 height 6
click at [756, 153] on link "Yes" at bounding box center [755, 151] width 18 height 9
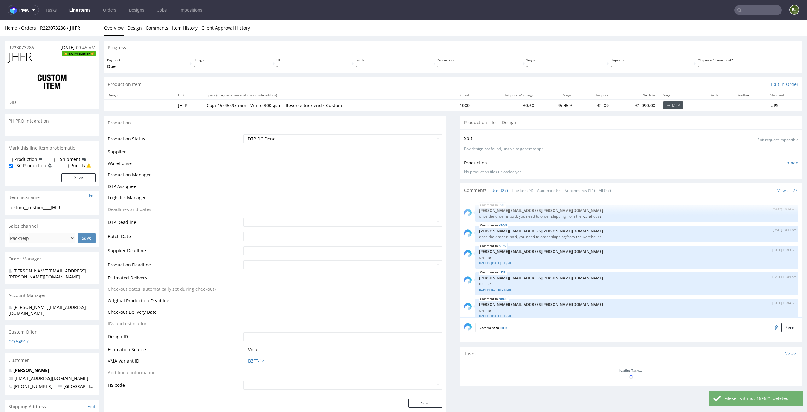
scroll to position [585, 0]
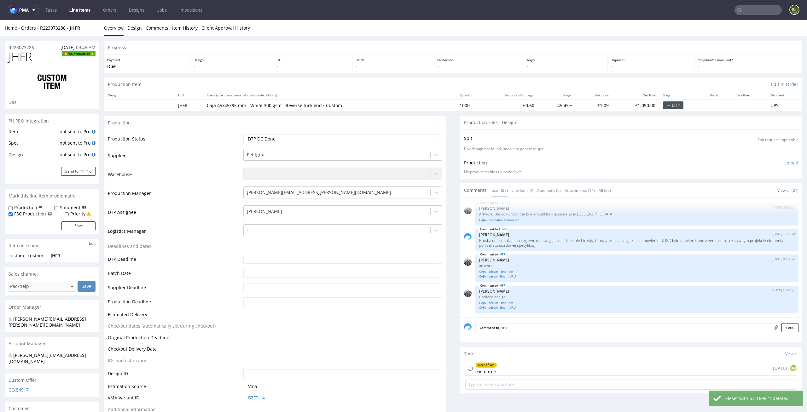
click at [783, 162] on p "Upload" at bounding box center [790, 163] width 15 height 6
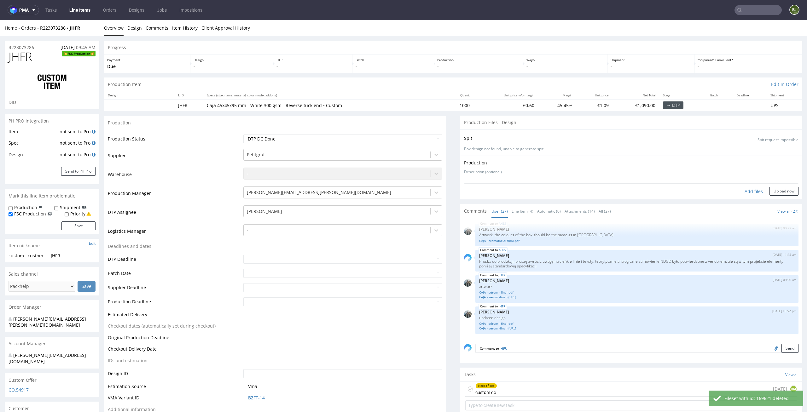
click at [738, 187] on div "Add files" at bounding box center [754, 191] width 32 height 9
type input "C:\fakepath\custom__custom____JHFR__d0__oR223073286__outside.pdf"
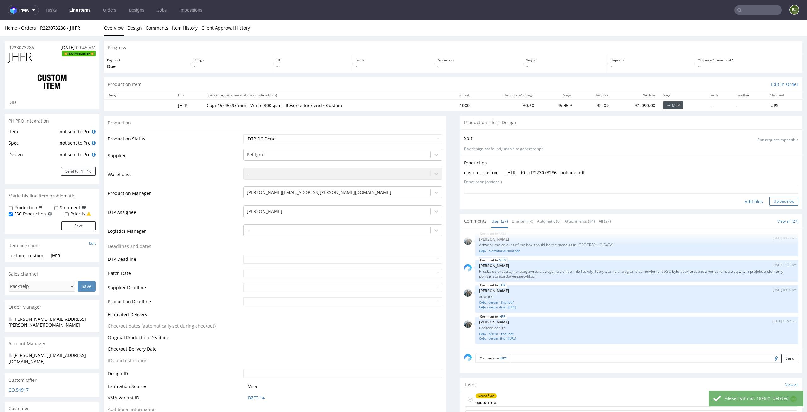
click at [774, 197] on button "Upload now" at bounding box center [783, 201] width 29 height 9
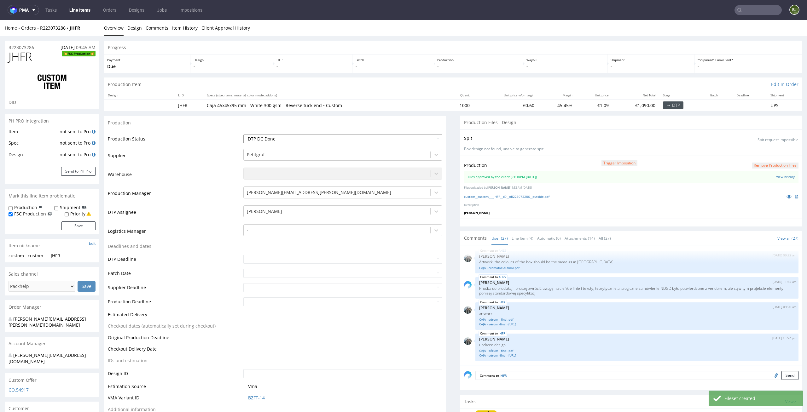
click at [422, 140] on select "Waiting for Artwork Waiting for Diecut Waiting for Mockup Waiting for DTP Waiti…" at bounding box center [342, 139] width 199 height 9
select select "dtp_production_ready"
click at [243, 135] on select "Waiting for Artwork Waiting for Diecut Waiting for Mockup Waiting for DTP Waiti…" at bounding box center [342, 139] width 199 height 9
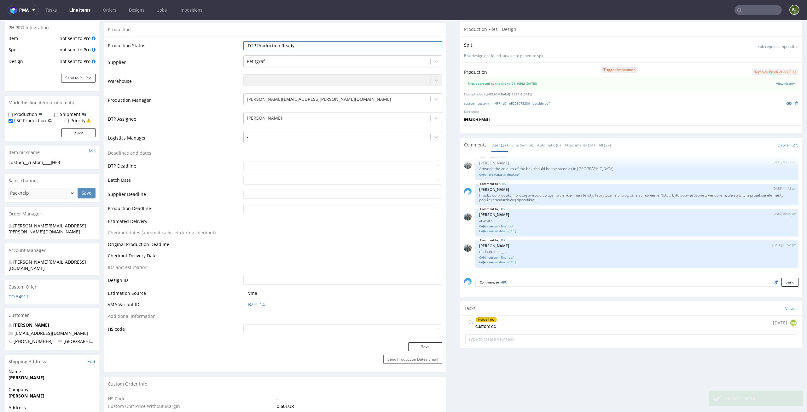
scroll to position [179, 0]
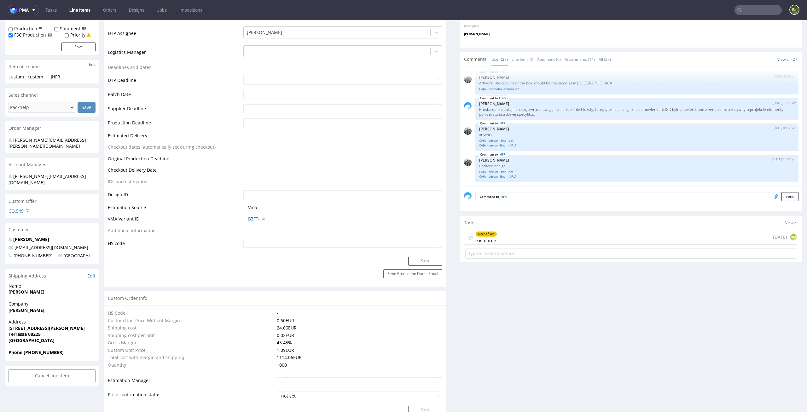
click at [428, 256] on div "Production Status Waiting for Artwork Waiting for Diecut Waiting for Mockup Wai…" at bounding box center [275, 104] width 342 height 306
click at [428, 257] on button "Save" at bounding box center [425, 261] width 34 height 9
click at [468, 238] on icon at bounding box center [470, 237] width 5 height 5
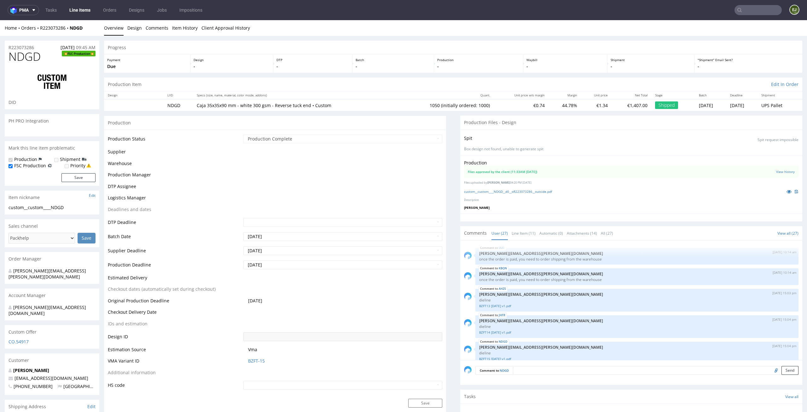
scroll to position [585, 0]
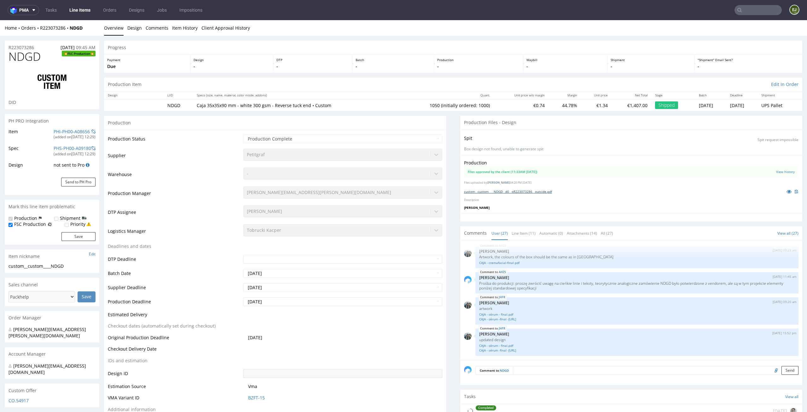
click at [491, 192] on link "custom__custom____NDGD__d0__oR223073286__outside.pdf" at bounding box center [508, 191] width 88 height 4
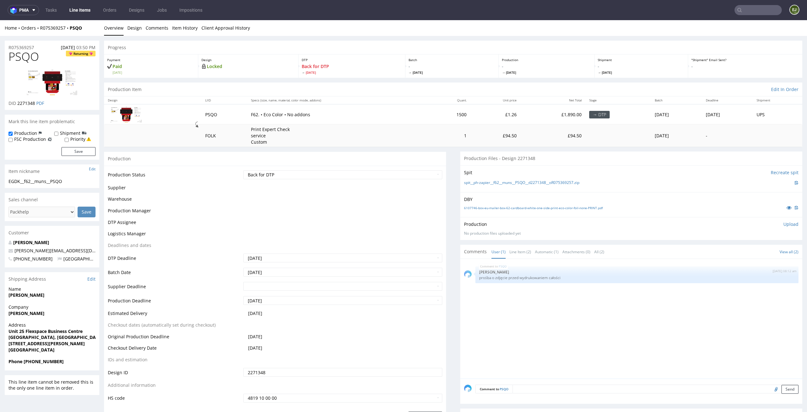
scroll to position [314, 0]
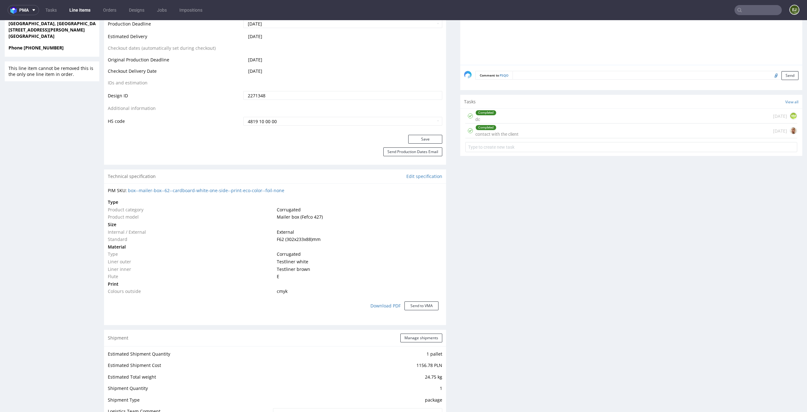
click at [515, 132] on div "Completed contact with the client [DATE]" at bounding box center [631, 131] width 332 height 15
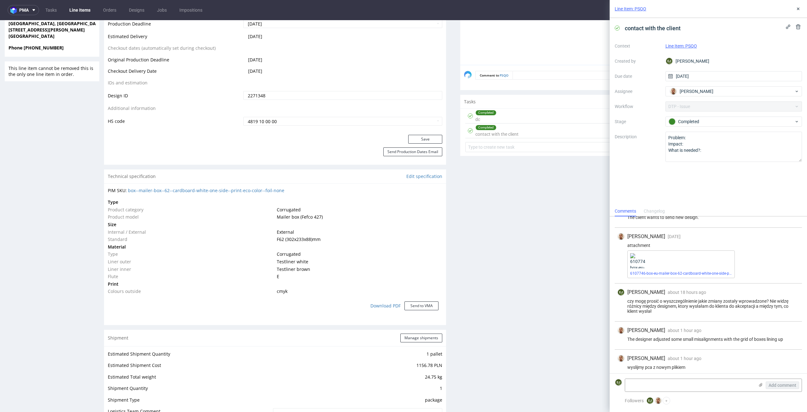
scroll to position [46, 0]
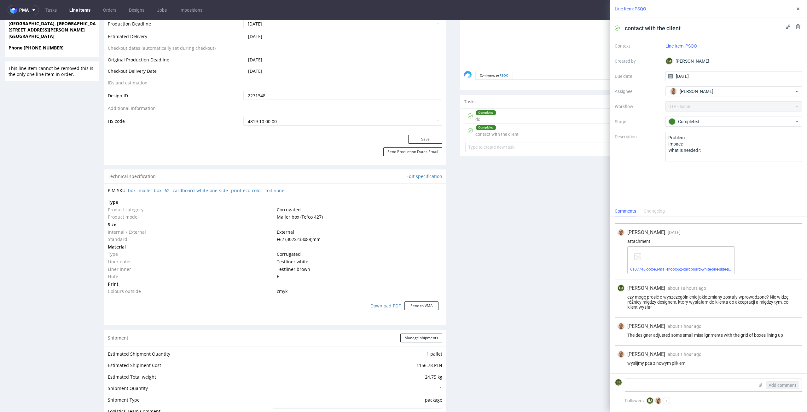
click at [722, 298] on div "czy mogę prosić o wyszczególnienie jakie zmiany zostały wprowadzone? Nie widzę …" at bounding box center [708, 302] width 182 height 15
click at [553, 236] on div "Production Files - Design 2271348 Spit Recreate spit spit__ph-zapier__f62__muns…" at bounding box center [631, 307] width 342 height 939
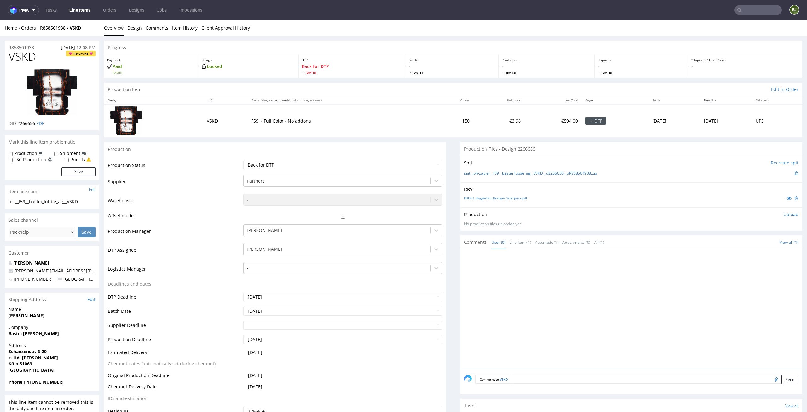
scroll to position [91, 0]
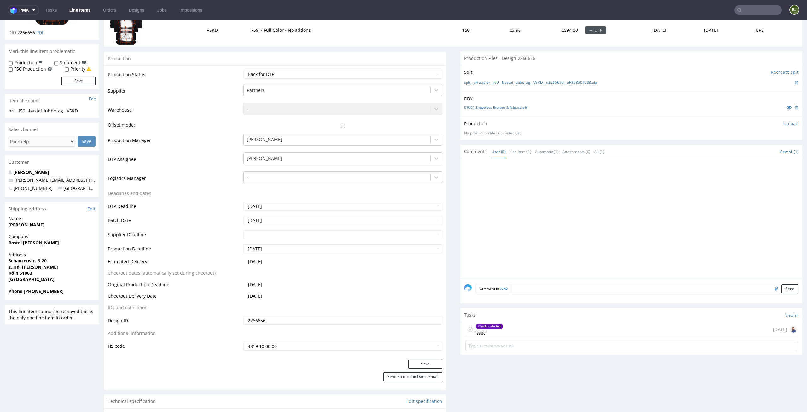
click at [512, 334] on div "Client contacted issue [DATE]" at bounding box center [631, 329] width 332 height 15
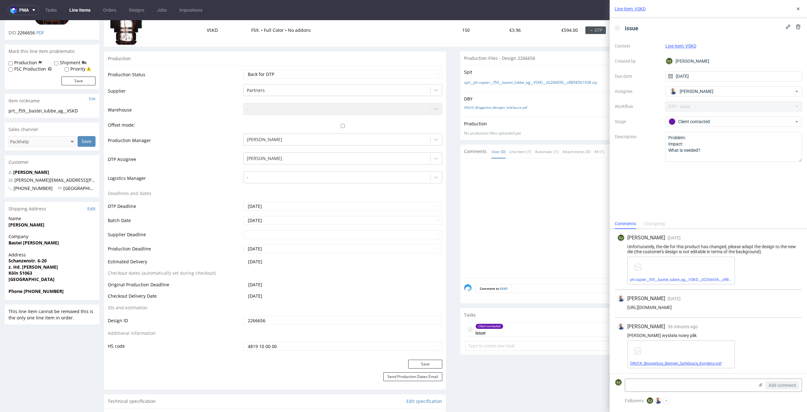
click at [639, 364] on link "DRUCK_Bloggerbox_Bestgen_SafeSpace_Korrektur.pdf" at bounding box center [675, 364] width 91 height 4
click at [662, 280] on link "ph-zapier__f59__bastei_lubbe_ag__VSKD__d2266656__oR858501938__latest__outside.p…" at bounding box center [705, 280] width 151 height 4
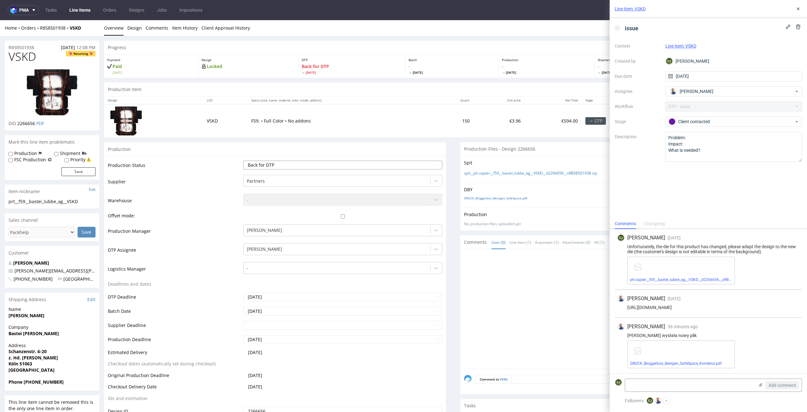
click at [383, 162] on select "Waiting for Artwork Waiting for Diecut Waiting for Mockup Waiting for DTP Waiti…" at bounding box center [342, 165] width 199 height 9
click at [243, 161] on select "Waiting for Artwork Waiting for Diecut Waiting for Mockup Waiting for DTP Waiti…" at bounding box center [342, 165] width 199 height 9
click at [376, 164] on select "Waiting for Artwork Waiting for Diecut Waiting for Mockup Waiting for DTP Waiti…" at bounding box center [342, 165] width 199 height 9
select select "dtp_in_process"
click at [243, 161] on select "Waiting for Artwork Waiting for Diecut Waiting for Mockup Waiting for DTP Waiti…" at bounding box center [342, 165] width 199 height 9
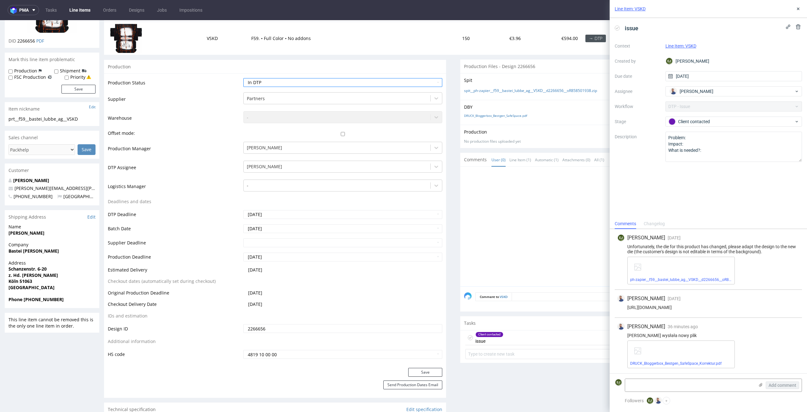
scroll to position [93, 0]
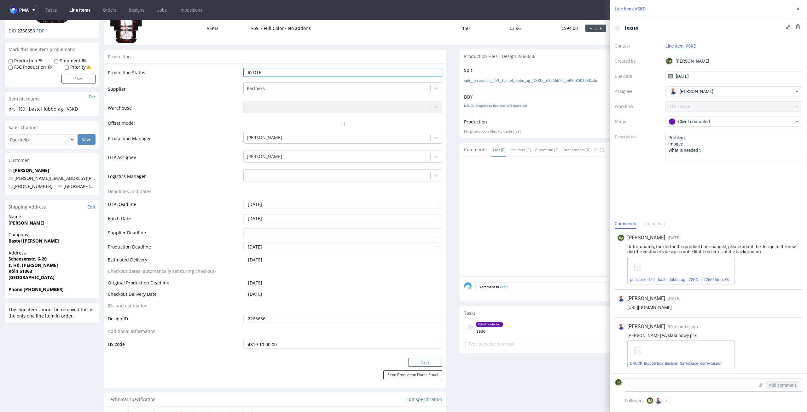
click at [434, 362] on button "Save" at bounding box center [425, 362] width 34 height 9
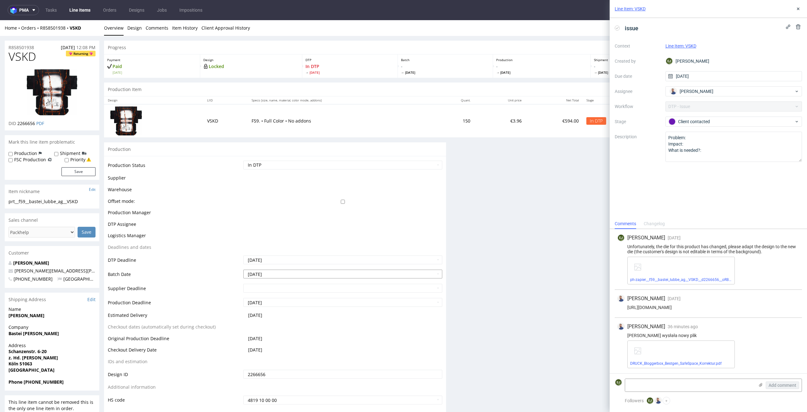
scroll to position [0, 0]
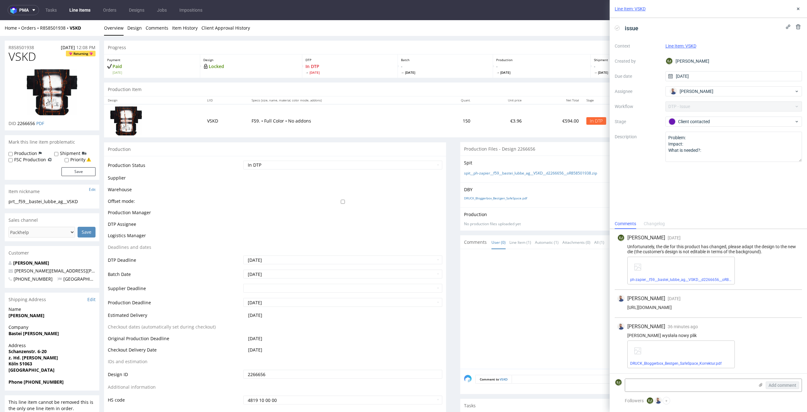
click at [617, 29] on icon at bounding box center [617, 28] width 5 height 5
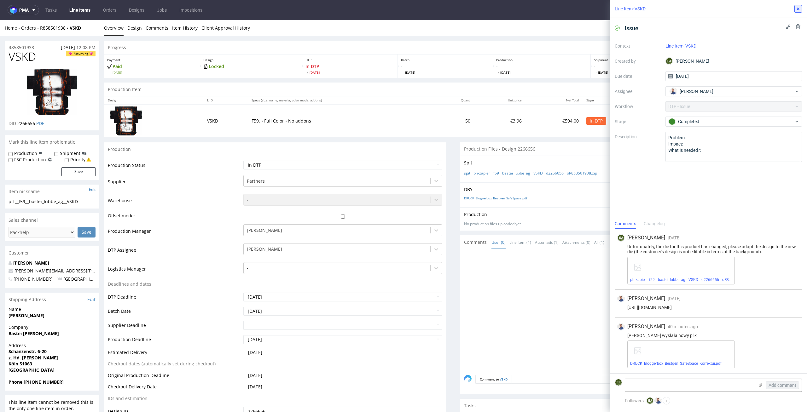
click at [799, 9] on use at bounding box center [798, 9] width 3 height 3
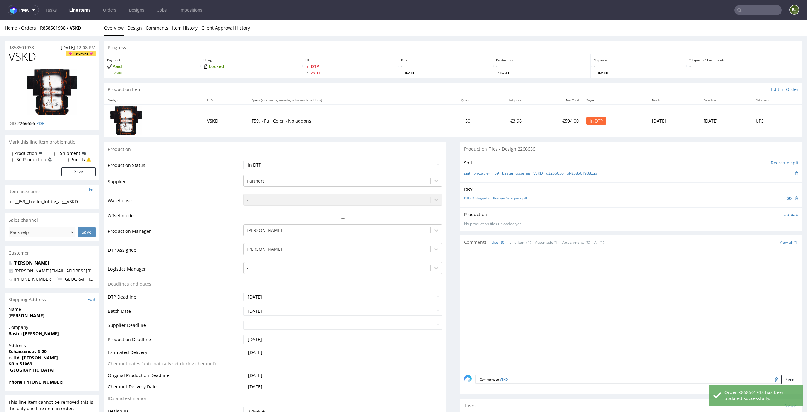
drag, startPoint x: 41, startPoint y: 53, endPoint x: 0, endPoint y: 53, distance: 41.3
copy span "VSKD"
click at [783, 213] on p "Upload" at bounding box center [790, 214] width 15 height 6
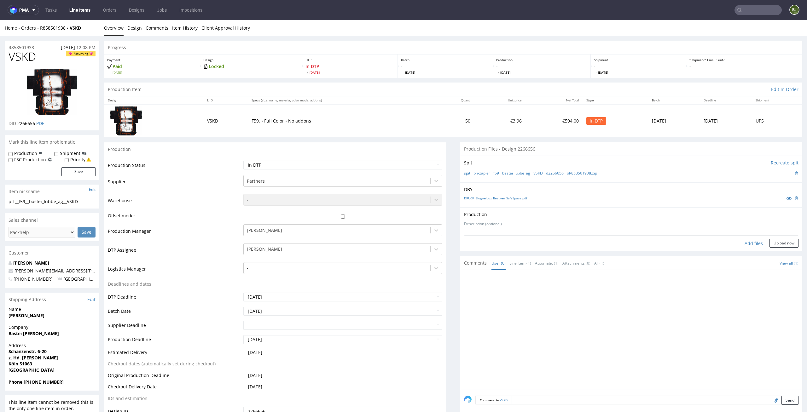
click at [738, 242] on div "Add files" at bounding box center [754, 243] width 32 height 9
type input "C:\fakepath\prt__f59__bastei_lubbe_ag__VSKD__d2266656__oR858501938__latest__out…"
click at [774, 252] on button "Upload now" at bounding box center [783, 253] width 29 height 9
click at [427, 161] on select "Waiting for Artwork Waiting for Diecut Waiting for Mockup Waiting for DTP Waiti…" at bounding box center [342, 165] width 199 height 9
select select "dtp_production_ready"
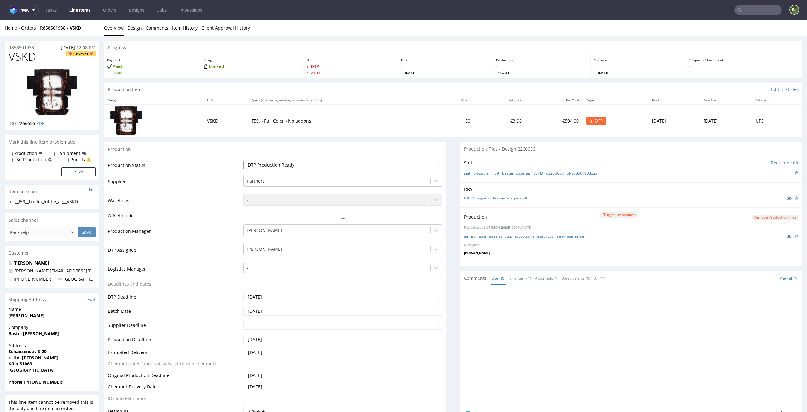
click at [243, 161] on select "Waiting for Artwork Waiting for Diecut Waiting for Mockup Waiting for DTP Waiti…" at bounding box center [342, 165] width 199 height 9
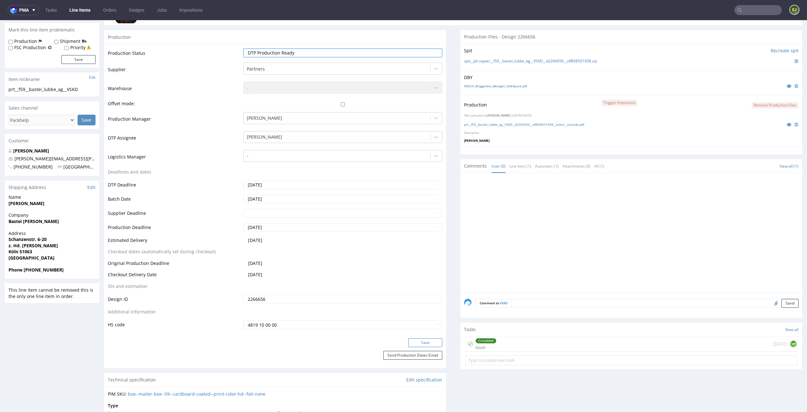
click at [425, 339] on button "Save" at bounding box center [425, 343] width 34 height 9
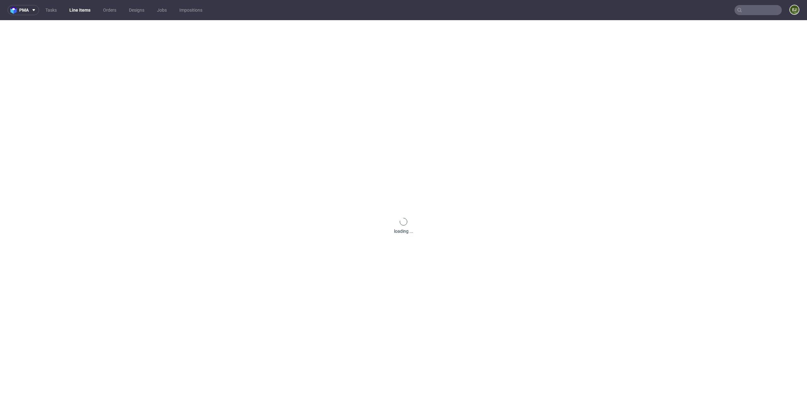
scroll to position [0, 0]
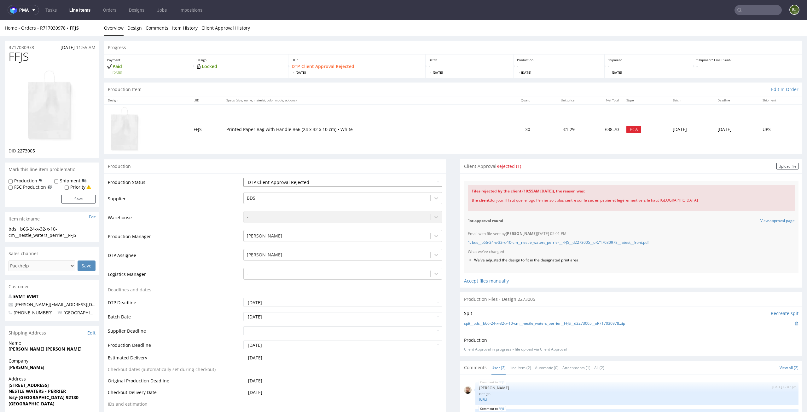
click at [407, 181] on select "Waiting for Artwork Waiting for Diecut Waiting for Mockup Waiting for DTP Waiti…" at bounding box center [342, 182] width 199 height 9
select select "back_for_dtp"
click at [243, 178] on select "Waiting for Artwork Waiting for Diecut Waiting for Mockup Waiting for DTP Waiti…" at bounding box center [342, 182] width 199 height 9
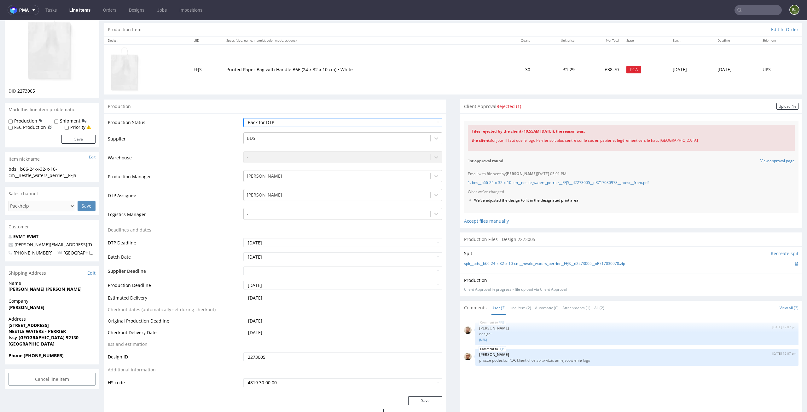
scroll to position [96, 0]
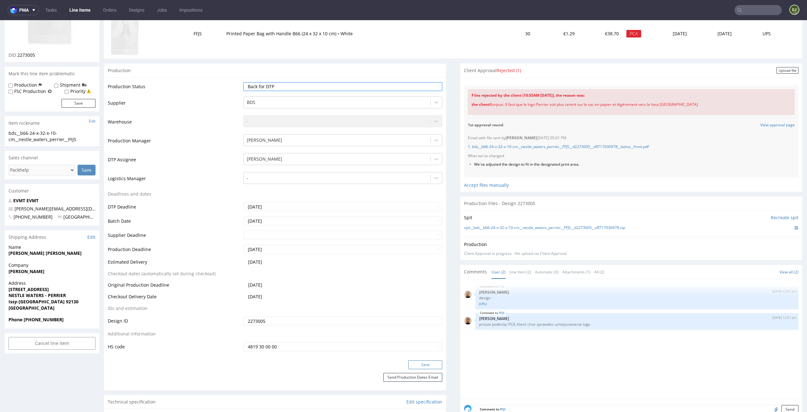
click at [424, 363] on button "Save" at bounding box center [425, 365] width 34 height 9
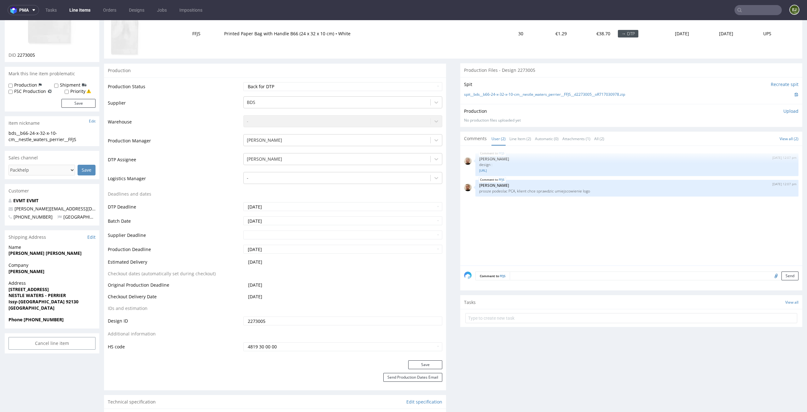
scroll to position [0, 0]
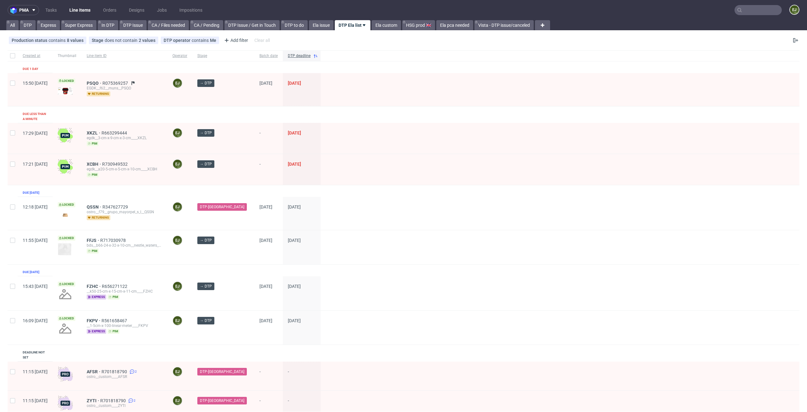
click at [507, 284] on div at bounding box center [560, 293] width 479 height 34
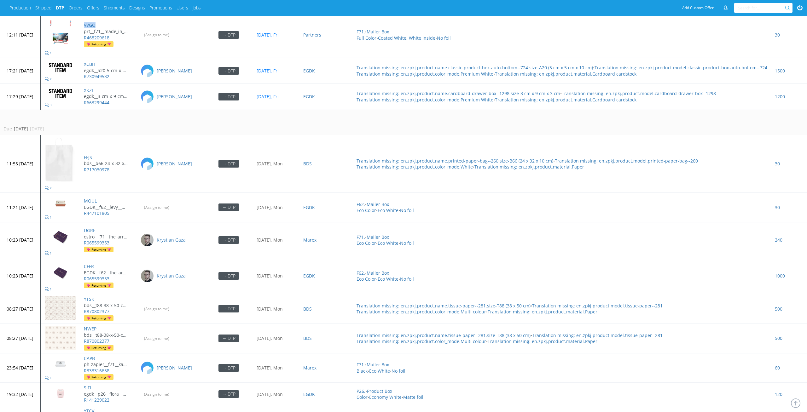
scroll to position [2614, 0]
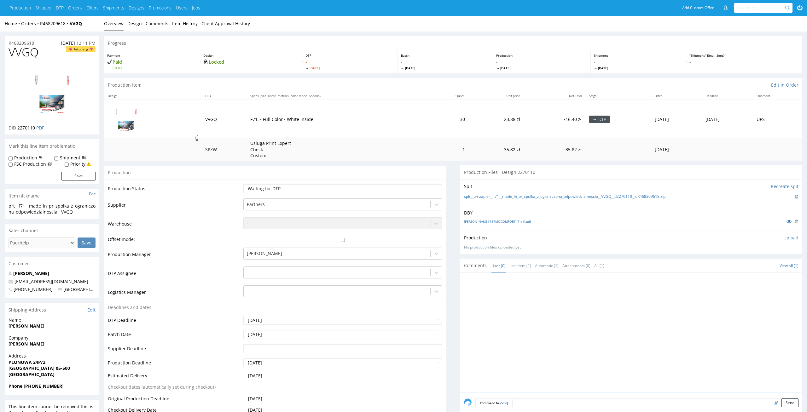
click at [494, 218] on div "PUDEŁKO TERMOCOMFORT (1) (1).pdf" at bounding box center [631, 221] width 334 height 7
click at [491, 220] on link "PUDEŁKO TERMOCOMFORT (1) (1).pdf" at bounding box center [497, 221] width 67 height 4
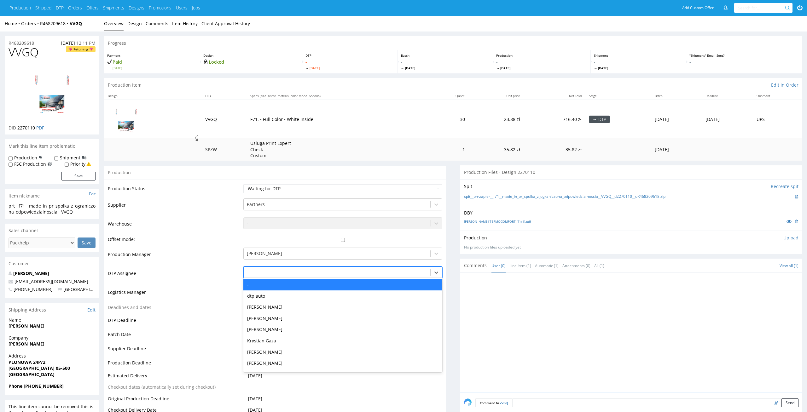
click at [334, 271] on div at bounding box center [337, 273] width 181 height 8
type input "el"
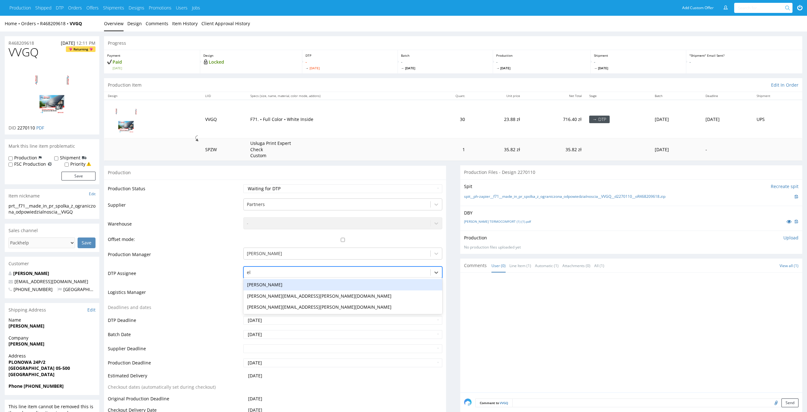
click at [303, 288] on div "Elżbieta Jelińska" at bounding box center [342, 284] width 199 height 11
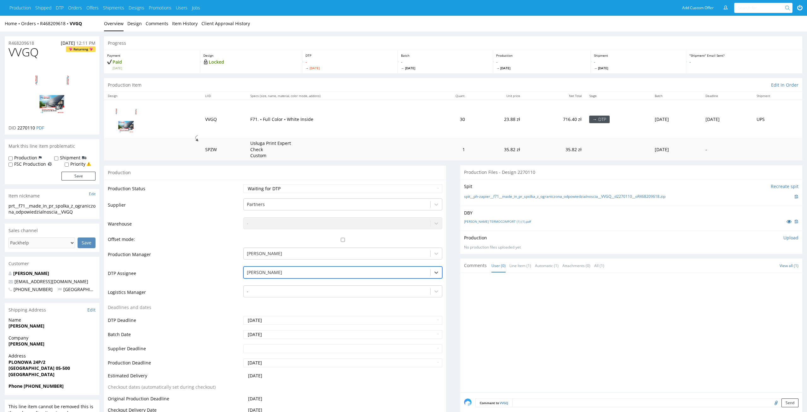
scroll to position [81, 0]
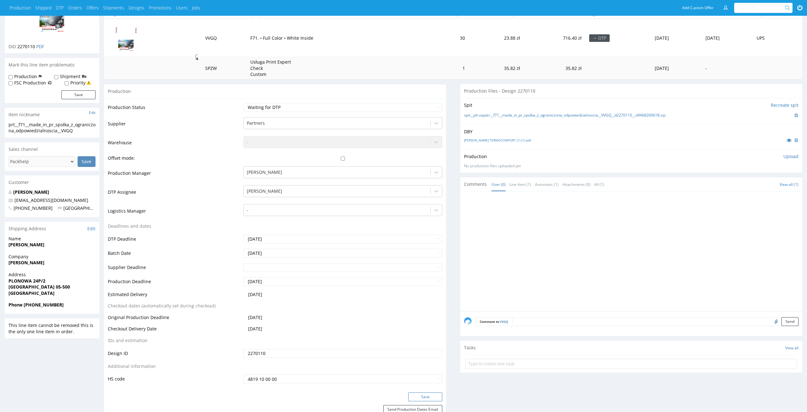
click at [430, 397] on button "Save" at bounding box center [425, 397] width 34 height 9
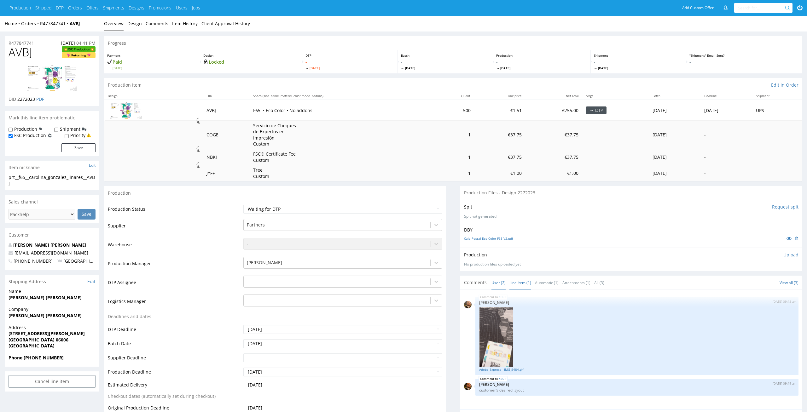
click at [521, 280] on link "Line Item (1)" at bounding box center [520, 283] width 22 height 14
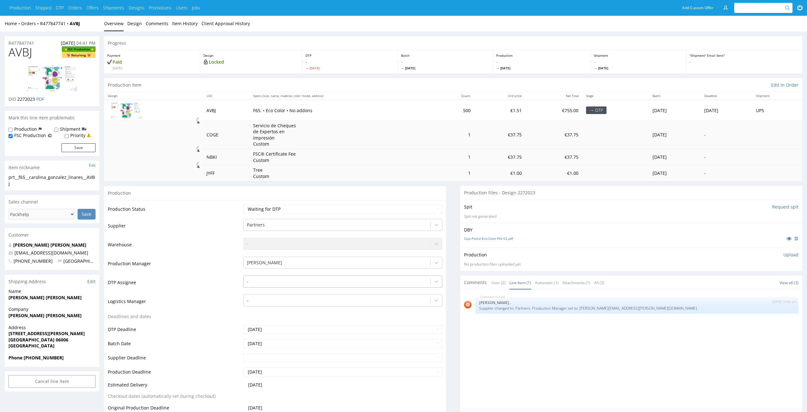
click at [313, 278] on div at bounding box center [337, 282] width 181 height 8
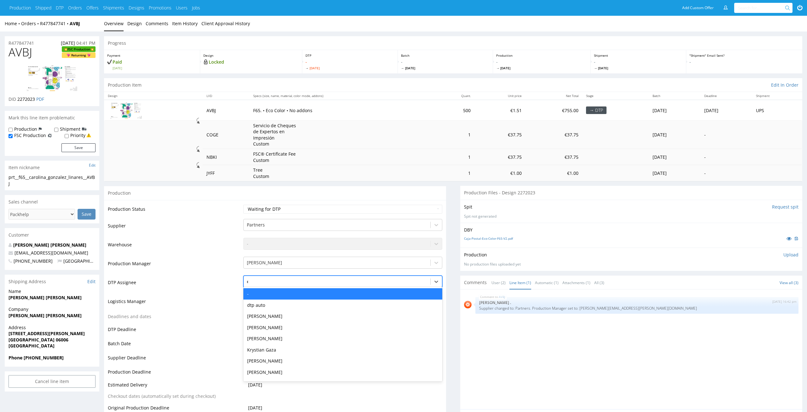
type input "el"
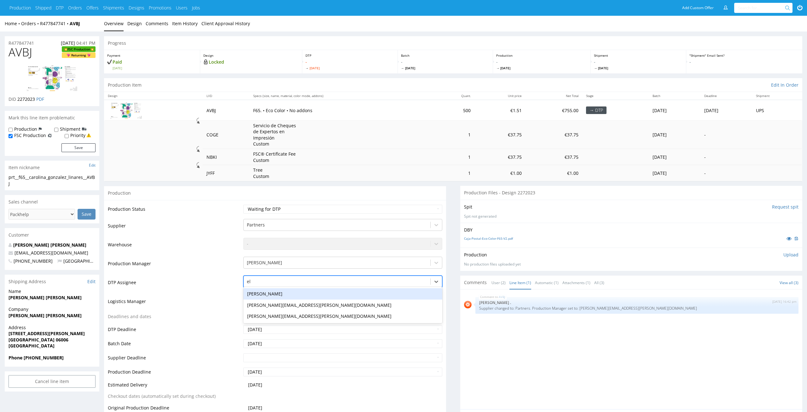
click at [301, 291] on div "[PERSON_NAME]" at bounding box center [342, 293] width 199 height 11
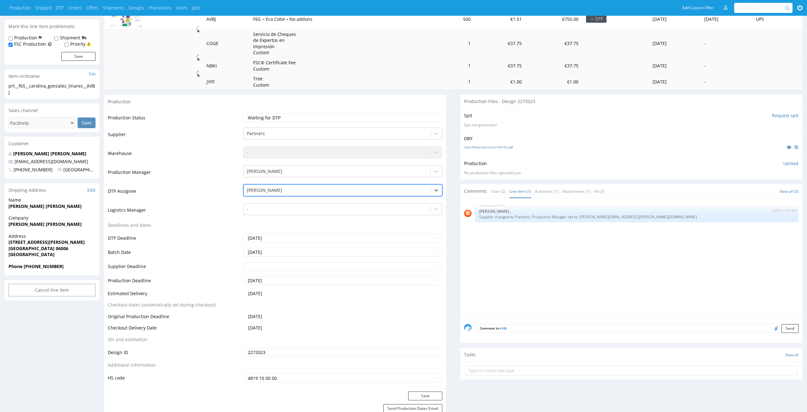
scroll to position [104, 0]
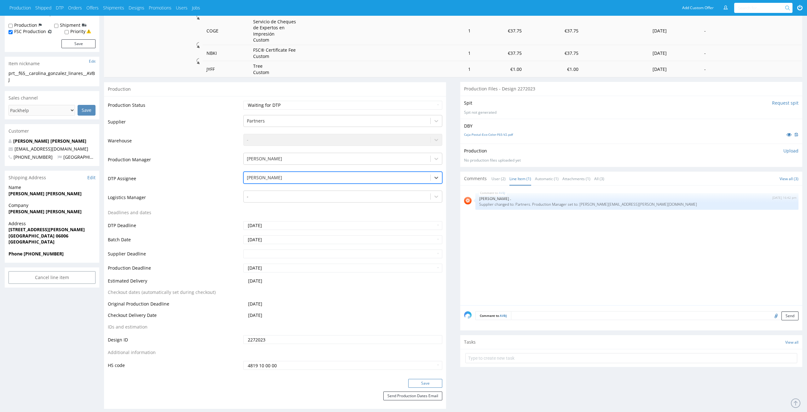
click at [416, 379] on button "Save" at bounding box center [425, 383] width 34 height 9
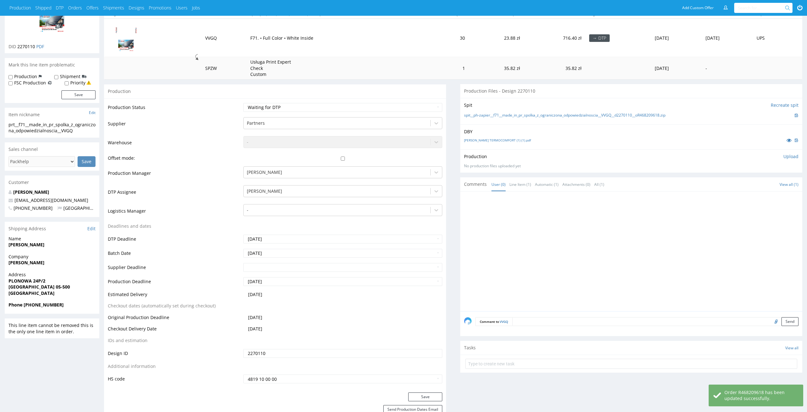
scroll to position [81, 0]
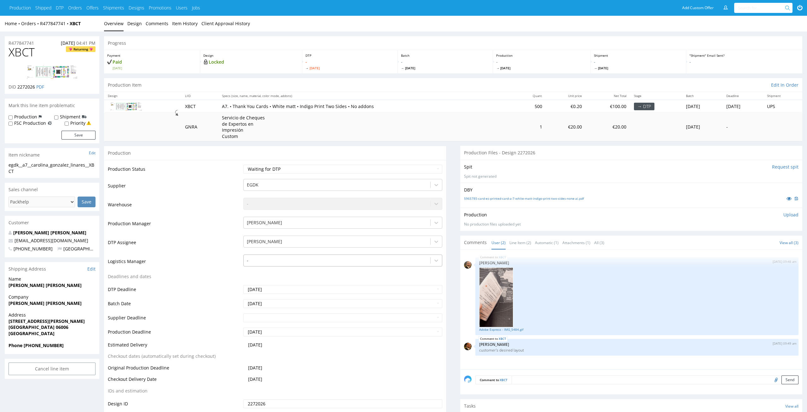
click at [303, 263] on div at bounding box center [337, 261] width 181 height 8
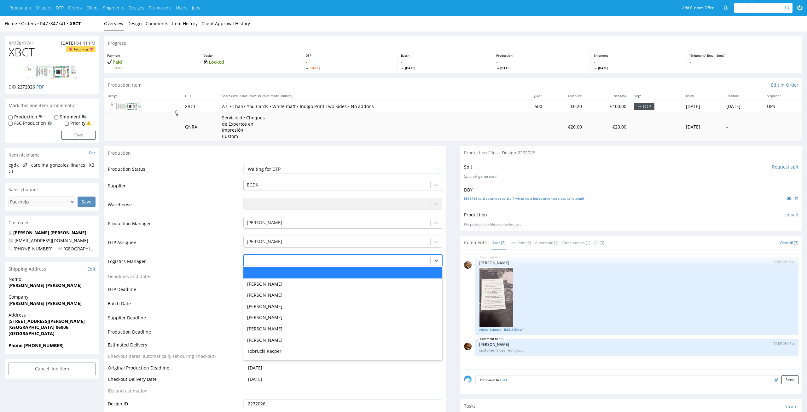
type input "e"
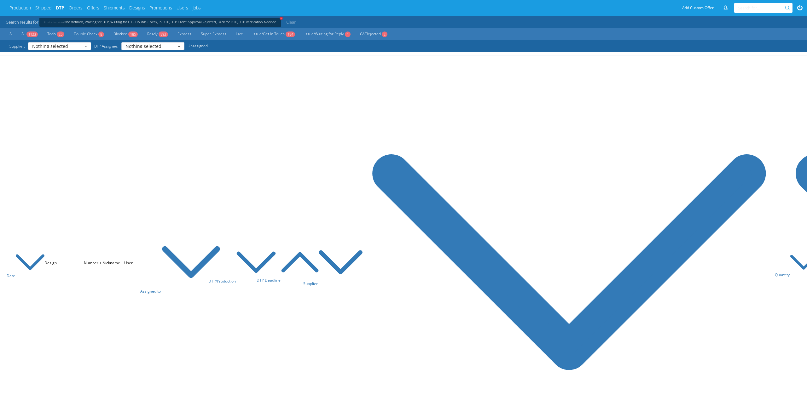
scroll to position [2614, 0]
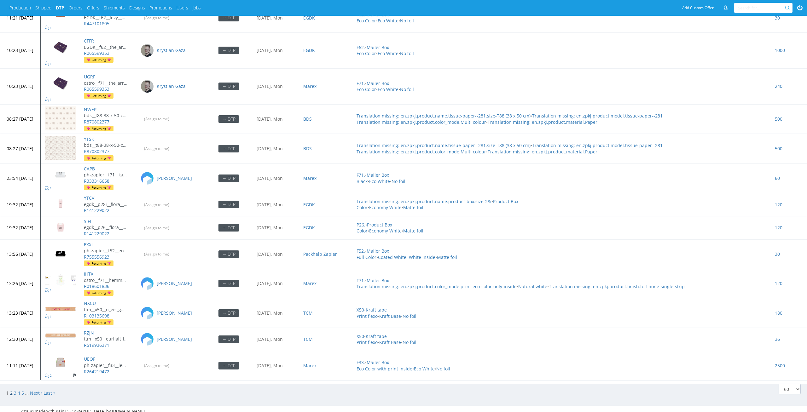
click at [10, 390] on link "2" at bounding box center [11, 393] width 3 height 6
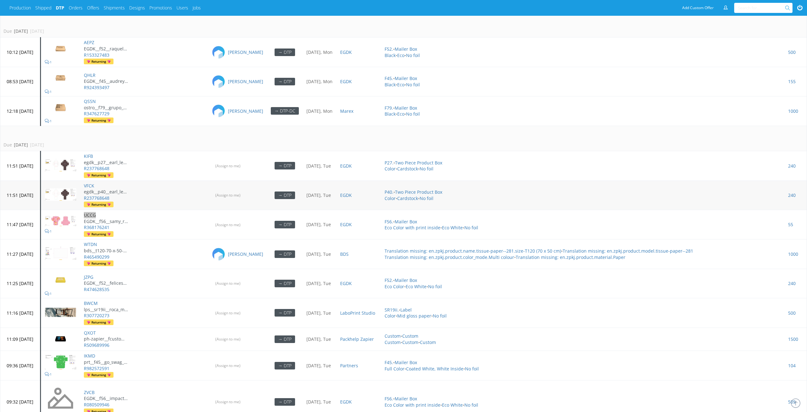
scroll to position [334, 0]
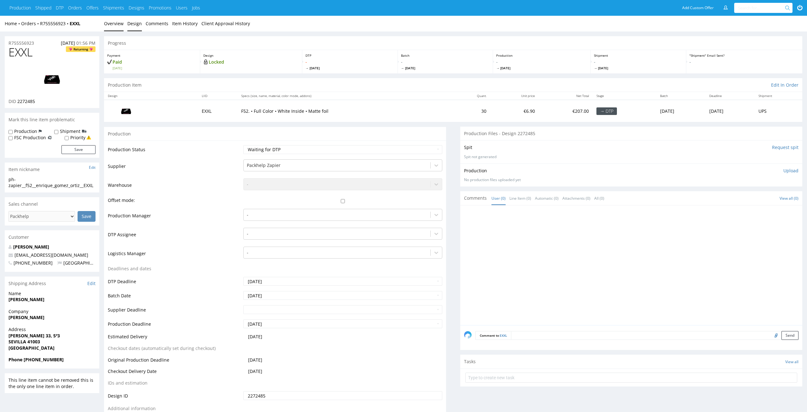
click at [134, 24] on link "Design" at bounding box center [134, 23] width 14 height 15
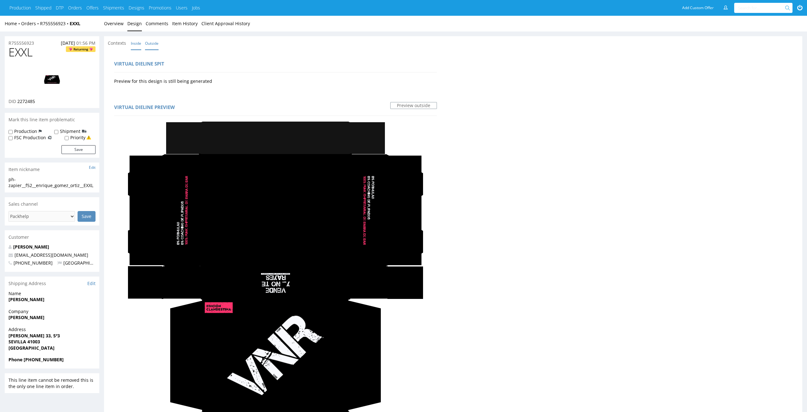
click at [135, 41] on link "Inside" at bounding box center [136, 44] width 10 height 14
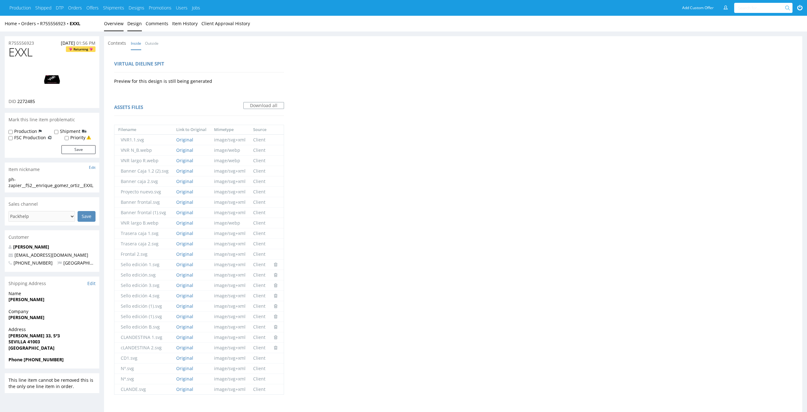
click at [105, 18] on link "Overview" at bounding box center [114, 23] width 20 height 15
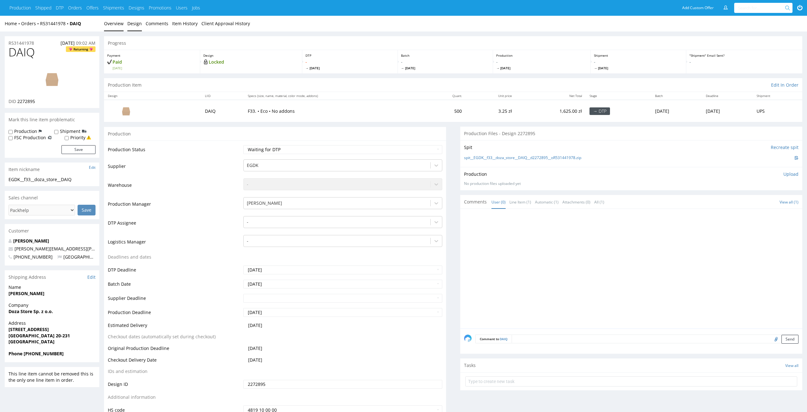
click at [128, 24] on link "Design" at bounding box center [134, 23] width 14 height 15
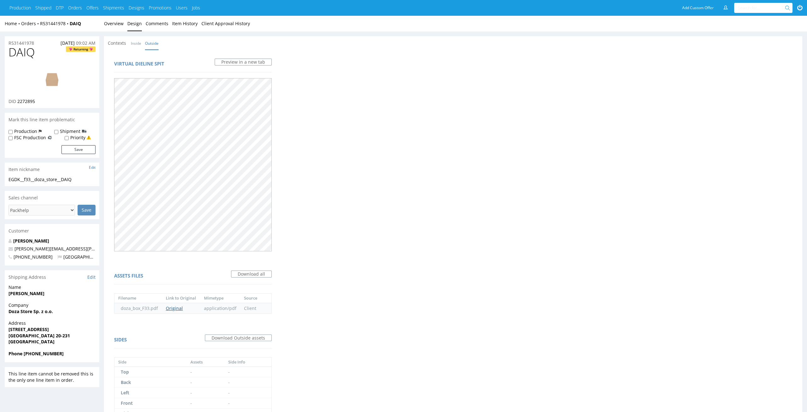
click at [179, 306] on link "Original" at bounding box center [174, 308] width 17 height 6
click at [113, 26] on link "Overview" at bounding box center [114, 23] width 20 height 15
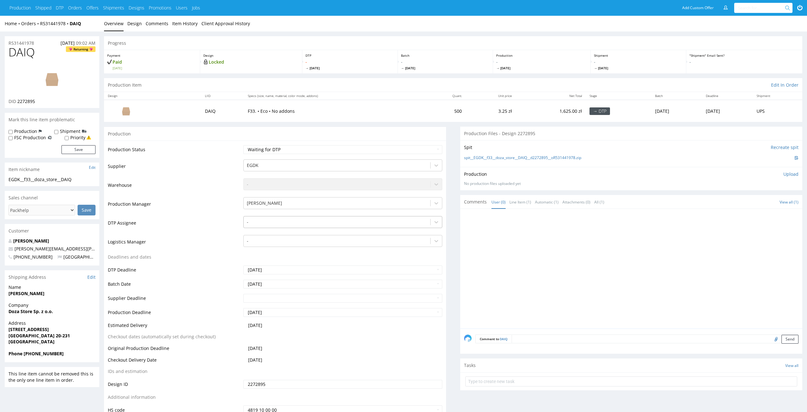
click at [318, 223] on div at bounding box center [337, 222] width 181 height 8
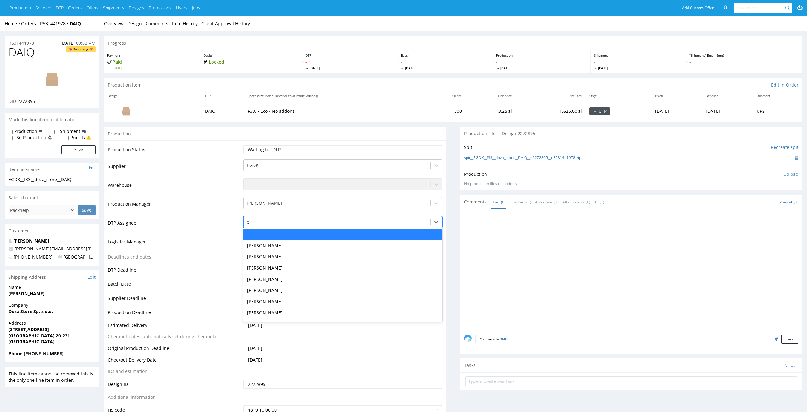
type input "el"
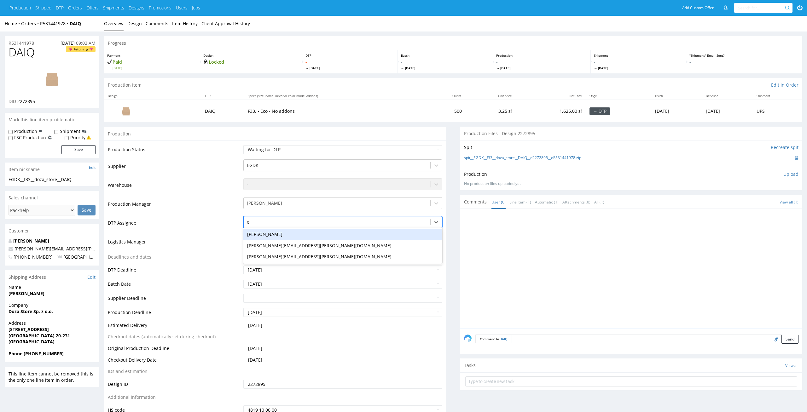
click at [308, 235] on div "Elżbieta Jelińska" at bounding box center [342, 234] width 199 height 11
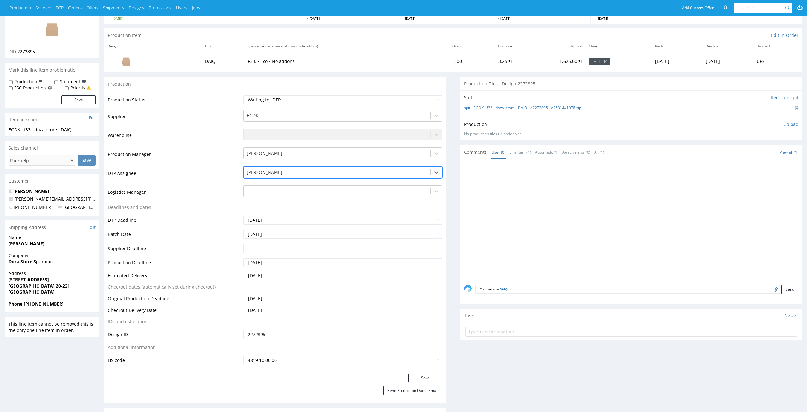
scroll to position [57, 0]
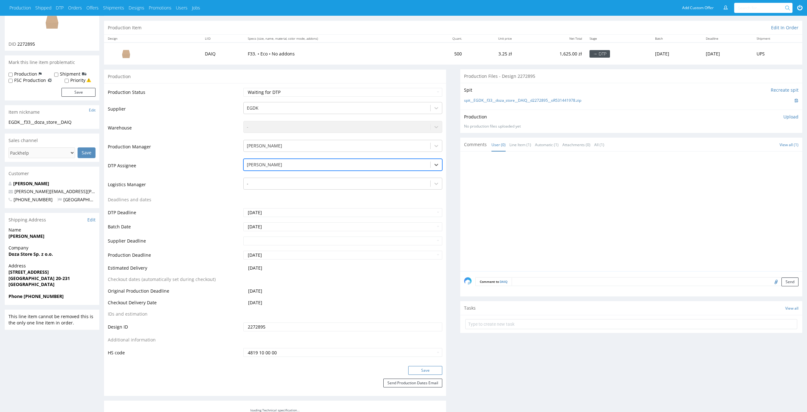
click at [434, 372] on button "Save" at bounding box center [425, 370] width 34 height 9
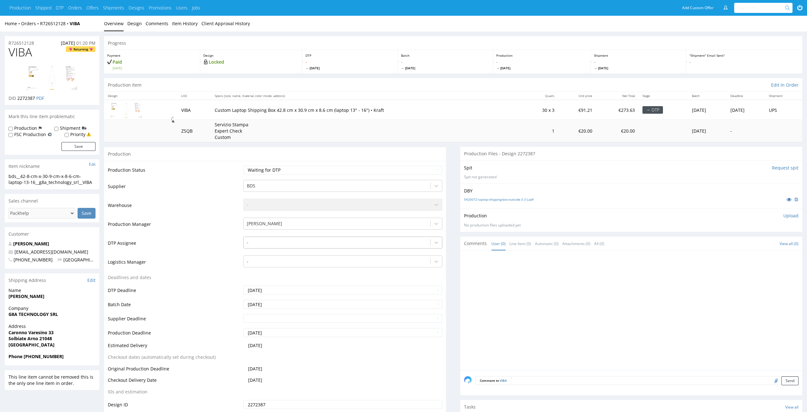
click at [305, 243] on div at bounding box center [337, 243] width 181 height 8
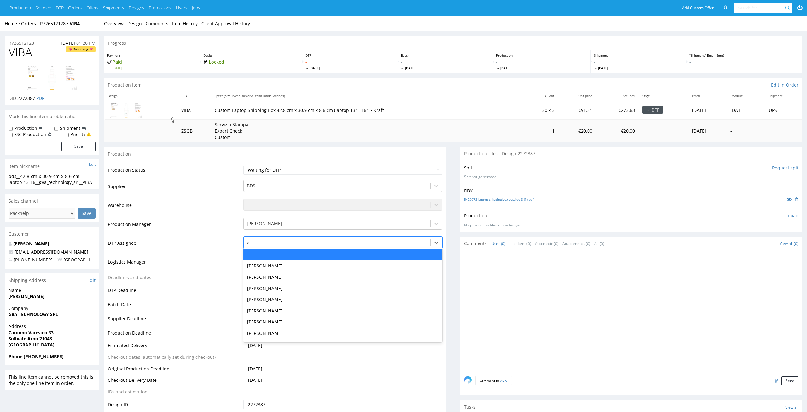
type input "el"
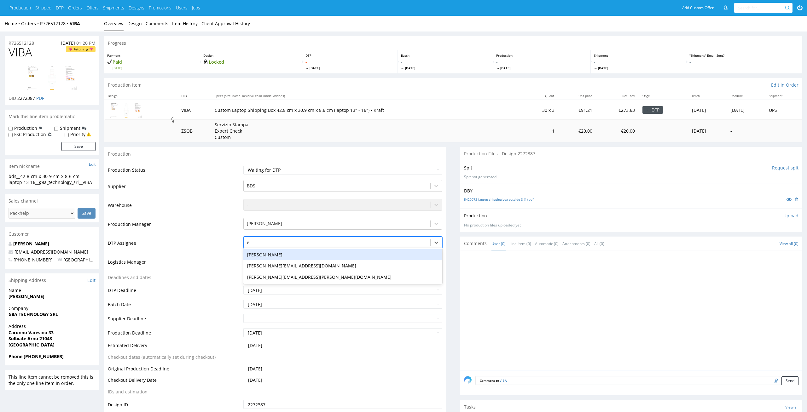
click at [274, 248] on div "[PERSON_NAME] [PERSON_NAME][EMAIL_ADDRESS][DOMAIN_NAME] [PERSON_NAME][DOMAIN_NA…" at bounding box center [342, 266] width 199 height 36
click at [273, 254] on div "[PERSON_NAME]" at bounding box center [342, 254] width 199 height 11
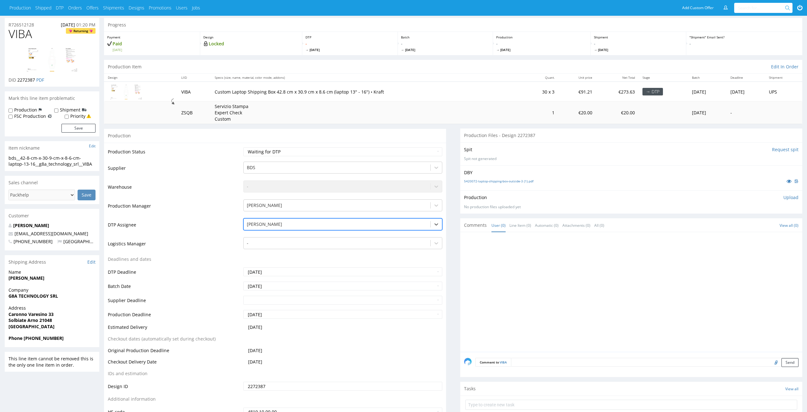
scroll to position [40, 0]
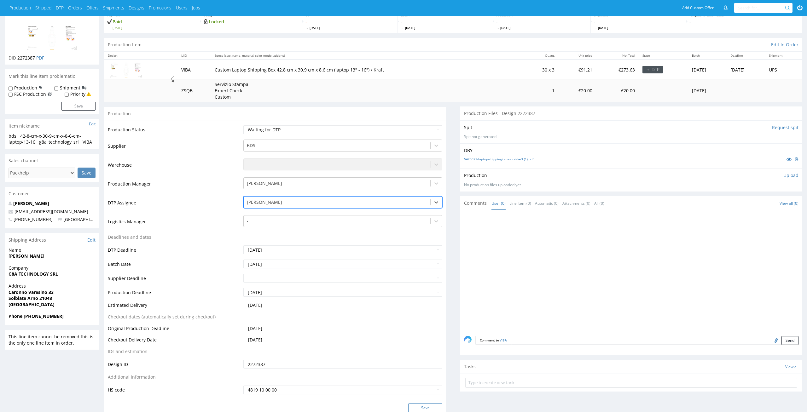
click at [431, 406] on button "Save" at bounding box center [425, 408] width 34 height 9
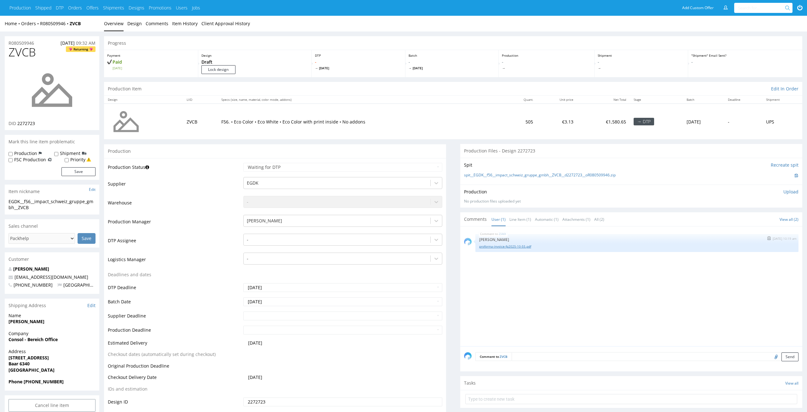
click at [518, 248] on link "proforma-invoice-fp2025-10-55.pdf" at bounding box center [636, 246] width 315 height 5
click at [305, 112] on td "F56. • Eco Color • Eco White • Eco Color with print inside • No addons" at bounding box center [360, 122] width 287 height 36
click at [276, 239] on div at bounding box center [337, 240] width 181 height 8
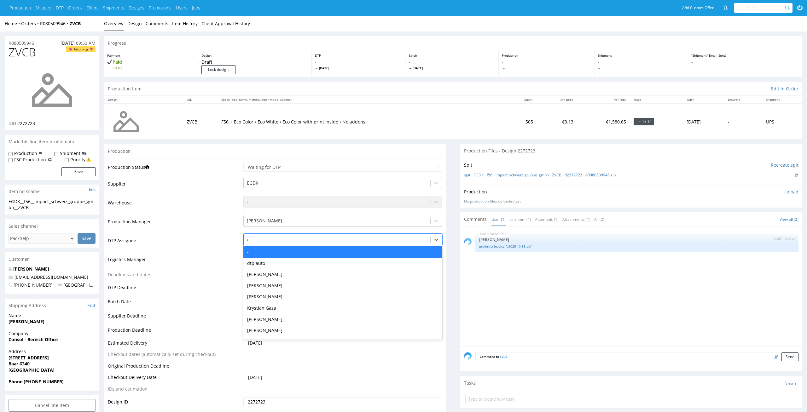
type input "el"
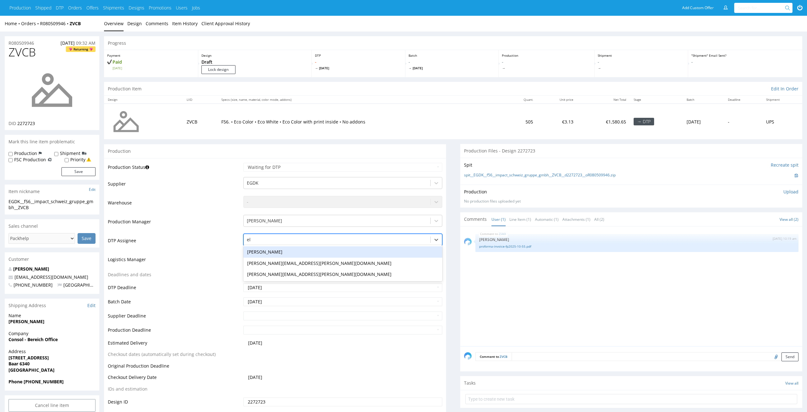
click at [263, 254] on div "[PERSON_NAME]" at bounding box center [342, 251] width 199 height 11
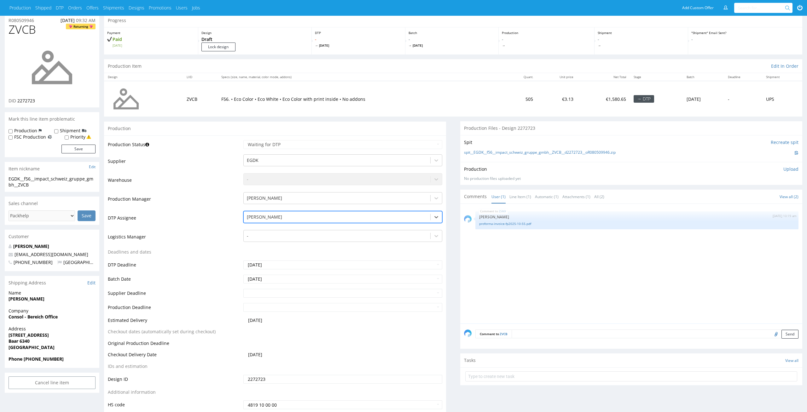
scroll to position [67, 0]
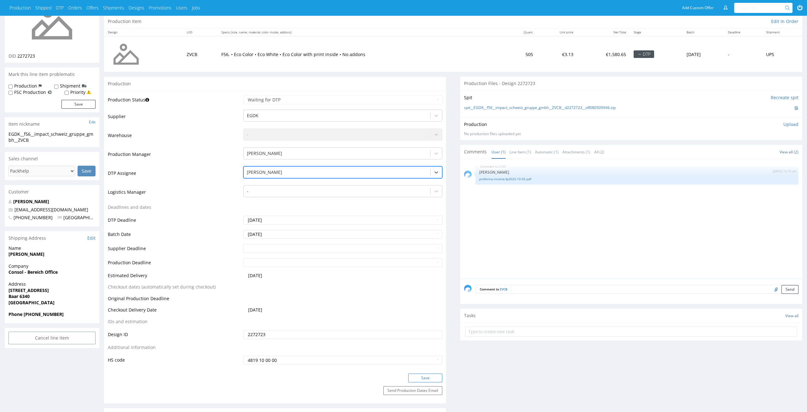
click at [420, 374] on button "Save" at bounding box center [425, 378] width 34 height 9
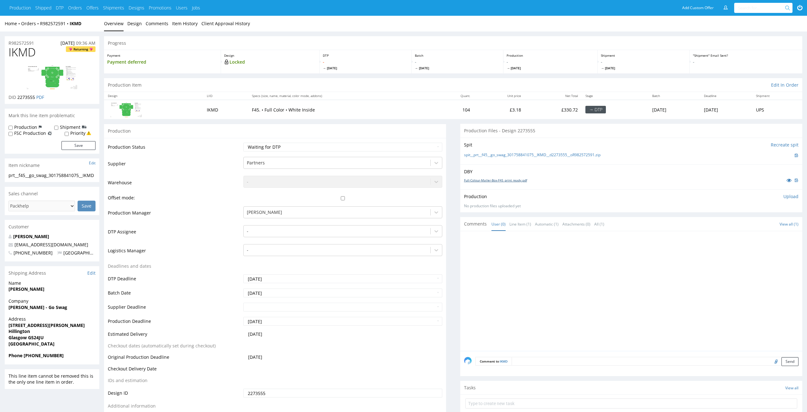
click at [495, 180] on link "Full-Colour-Mailer-Box-F45_print ready.pdf" at bounding box center [495, 180] width 63 height 4
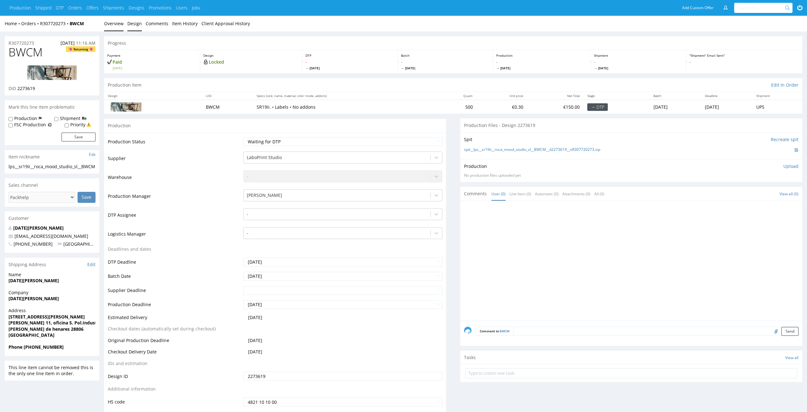
click at [138, 24] on link "Design" at bounding box center [134, 23] width 14 height 15
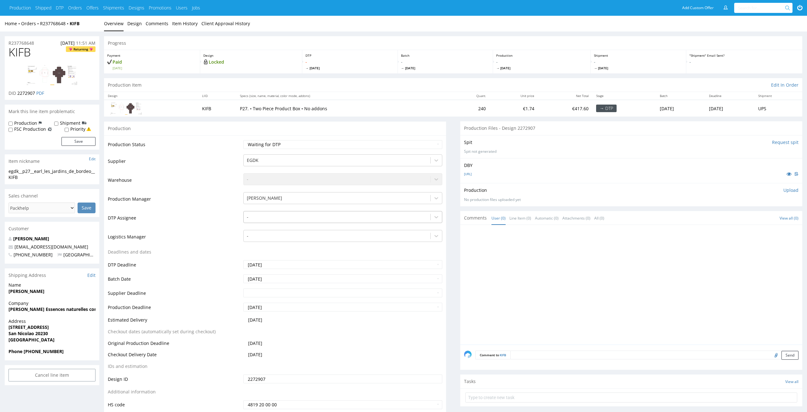
click at [293, 216] on div at bounding box center [337, 217] width 181 height 8
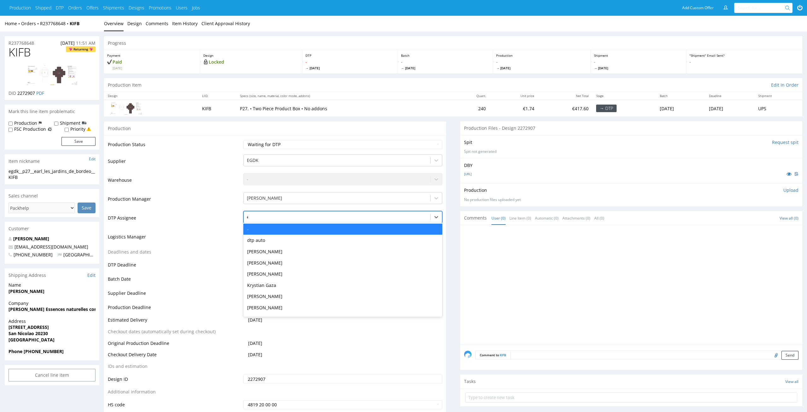
type input "el"
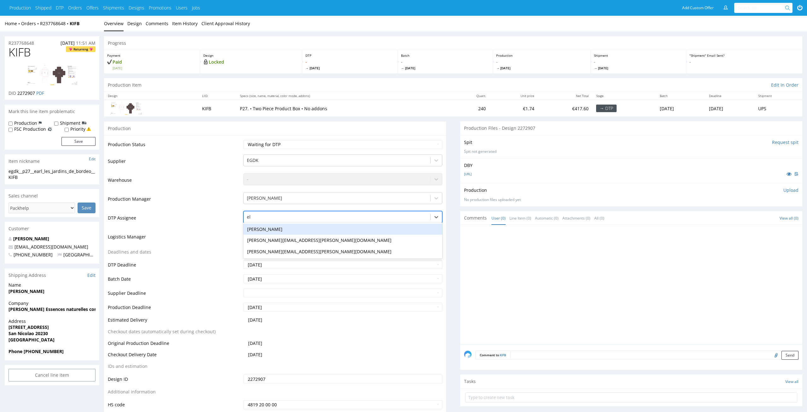
click at [278, 226] on div "[PERSON_NAME]" at bounding box center [342, 229] width 199 height 11
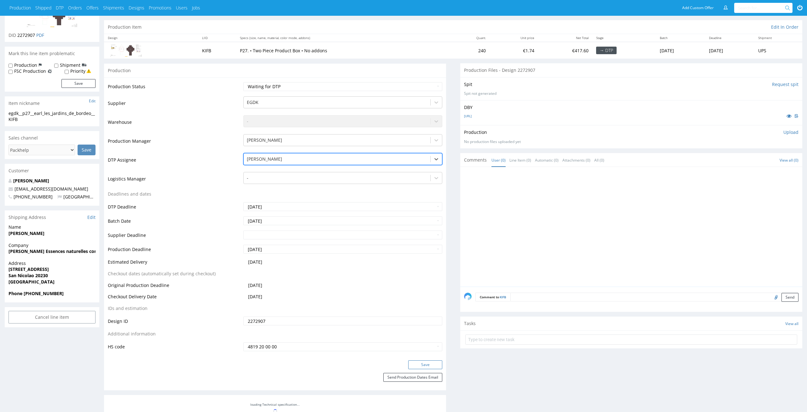
click at [426, 364] on button "Save" at bounding box center [425, 365] width 34 height 9
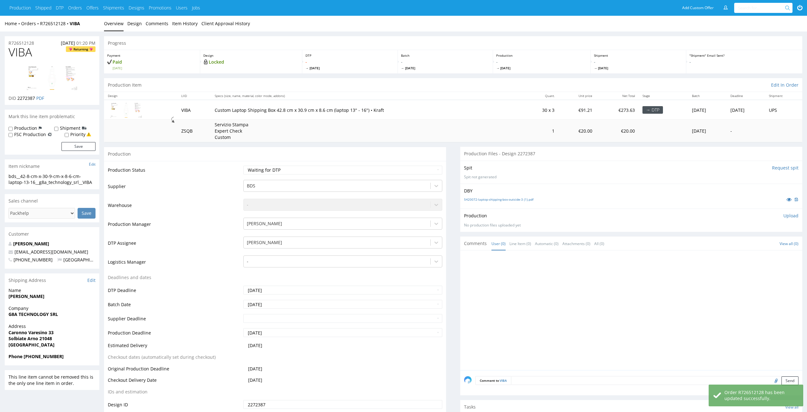
scroll to position [40, 0]
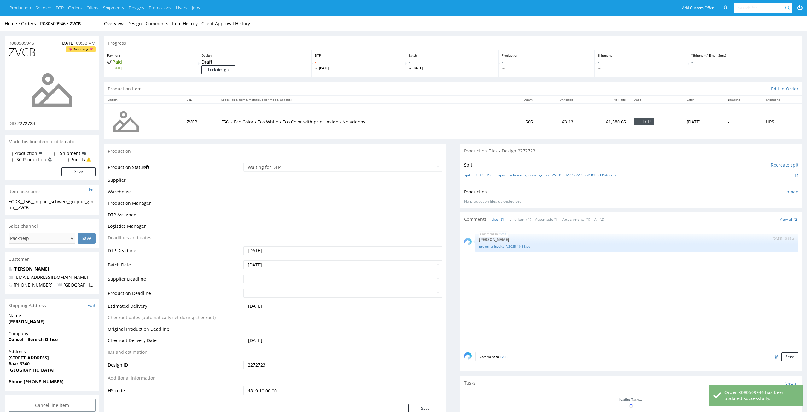
scroll to position [67, 0]
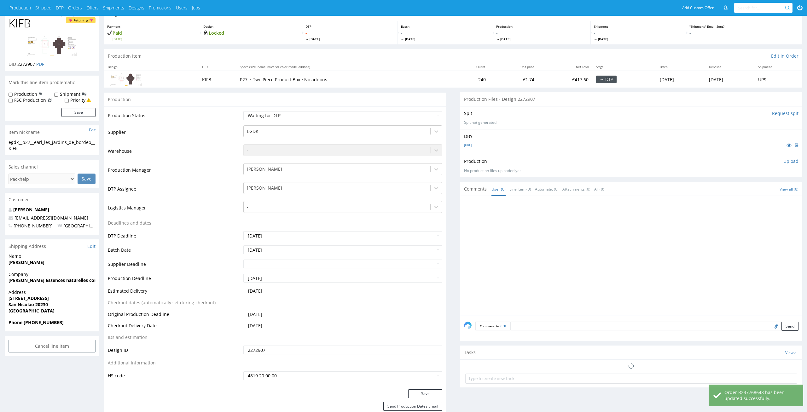
scroll to position [589, 0]
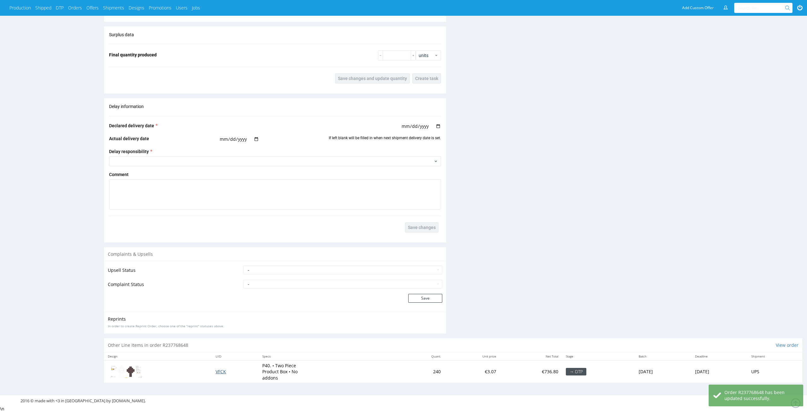
click at [216, 370] on span "VFCK" at bounding box center [221, 372] width 10 height 6
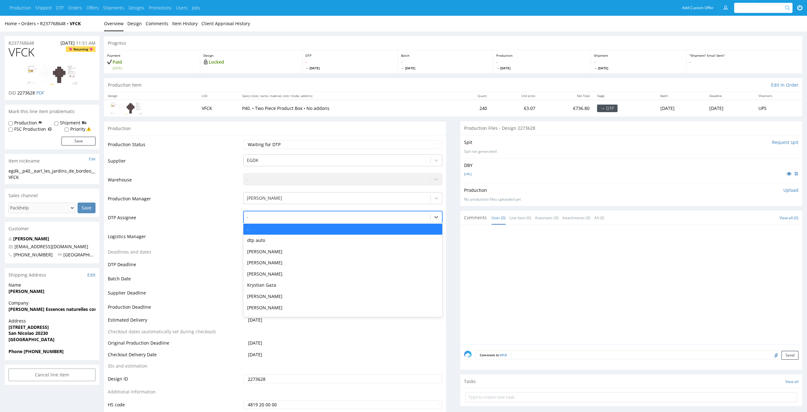
click at [304, 216] on div at bounding box center [337, 217] width 181 height 8
type input "el"
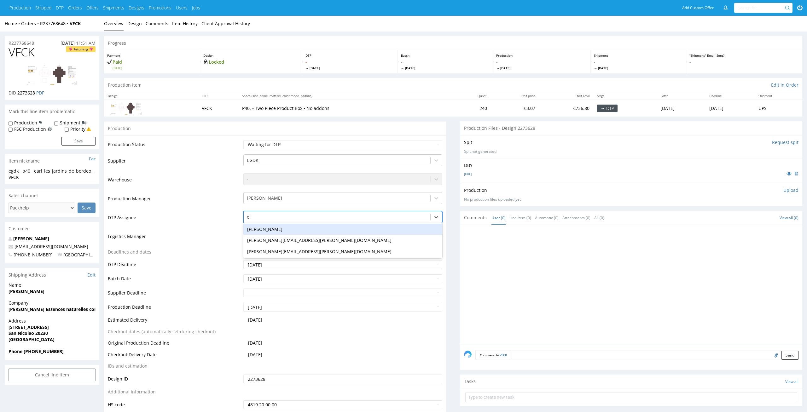
click at [297, 226] on div "[PERSON_NAME]" at bounding box center [342, 229] width 199 height 11
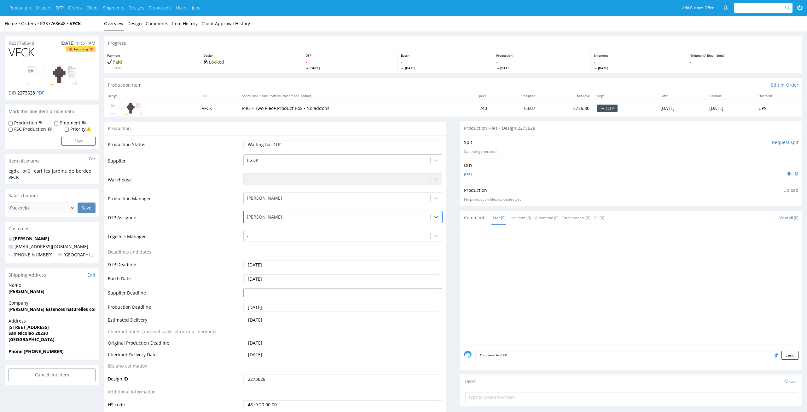
scroll to position [69, 0]
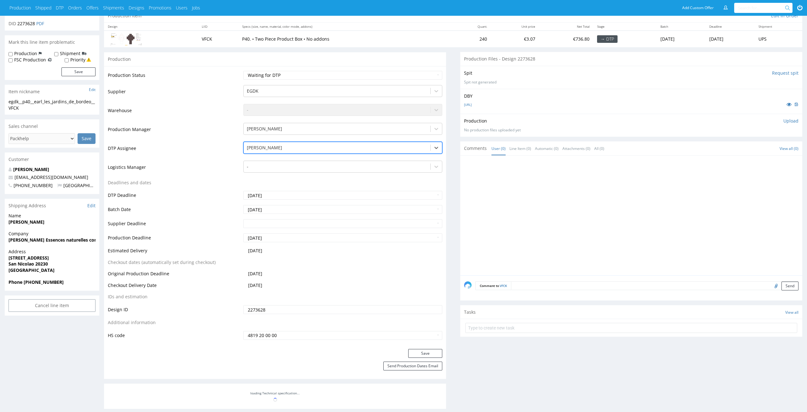
click at [414, 347] on div "Production Status Waiting for Artwork Waiting for Diecut Waiting for Mockup Wai…" at bounding box center [275, 207] width 342 height 283
click at [414, 350] on button "Save" at bounding box center [425, 353] width 34 height 9
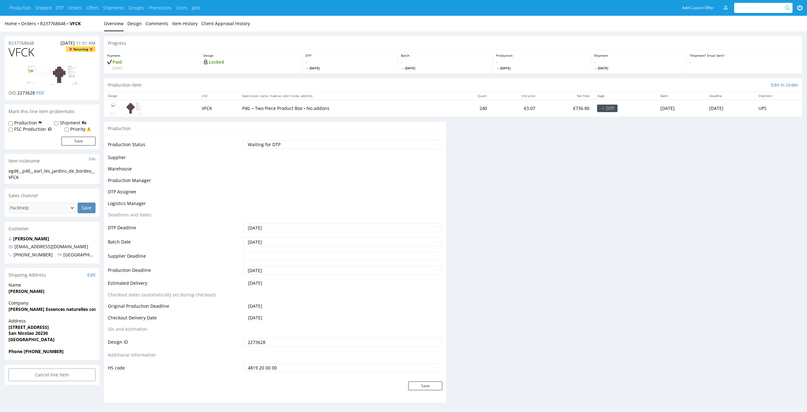
scroll to position [69, 0]
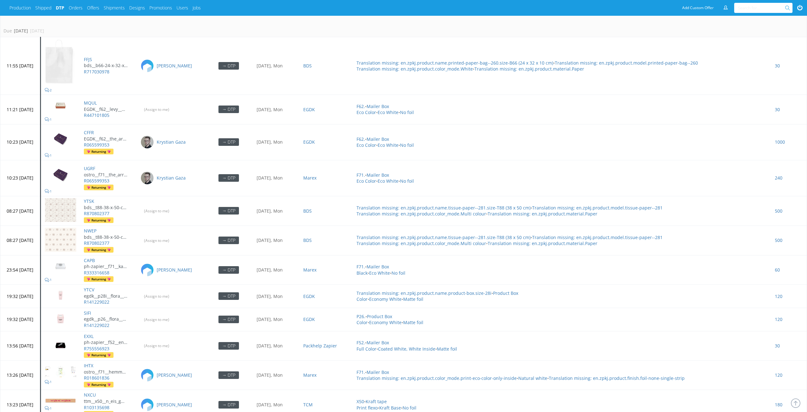
scroll to position [2614, 0]
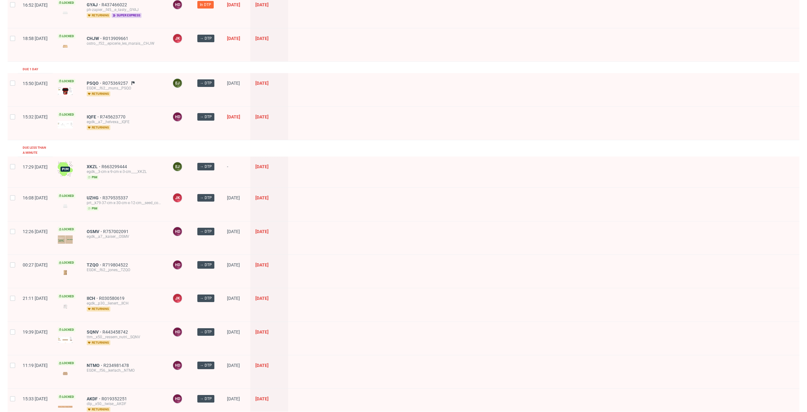
scroll to position [143, 0]
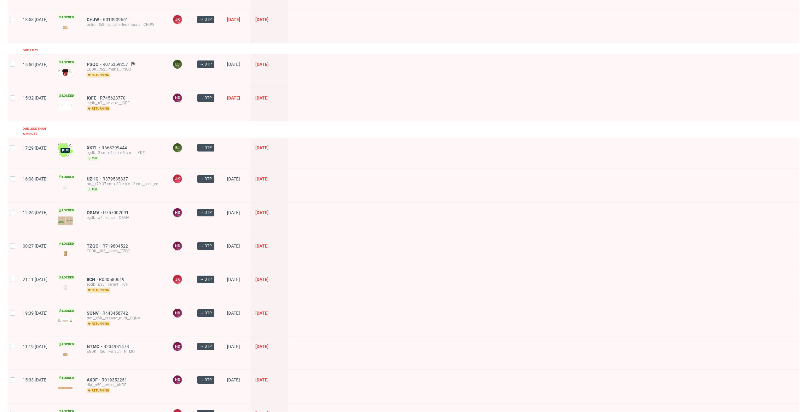
click at [109, 140] on div "XKZL R663299444 egdk__3-cm-x-9-cm-x-3-cm____XKZL pim" at bounding box center [125, 153] width 86 height 31
click at [101, 145] on span "XKZL" at bounding box center [94, 147] width 15 height 5
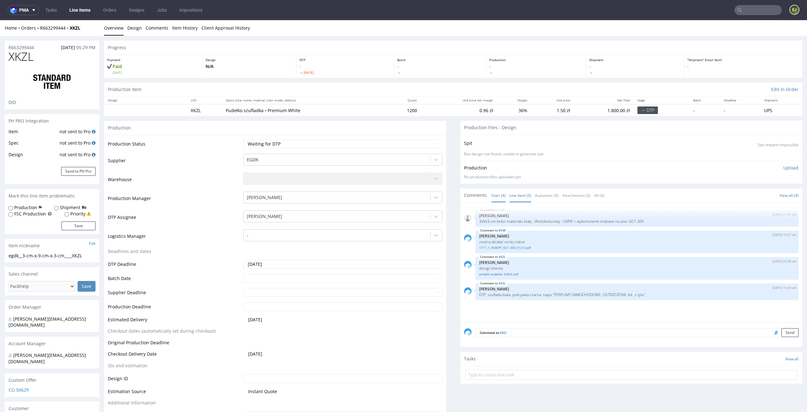
click at [512, 193] on link "Line Item (3)" at bounding box center [520, 196] width 22 height 14
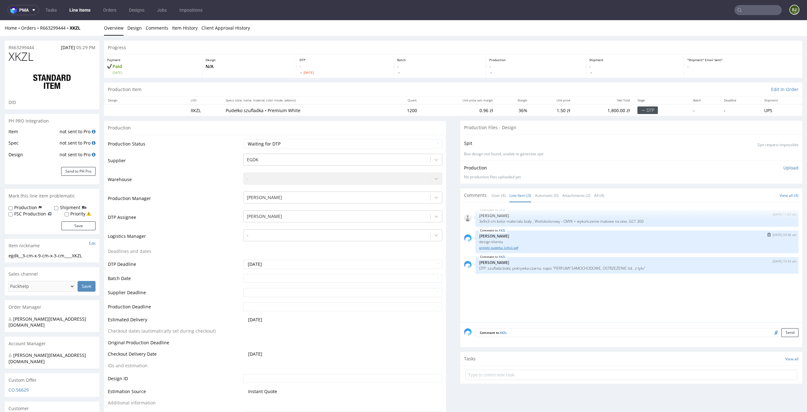
click at [496, 249] on link "projekt pudełka 3x9x3.pdf" at bounding box center [636, 248] width 315 height 5
click at [497, 114] on td "36%" at bounding box center [514, 110] width 34 height 12
click at [495, 200] on link "User (4)" at bounding box center [498, 196] width 14 height 14
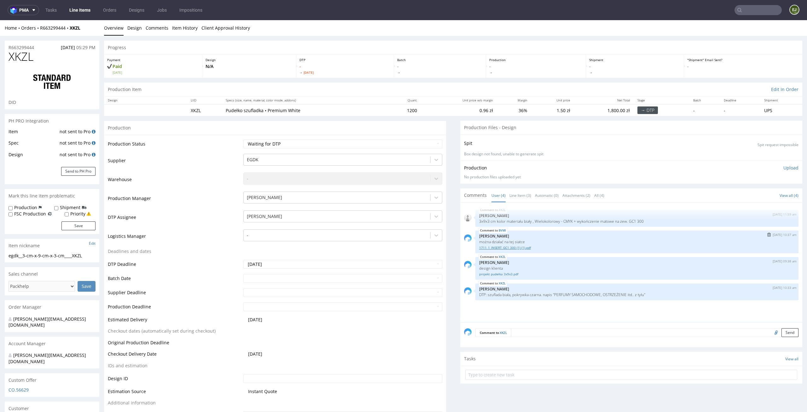
click at [497, 249] on link "1711_1_INSERT_GC1 300 (1) (1).pdf" at bounding box center [636, 248] width 315 height 5
click at [449, 92] on div "Production Item Edit In Order" at bounding box center [453, 90] width 698 height 14
click at [371, 94] on div "Production Item Edit In Order" at bounding box center [453, 90] width 698 height 14
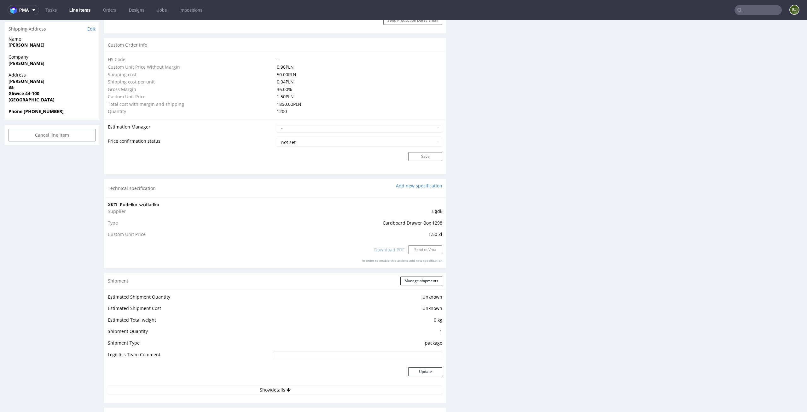
scroll to position [443, 0]
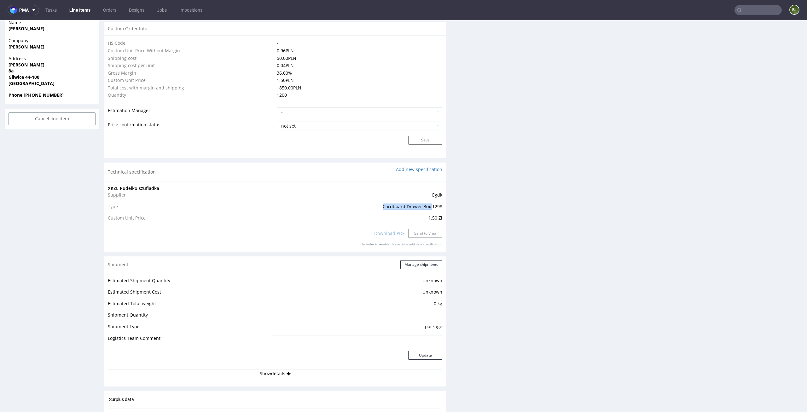
drag, startPoint x: 427, startPoint y: 207, endPoint x: 377, endPoint y: 206, distance: 49.8
click at [377, 206] on td "Cardboard Drawer Box 1298" at bounding box center [342, 209] width 201 height 12
copy span "Cardboard Drawer Box"
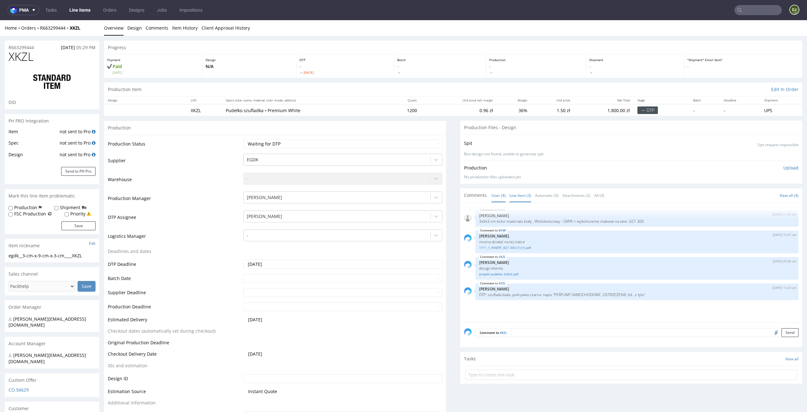
click at [516, 197] on link "Line Item (3)" at bounding box center [520, 196] width 22 height 14
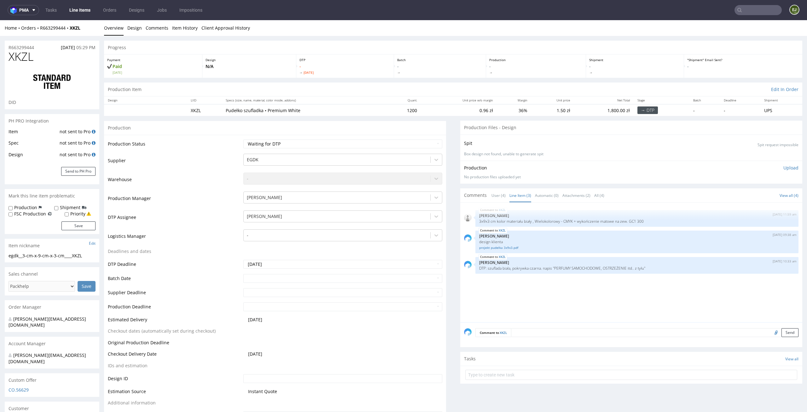
click at [553, 300] on div "XKZL 30th Sep 25 | 11:59 am Dudek Mariola 3x9x3 cm kolor materiału biały , Wiel…" at bounding box center [633, 264] width 338 height 116
click at [505, 375] on input "text" at bounding box center [631, 375] width 332 height 10
type input "i"
click at [516, 342] on div "Comment to XKZL Send" at bounding box center [631, 334] width 342 height 25
click at [520, 330] on textarea at bounding box center [654, 332] width 287 height 9
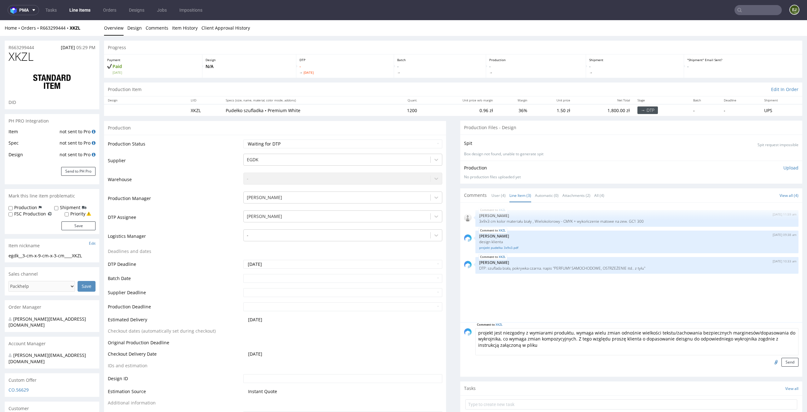
type textarea "projekt jest niezgodny z wymiarami produktu, wymaga wielu zmian odnośnie wielko…"
click at [771, 366] on div at bounding box center [776, 362] width 11 height 9
click at [771, 361] on input "file" at bounding box center [775, 362] width 9 height 8
type input "C:\fakepath\6057071-cartonboard-drawer-box-kraft-3-x-9-x-3.pdf"
click at [781, 362] on button "Send" at bounding box center [789, 362] width 17 height 9
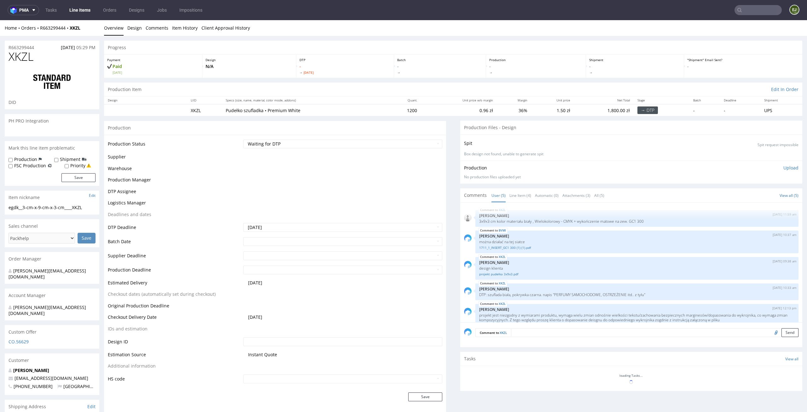
scroll to position [13, 0]
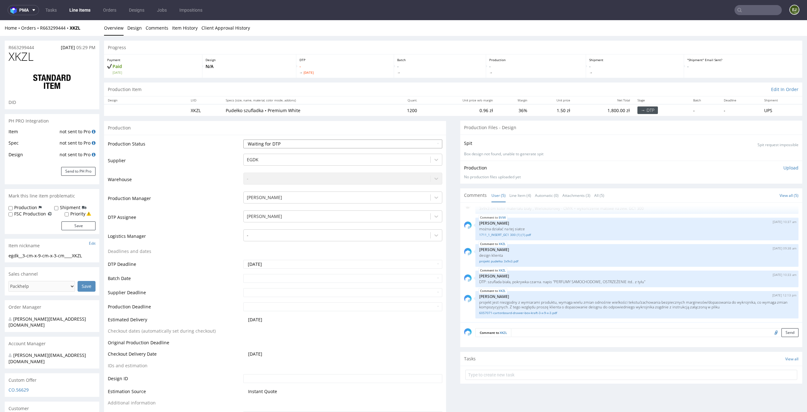
click at [416, 143] on select "Waiting for Artwork Waiting for Diecut Waiting for Mockup Waiting for DTP Waiti…" at bounding box center [342, 144] width 199 height 9
click at [243, 140] on select "Waiting for Artwork Waiting for Diecut Waiting for Mockup Waiting for DTP Waiti…" at bounding box center [342, 144] width 199 height 9
click at [422, 142] on select "Waiting for Artwork Waiting for Diecut Waiting for Mockup Waiting for DTP Waiti…" at bounding box center [342, 144] width 199 height 9
select select "dtp_issue"
click at [243, 140] on select "Waiting for Artwork Waiting for Diecut Waiting for Mockup Waiting for DTP Waiti…" at bounding box center [342, 144] width 199 height 9
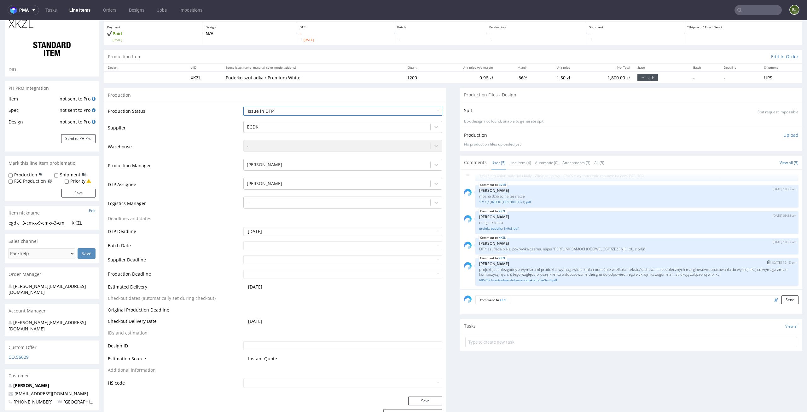
scroll to position [55, 0]
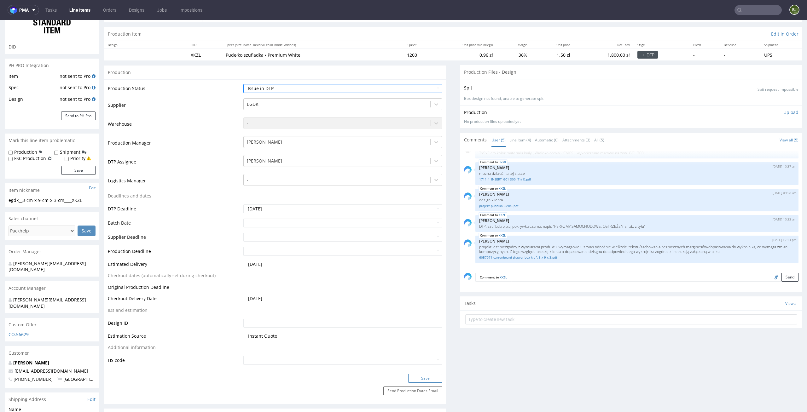
click at [431, 377] on button "Save" at bounding box center [425, 378] width 34 height 9
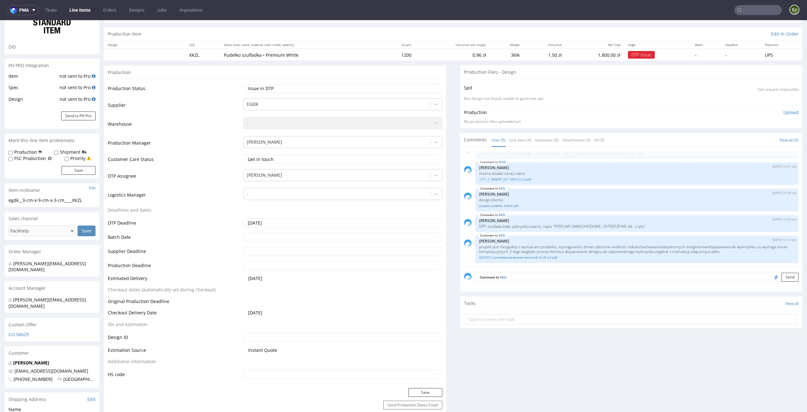
scroll to position [0, 0]
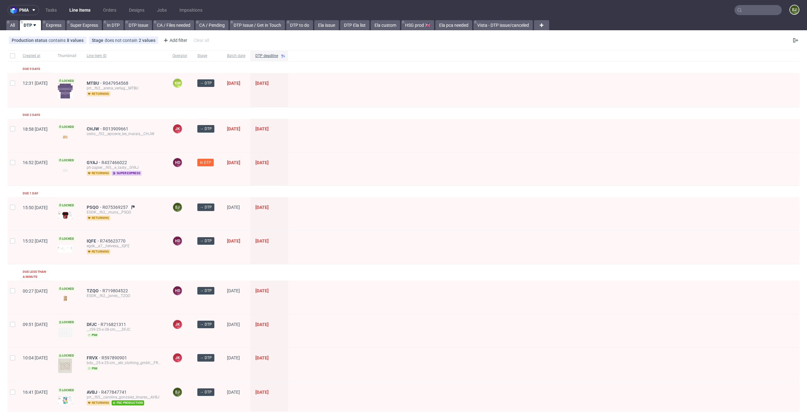
click at [350, 19] on nav "pma Tasks Line Items Orders Designs Jobs Impositions EJ" at bounding box center [403, 10] width 807 height 20
click at [353, 27] on link "DTP Ela list" at bounding box center [354, 25] width 29 height 10
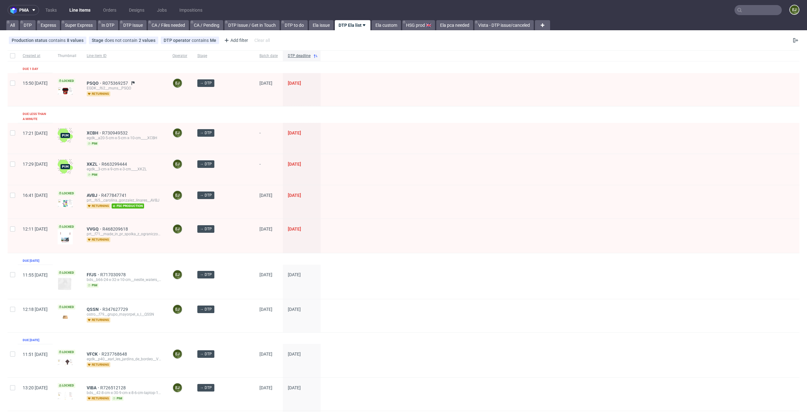
click at [400, 173] on div at bounding box center [560, 169] width 479 height 31
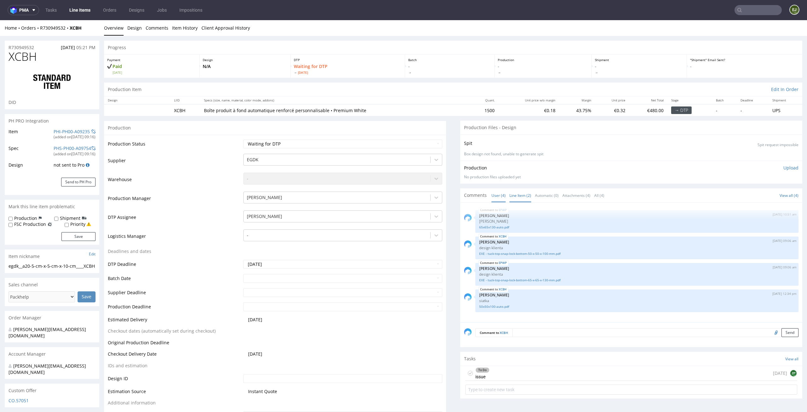
click at [517, 196] on link "Line Item (2)" at bounding box center [520, 196] width 22 height 14
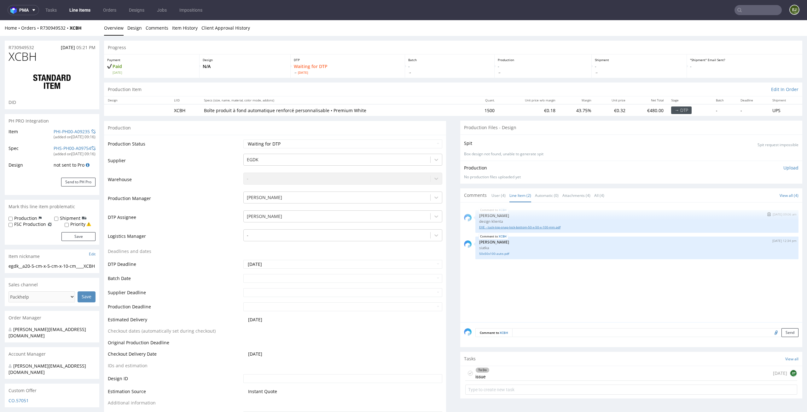
click at [507, 227] on link "EXE - tuck-top-snap-lock-bottom-50-x-50-x-100-mm.pdf" at bounding box center [636, 227] width 315 height 5
click at [491, 253] on link "50x50x100-auto.pdf" at bounding box center [636, 254] width 315 height 5
click at [475, 388] on input "text" at bounding box center [631, 390] width 332 height 10
click at [486, 373] on div "To Do issue 7 days ago ZP" at bounding box center [631, 373] width 332 height 15
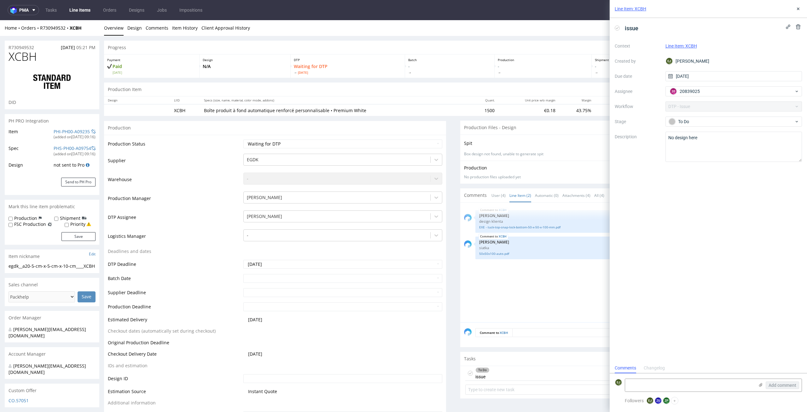
scroll to position [5, 0]
click at [798, 9] on use at bounding box center [798, 9] width 3 height 3
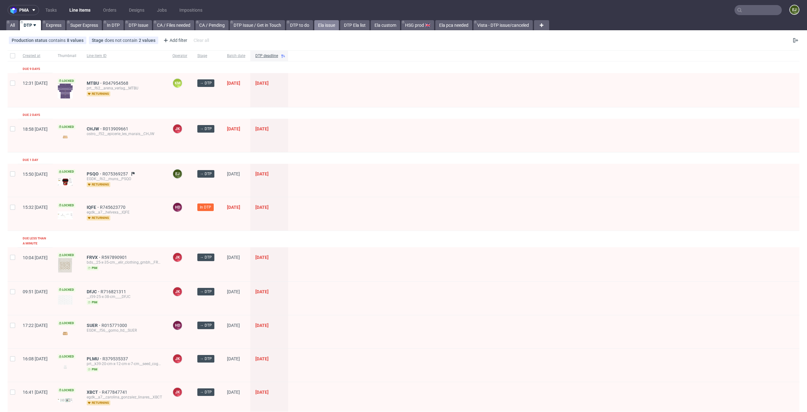
click at [324, 24] on link "Ela issue" at bounding box center [326, 25] width 25 height 10
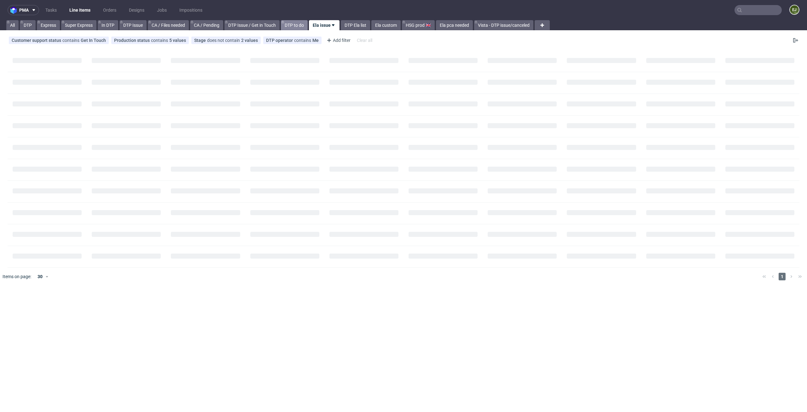
click at [294, 27] on link "DTP to do" at bounding box center [294, 25] width 27 height 10
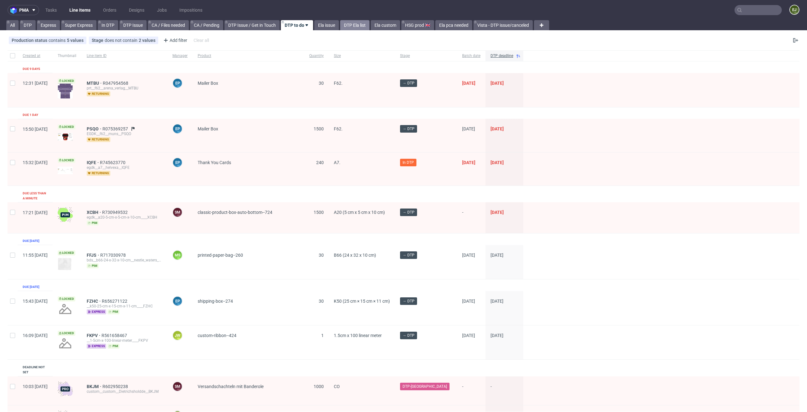
click at [368, 21] on link "DTP Ela list" at bounding box center [354, 25] width 29 height 10
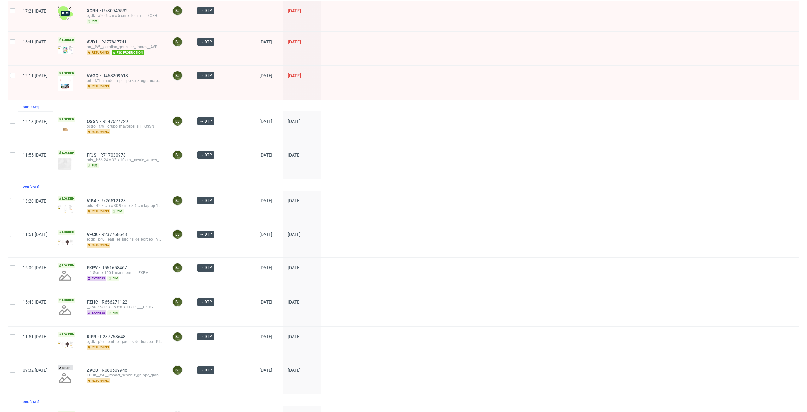
scroll to position [303, 0]
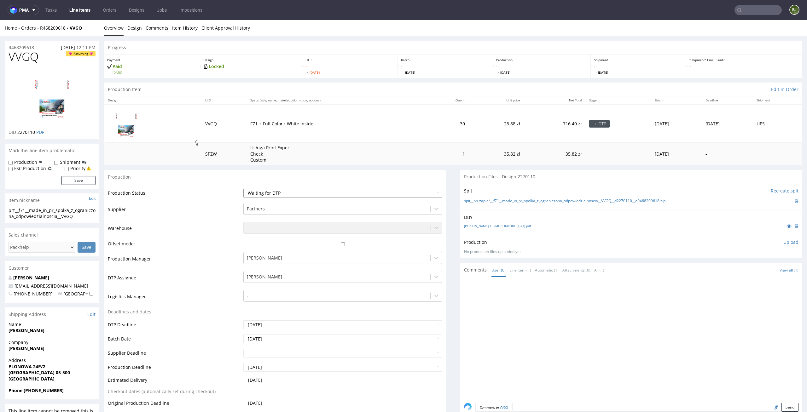
click at [427, 192] on select "Waiting for Artwork Waiting for Diecut Waiting for Mockup Waiting for DTP Waiti…" at bounding box center [342, 193] width 199 height 9
select select "dtp_in_process"
click at [243, 189] on select "Waiting for Artwork Waiting for Diecut Waiting for Mockup Waiting for DTP Waiti…" at bounding box center [342, 193] width 199 height 9
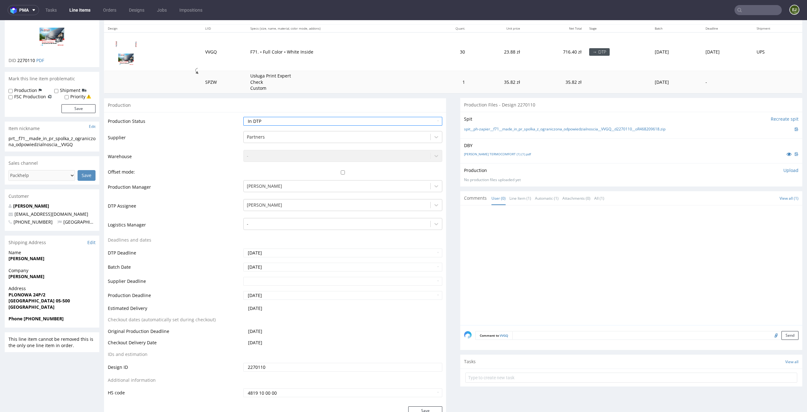
scroll to position [105, 0]
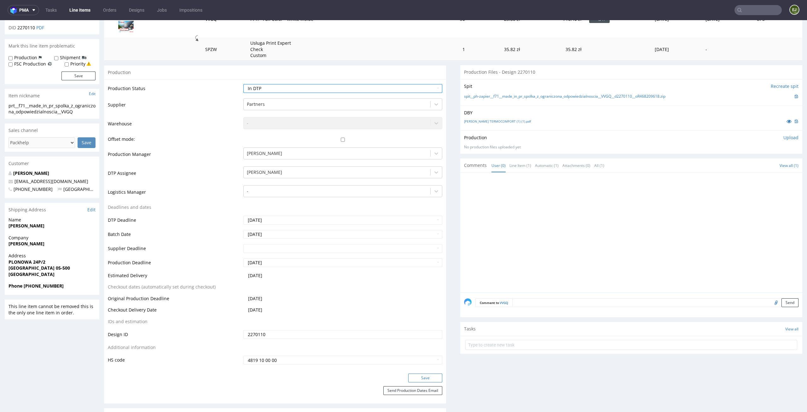
click at [426, 379] on button "Save" at bounding box center [425, 378] width 34 height 9
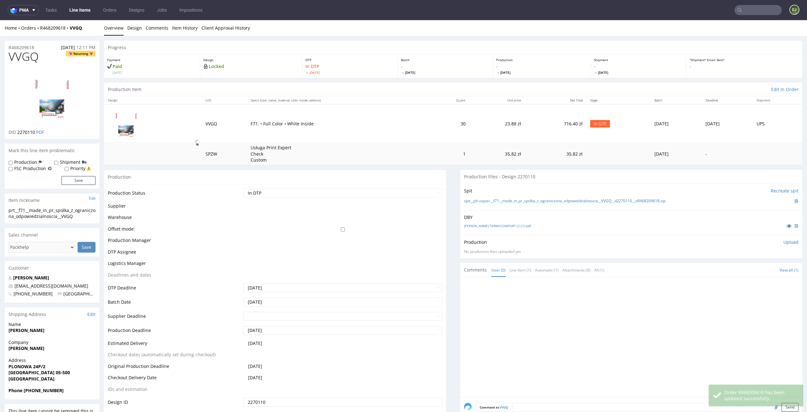
scroll to position [68, 0]
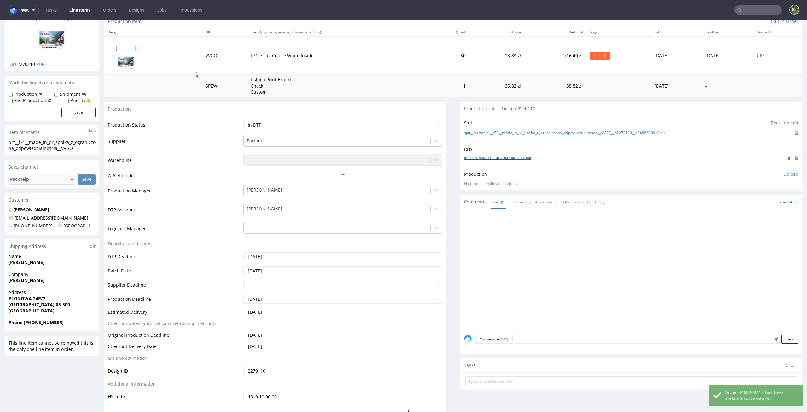
click at [498, 156] on link "PUDEŁKO TERMOCOMFORT (1) (1).pdf" at bounding box center [497, 158] width 67 height 4
click at [494, 134] on link "spit__ph-zapier__f71__made_in_pr_spolka_z_ograniczona_odpowiedzialnoscia__VVGQ_…" at bounding box center [564, 132] width 201 height 5
click at [525, 48] on td "716.40 zł" at bounding box center [555, 55] width 61 height 38
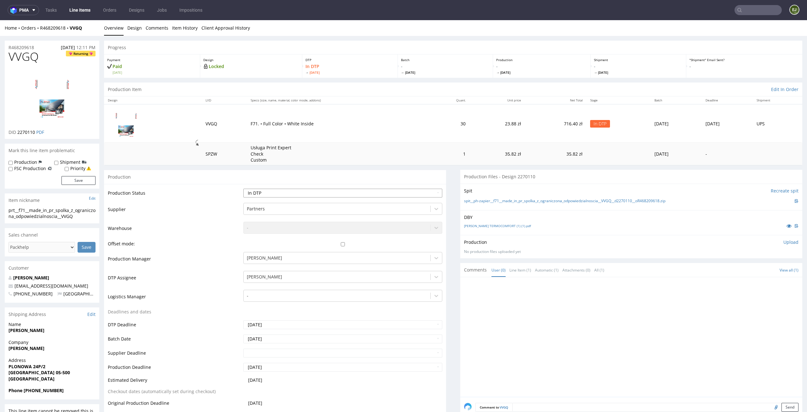
click at [407, 191] on select "Waiting for Artwork Waiting for Diecut Waiting for Mockup Waiting for DTP Waiti…" at bounding box center [342, 193] width 199 height 9
select select "dtp_ca_needed"
click at [243, 189] on select "Waiting for Artwork Waiting for Diecut Waiting for Mockup Waiting for DTP Waiti…" at bounding box center [342, 193] width 199 height 9
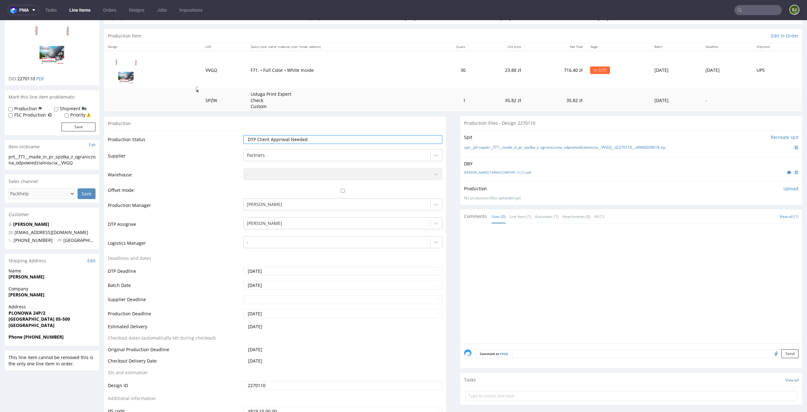
scroll to position [114, 0]
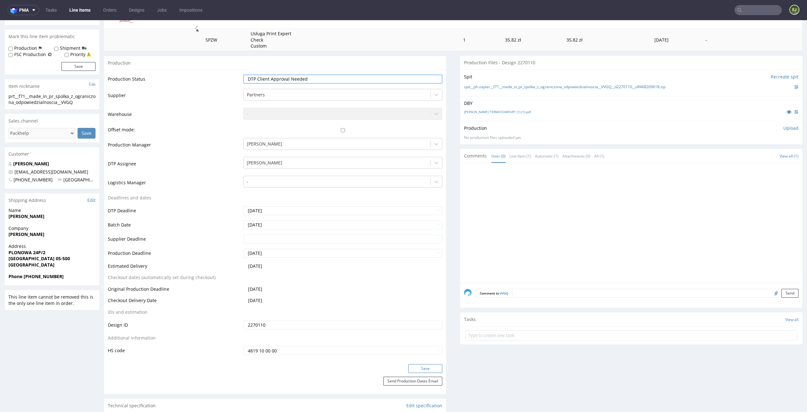
click at [408, 369] on button "Save" at bounding box center [425, 368] width 34 height 9
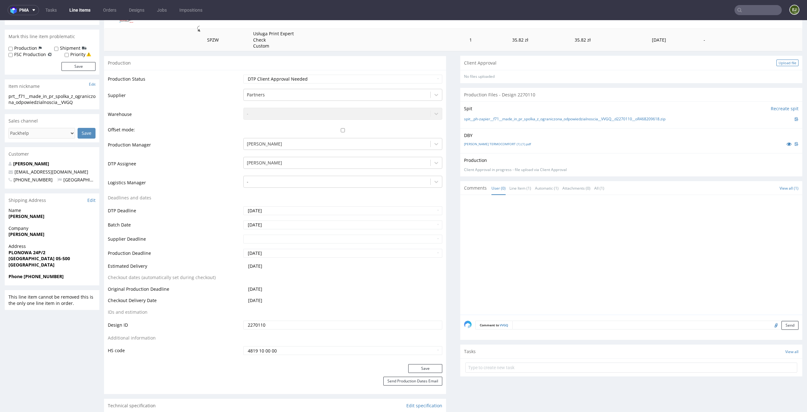
click at [777, 62] on div "Upload file" at bounding box center [787, 63] width 22 height 7
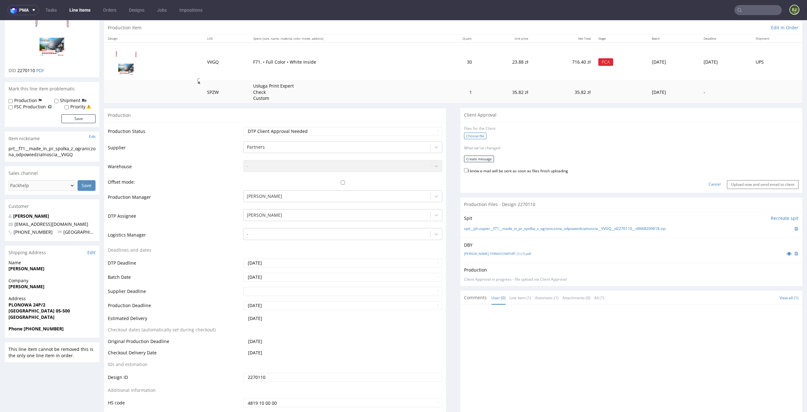
scroll to position [0, 0]
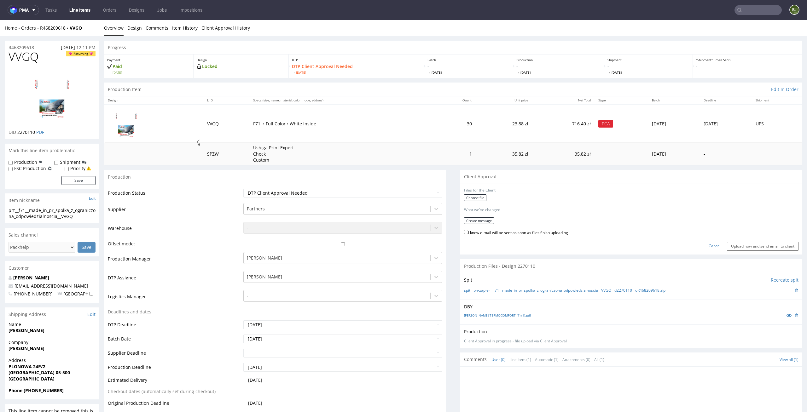
click at [478, 193] on form "Files for the Client Choose file What we've changed Create message I know e-mai…" at bounding box center [631, 219] width 334 height 63
click at [475, 197] on label "Choose file" at bounding box center [475, 197] width 22 height 7
click at [0, 20] on input "Choose file" at bounding box center [0, 20] width 0 height 0
click at [479, 219] on button "Create message" at bounding box center [479, 219] width 30 height 7
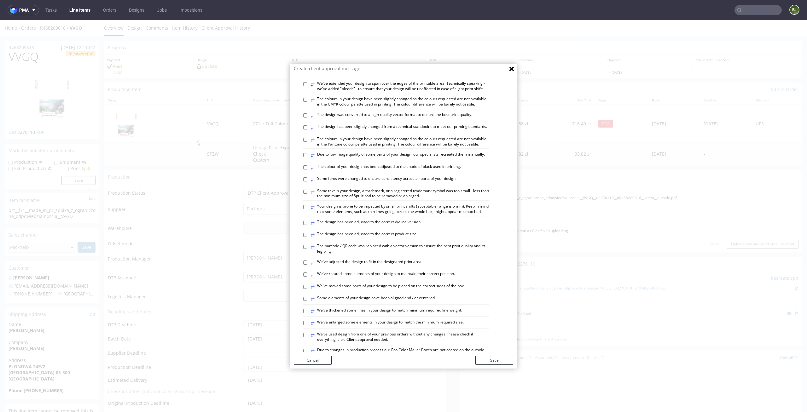
scroll to position [28, 0]
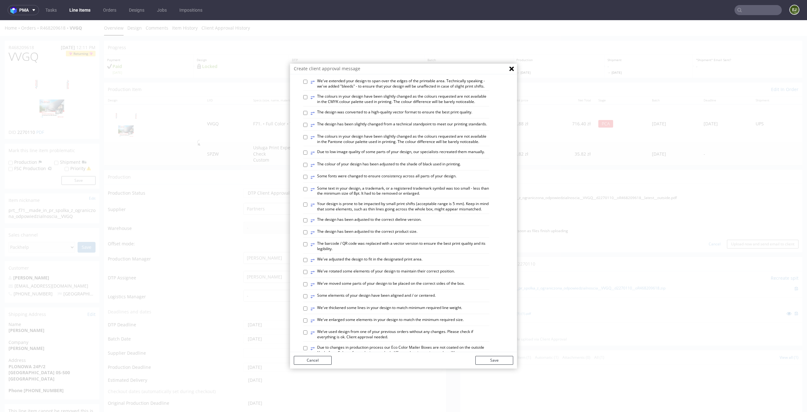
click at [403, 236] on label "⥂ The design has been adjusted to the correct product size." at bounding box center [363, 232] width 107 height 7
click at [307, 234] on input "⥂ The design has been adjusted to the correct product size." at bounding box center [305, 232] width 4 height 4
checkbox input "true"
click at [486, 359] on button "Save" at bounding box center [494, 360] width 38 height 9
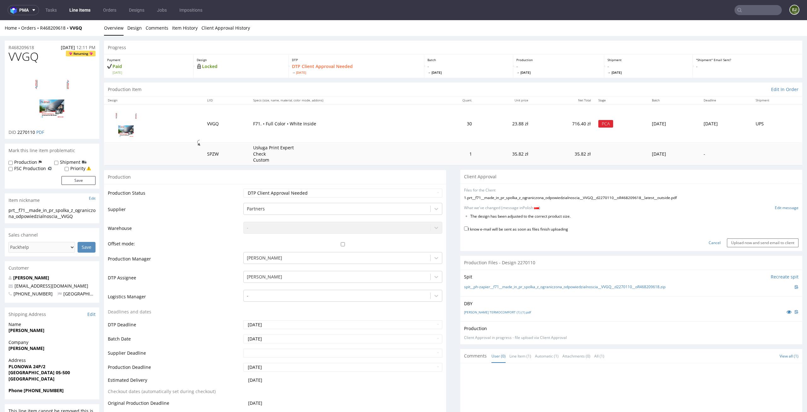
click at [516, 229] on label "I know e-mail will be sent as soon as files finish uploading" at bounding box center [516, 228] width 104 height 7
click at [468, 229] on input "I know e-mail will be sent as soon as files finish uploading" at bounding box center [466, 229] width 4 height 4
checkbox input "true"
click at [730, 244] on input "Upload now and send email to client" at bounding box center [763, 243] width 72 height 9
drag, startPoint x: 573, startPoint y: 217, endPoint x: 462, endPoint y: 213, distance: 110.7
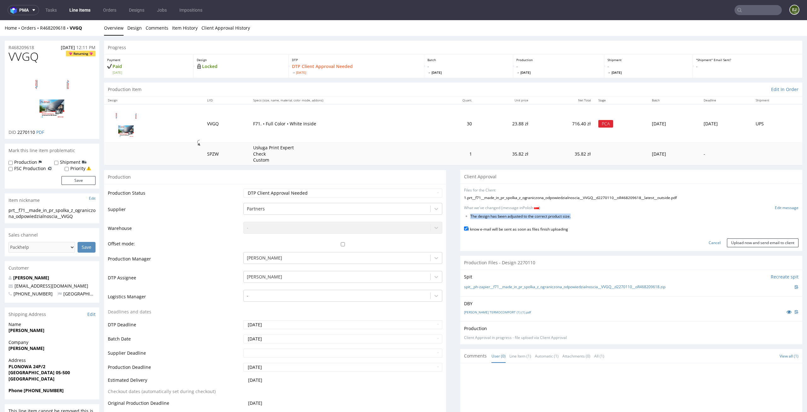
click at [464, 213] on form "Files for the Client 1 . prt__f71__made_in_pr_spolka_z_ograniczona_odpowiedzial…" at bounding box center [631, 218] width 334 height 60
copy li "The design has been adjusted to the correct product size."
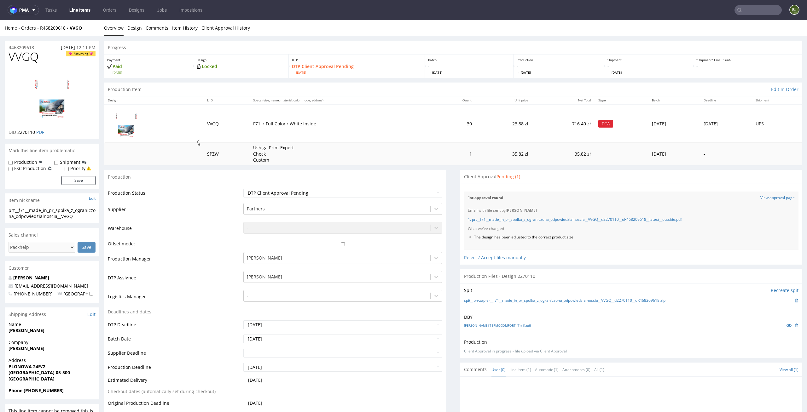
scroll to position [0, 0]
drag, startPoint x: 572, startPoint y: 237, endPoint x: 450, endPoint y: 235, distance: 122.6
copy li "The design has been adjusted to the correct product size."
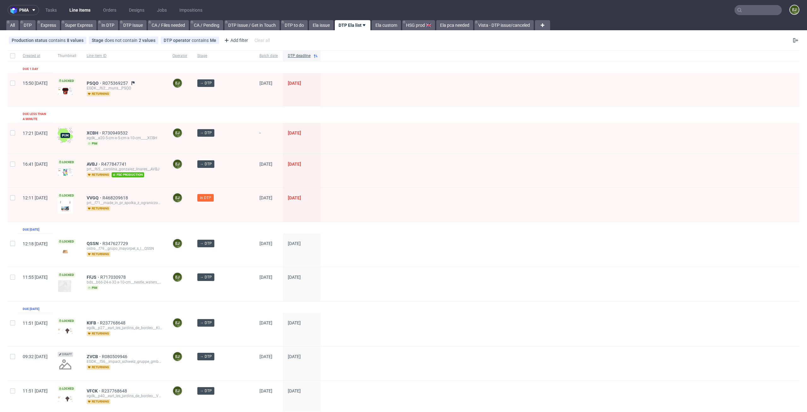
click at [419, 198] on div at bounding box center [560, 205] width 479 height 34
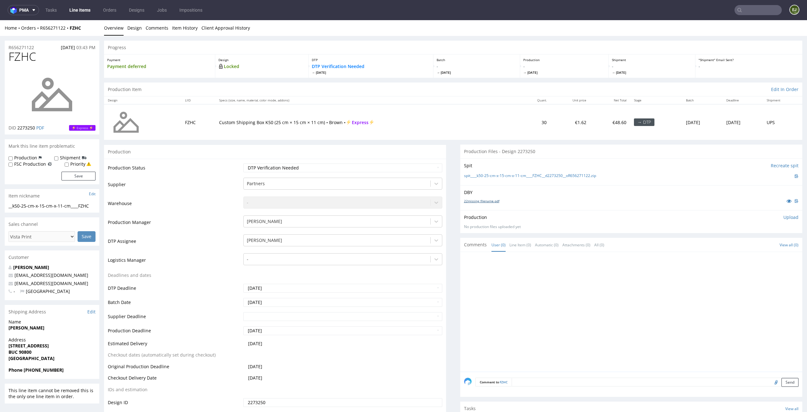
click at [464, 199] on link "22missing_filename.pdf" at bounding box center [481, 201] width 35 height 4
click at [468, 174] on link "spit____k50-25-cm-x-15-cm-x-11-cm____FZHC__d2273250__oR656271122.zip" at bounding box center [530, 175] width 132 height 5
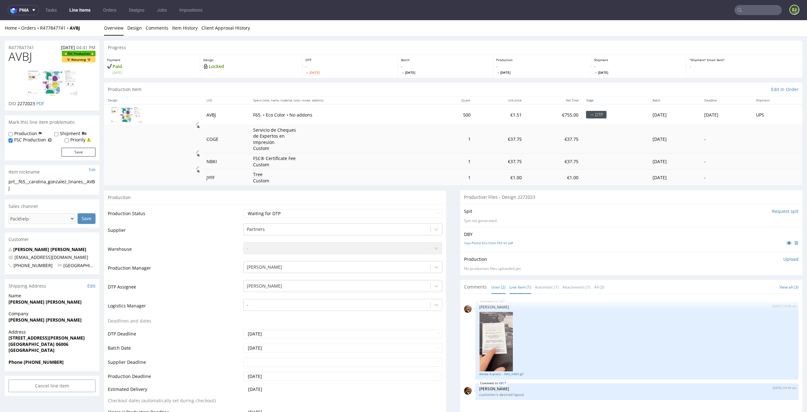
click at [512, 285] on link "Line Item (1)" at bounding box center [520, 288] width 22 height 14
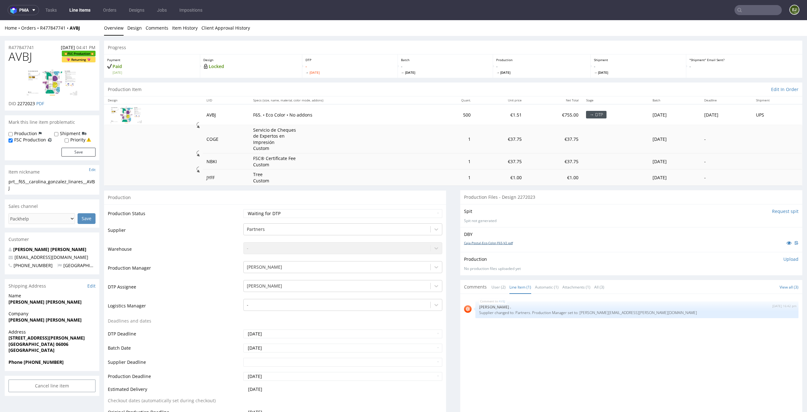
click at [496, 245] on link "Caja-Postal-Eco-Color-F65-V2.pdf" at bounding box center [488, 243] width 49 height 4
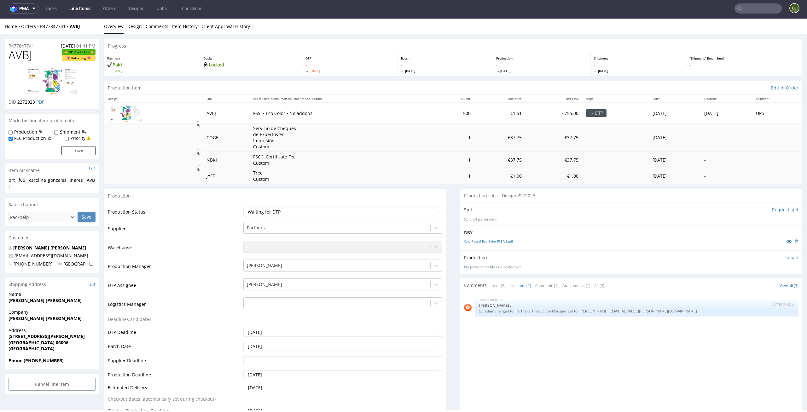
click at [437, 95] on th "Quant." at bounding box center [454, 99] width 40 height 8
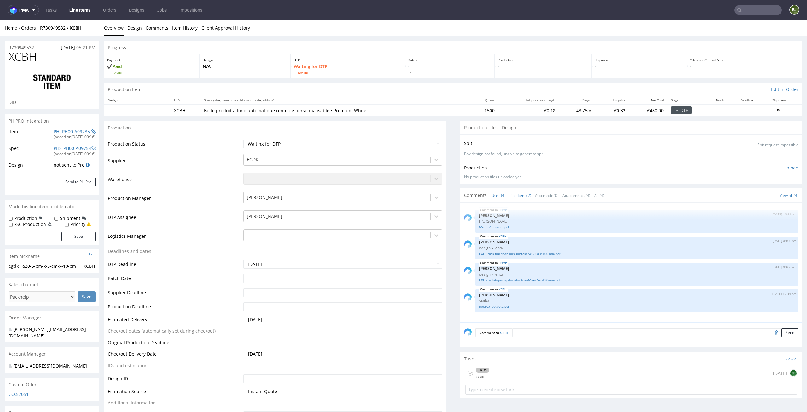
click at [526, 195] on li "Line Item (2)" at bounding box center [522, 195] width 26 height 6
click at [516, 196] on link "Line Item (2)" at bounding box center [520, 196] width 22 height 14
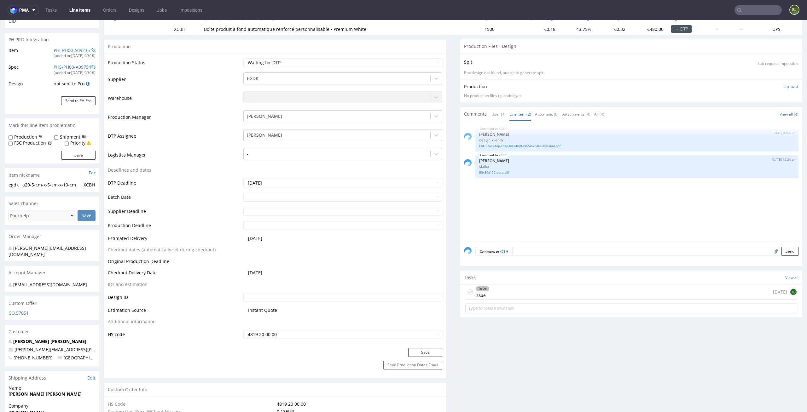
scroll to position [16, 0]
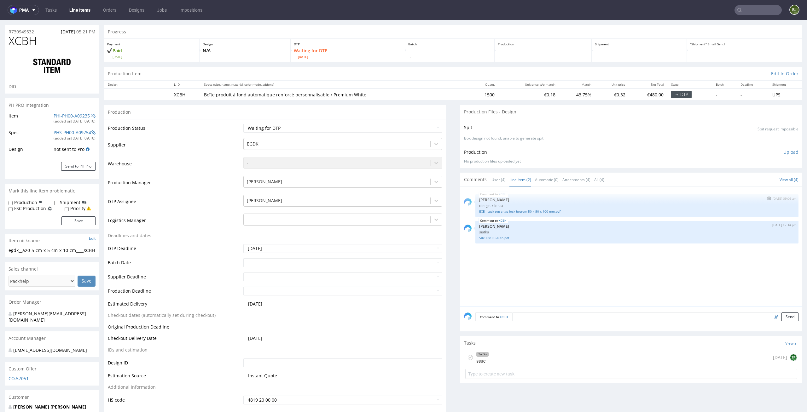
click at [496, 209] on div "EXE - tuck-top-snap-lock-bottom-50-x-50-x-100-mm.pdf" at bounding box center [636, 211] width 315 height 6
click at [496, 213] on link "EXE - tuck-top-snap-lock-bottom-50-x-50-x-100-mm.pdf" at bounding box center [636, 211] width 315 height 5
click at [354, 50] on p "Waiting for DTP Fri 10 Oct" at bounding box center [348, 53] width 108 height 11
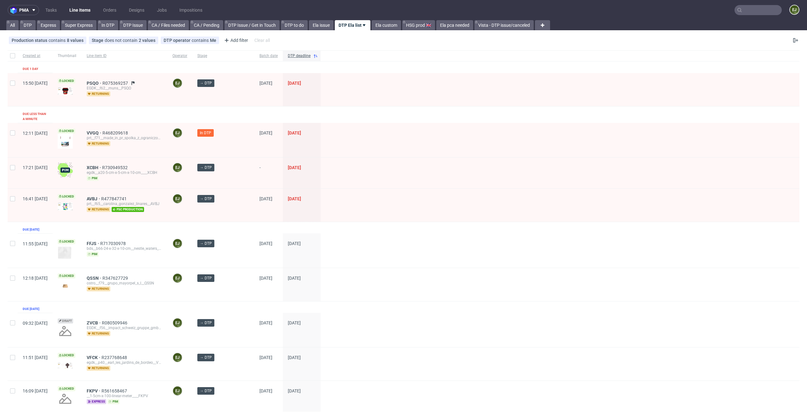
scroll to position [303, 0]
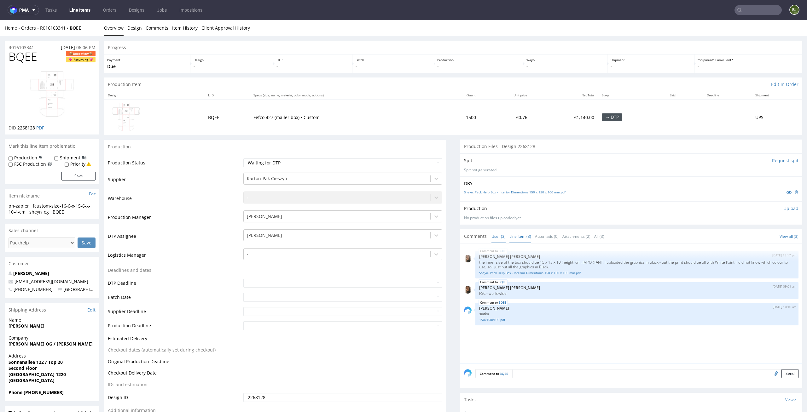
click at [520, 234] on link "Line Item (3)" at bounding box center [520, 237] width 22 height 14
click at [507, 273] on link "Sheyn. Pack Help Box - Interior Dimentions 150 x 150 x 100 mm.pdf" at bounding box center [636, 273] width 315 height 5
click at [490, 322] on link "150x150x100.pdf" at bounding box center [636, 320] width 315 height 5
click at [248, 60] on p "Design" at bounding box center [232, 60] width 77 height 4
click at [469, 111] on td "1500" at bounding box center [458, 117] width 43 height 36
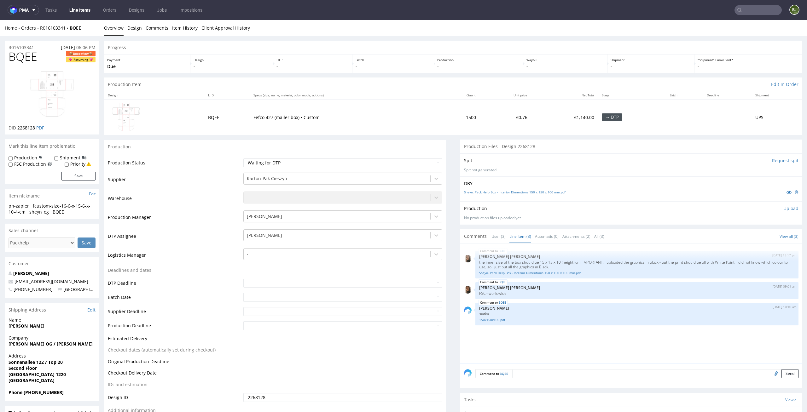
click at [447, 93] on th "Quant." at bounding box center [458, 95] width 43 height 8
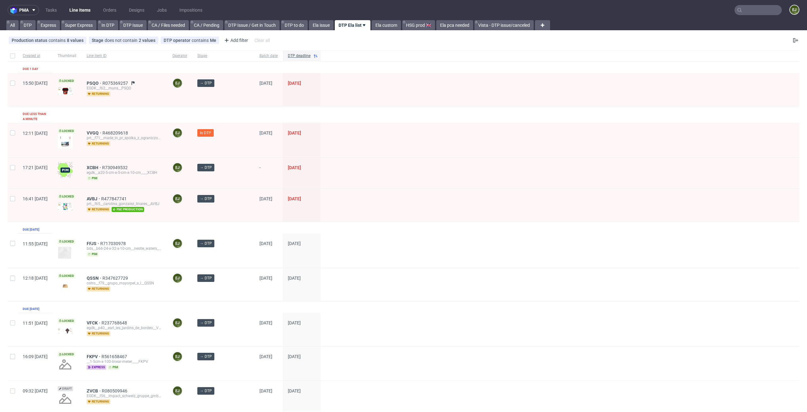
click at [754, 11] on input "text" at bounding box center [757, 10] width 47 height 10
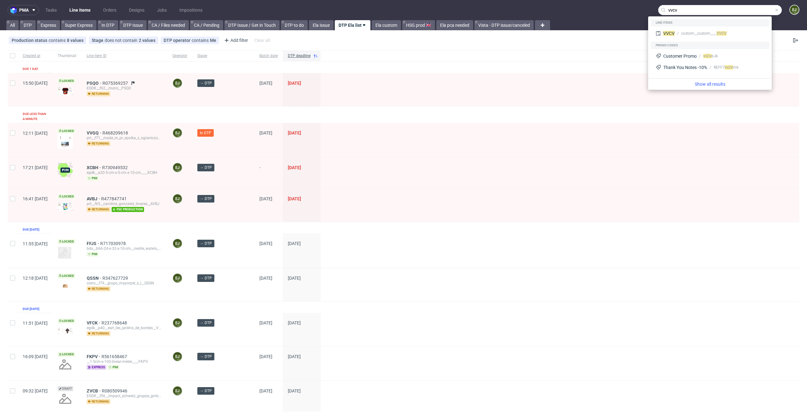
type input "vvcv"
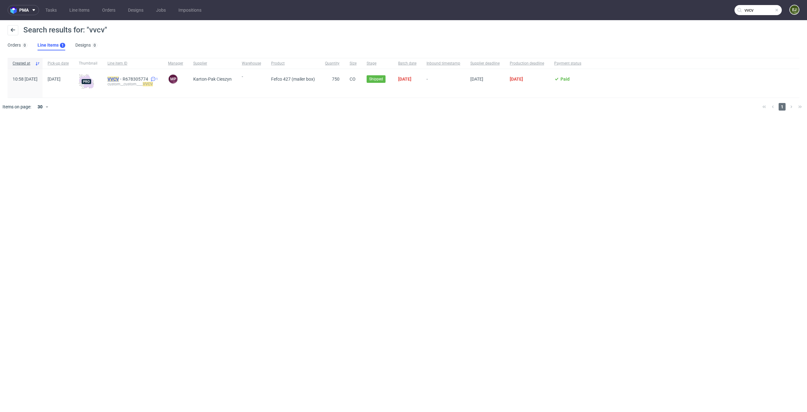
click at [119, 79] on mark "VVCV" at bounding box center [112, 79] width 11 height 5
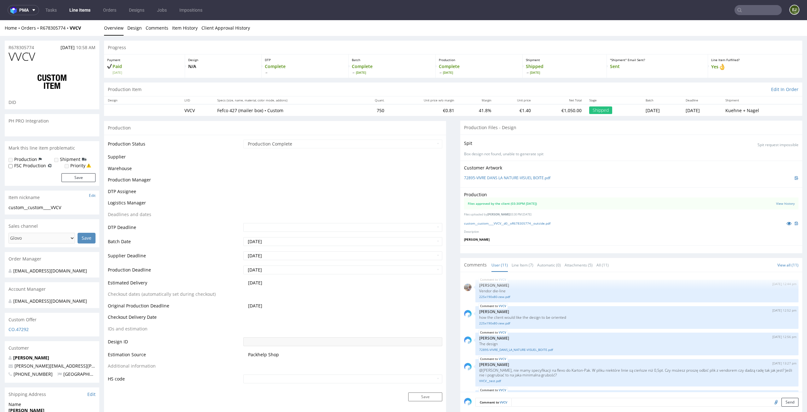
scroll to position [153, 0]
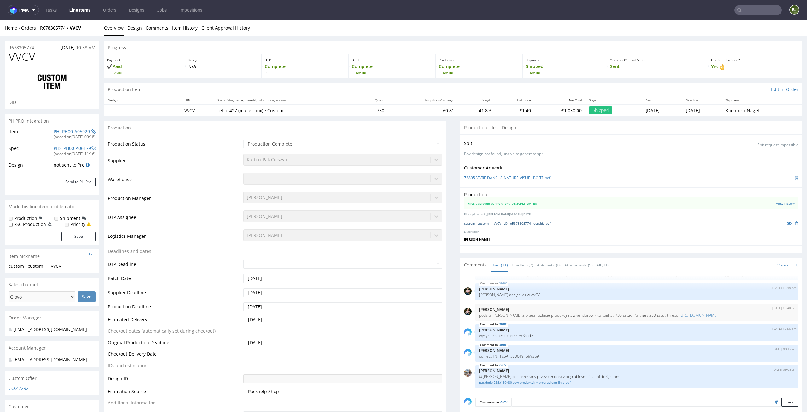
select select "in_progress"
click at [504, 224] on link "custom__custom____VVCV__d0__oR678305774__outside.pdf" at bounding box center [507, 223] width 86 height 4
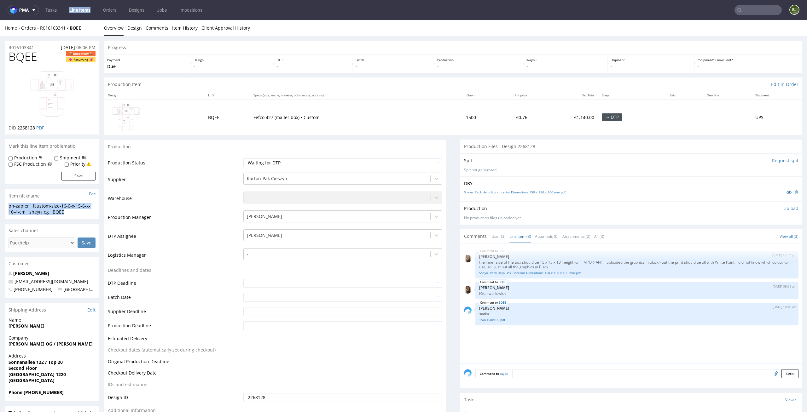
drag, startPoint x: 74, startPoint y: 211, endPoint x: 0, endPoint y: 208, distance: 74.1
copy div "ph-zapier__fcustom-size-16-6-x-15-6-x-10-4-cm__sheyn_og__BQEE"
drag, startPoint x: 48, startPoint y: 46, endPoint x: 0, endPoint y: 46, distance: 47.6
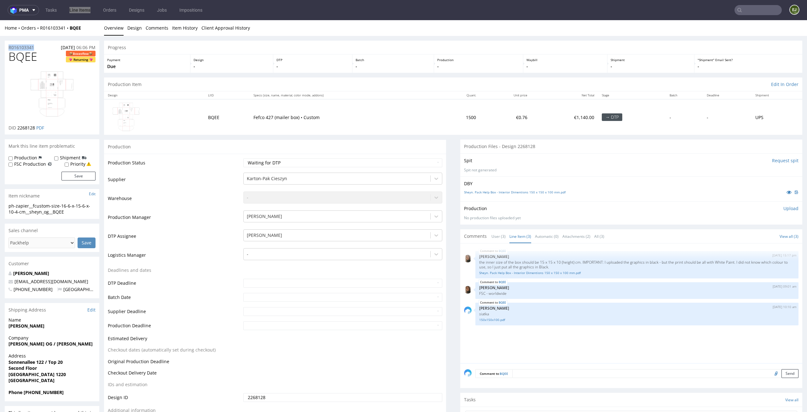
copy p "R016103341"
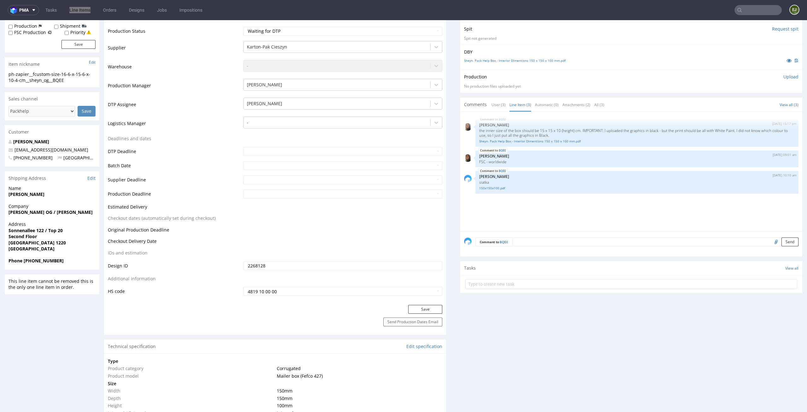
click at [505, 291] on form at bounding box center [631, 284] width 332 height 15
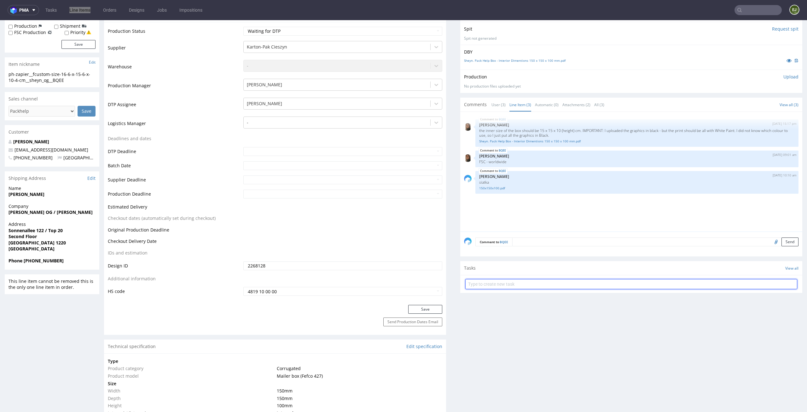
click at [509, 284] on input "text" at bounding box center [631, 284] width 332 height 10
type input "fsc custom dc przed pca"
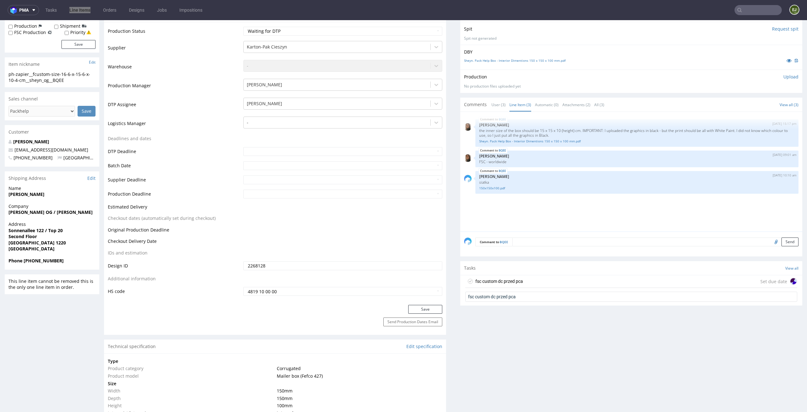
click at [507, 279] on div "fsc custom dc przed pca" at bounding box center [499, 282] width 48 height 8
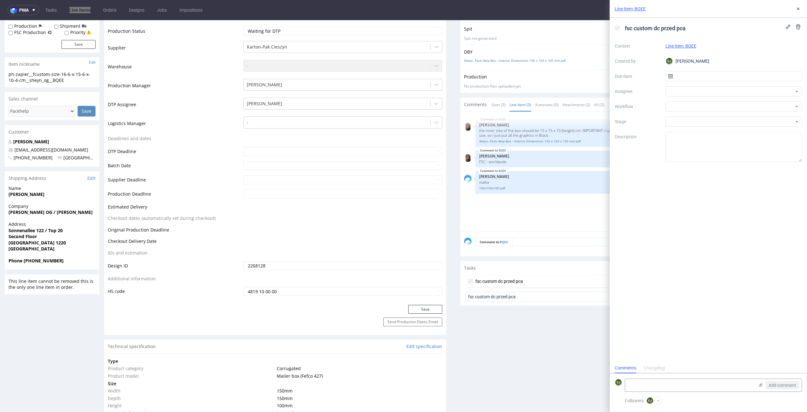
scroll to position [5, 0]
click at [687, 77] on input "text" at bounding box center [733, 76] width 137 height 10
click at [753, 128] on span "10" at bounding box center [753, 129] width 5 height 6
type input "10/10/2025"
click at [747, 95] on div at bounding box center [733, 91] width 137 height 10
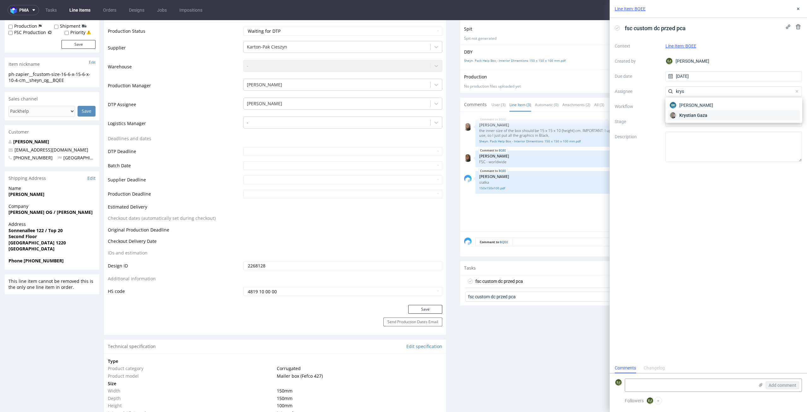
type input "krys"
click at [751, 113] on div "Krystian Gaza" at bounding box center [734, 115] width 132 height 10
click at [751, 102] on div at bounding box center [733, 106] width 137 height 10
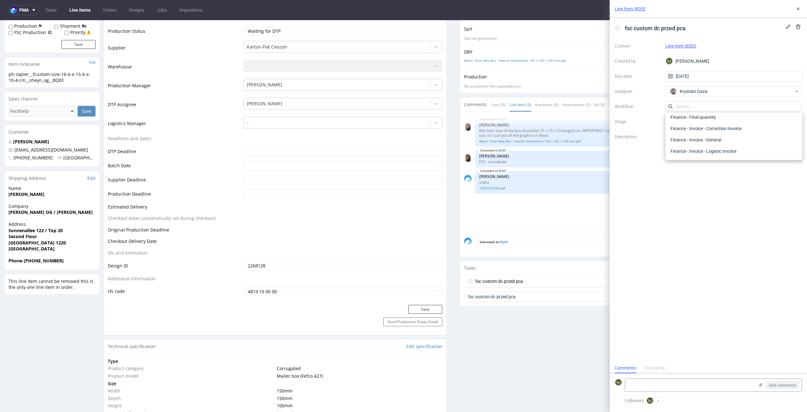
scroll to position [0, 0]
click at [753, 129] on div "DTP - Double Check" at bounding box center [734, 129] width 132 height 11
click at [705, 144] on textarea at bounding box center [733, 147] width 137 height 30
type textarea "Zasta"
click at [716, 145] on textarea "Czy fsc moze zostać w takim rozmiarze? Oficjalnie fsc podaje, że poziome fsc mo…" at bounding box center [733, 147] width 137 height 30
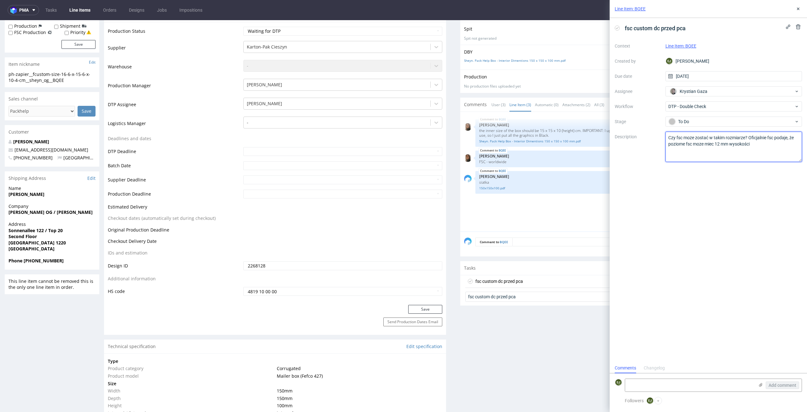
click at [767, 145] on textarea "Czy fsc moze zostać w takim rozmiarze? Oficjalnie fsc podaje, że poziome fsc mo…" at bounding box center [733, 147] width 137 height 30
click at [758, 389] on label at bounding box center [760, 386] width 5 height 7
click at [0, 0] on input "file" at bounding box center [0, 0] width 0 height 0
click at [747, 137] on textarea "Czy fsc moze zostać w takim rozmiarze? Oficjalnie fsc podaje, że poziome fsc mo…" at bounding box center [733, 147] width 137 height 30
type textarea "Czy fsc może zostać w takim rozmiarze jak u klienta? Oficjalnie fsc podaje, że …"
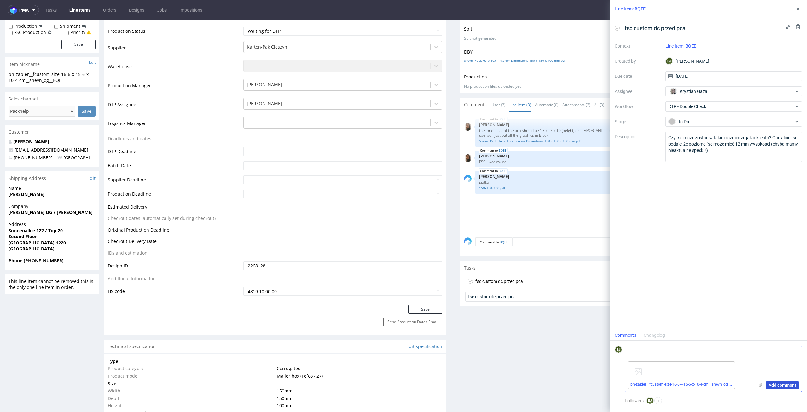
click at [774, 386] on span "Add comment" at bounding box center [782, 385] width 28 height 4
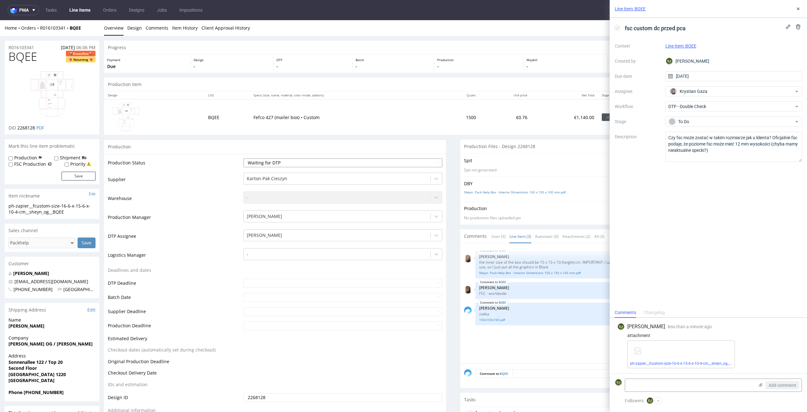
click at [412, 165] on select "Waiting for Artwork Waiting for Diecut Waiting for Mockup Waiting for DTP Waiti…" at bounding box center [342, 163] width 199 height 9
select select "dtp_waiting_for_double_check"
click at [243, 159] on select "Waiting for Artwork Waiting for Diecut Waiting for Mockup Waiting for DTP Waiti…" at bounding box center [342, 163] width 199 height 9
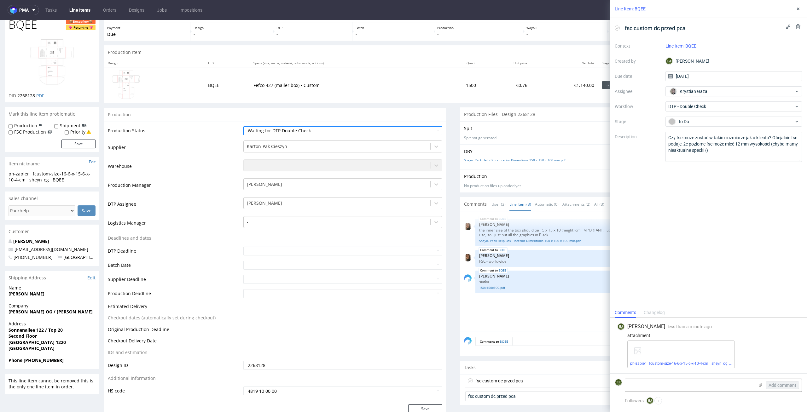
scroll to position [128, 0]
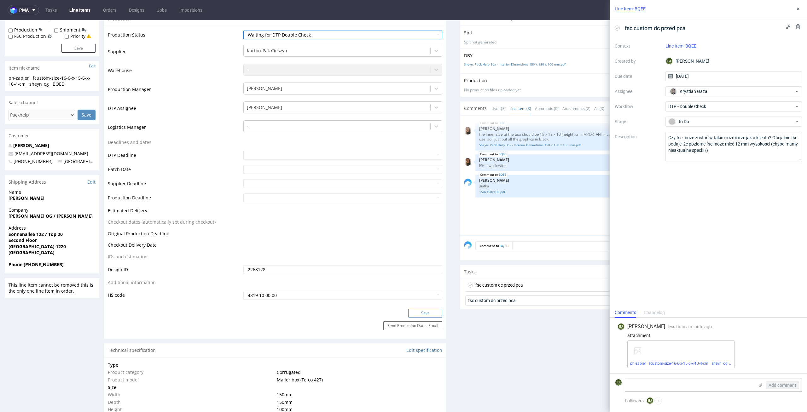
click at [421, 312] on button "Save" at bounding box center [425, 313] width 34 height 9
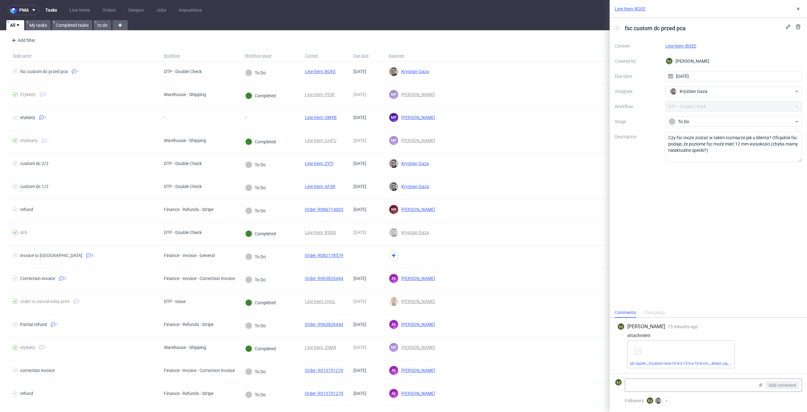
click at [629, 8] on link "Line Item: BQEE" at bounding box center [630, 9] width 31 height 6
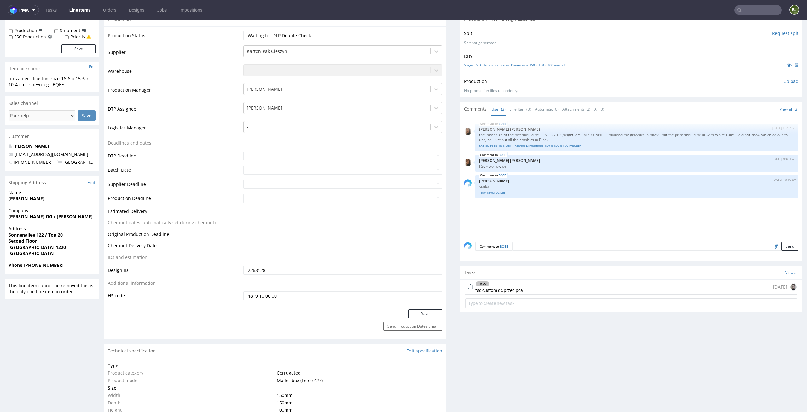
scroll to position [176, 0]
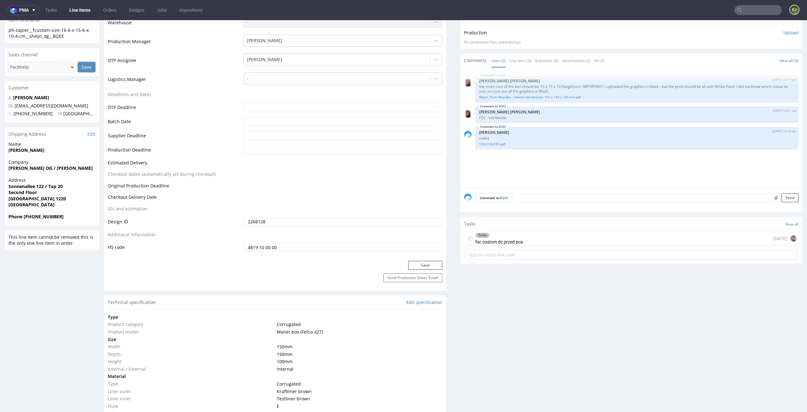
click at [502, 242] on div "To Do fsc custom dc przed pca" at bounding box center [499, 238] width 48 height 14
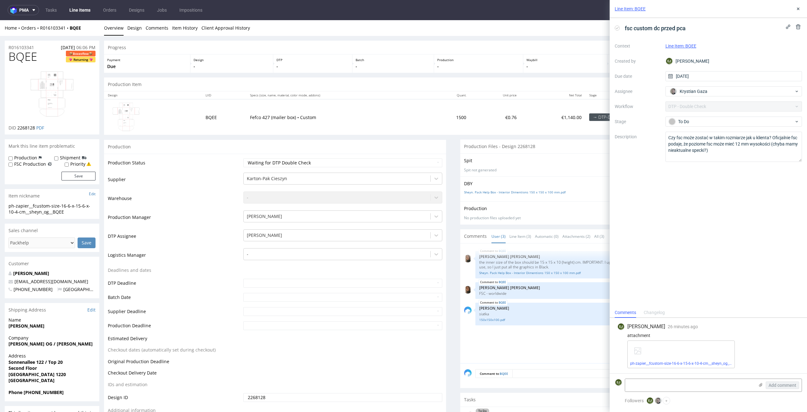
click at [82, 5] on link "Line Items" at bounding box center [80, 10] width 29 height 10
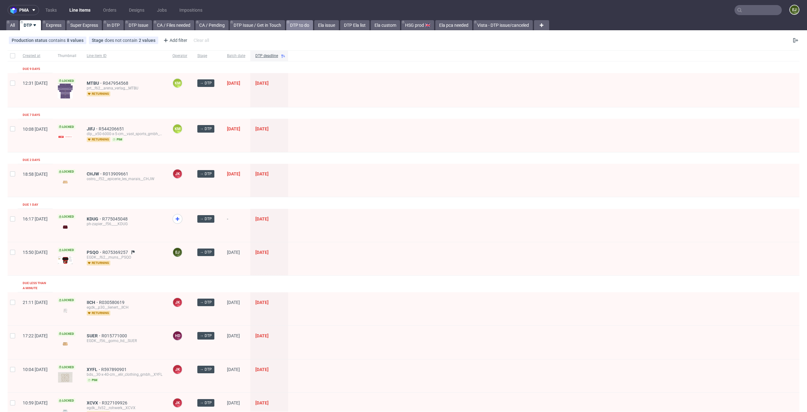
click at [299, 28] on link "DTP to do" at bounding box center [299, 25] width 27 height 10
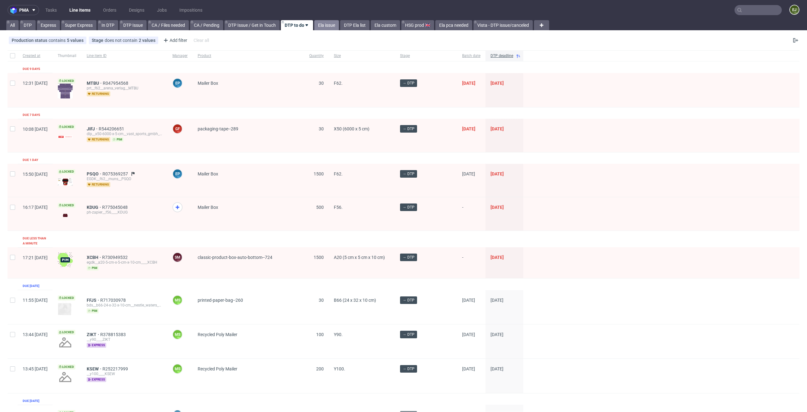
click at [330, 24] on link "Ela issue" at bounding box center [326, 25] width 25 height 10
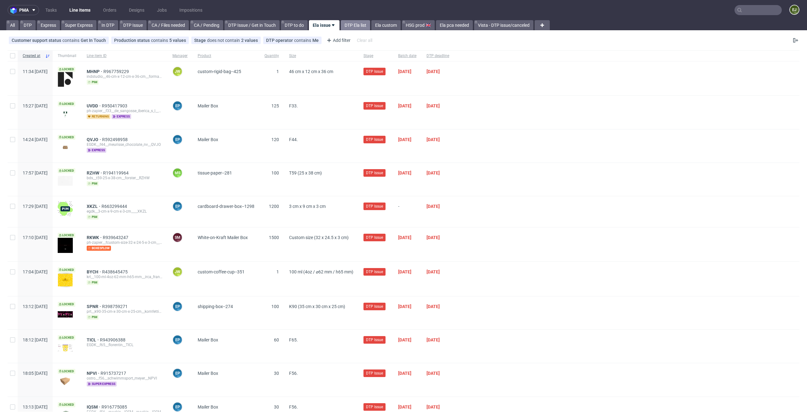
click at [359, 26] on link "DTP Ela list" at bounding box center [355, 25] width 29 height 10
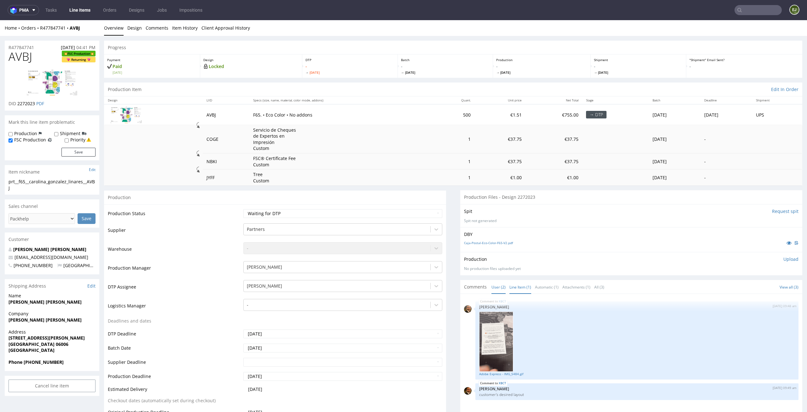
click at [516, 287] on link "Line Item (1)" at bounding box center [520, 288] width 22 height 14
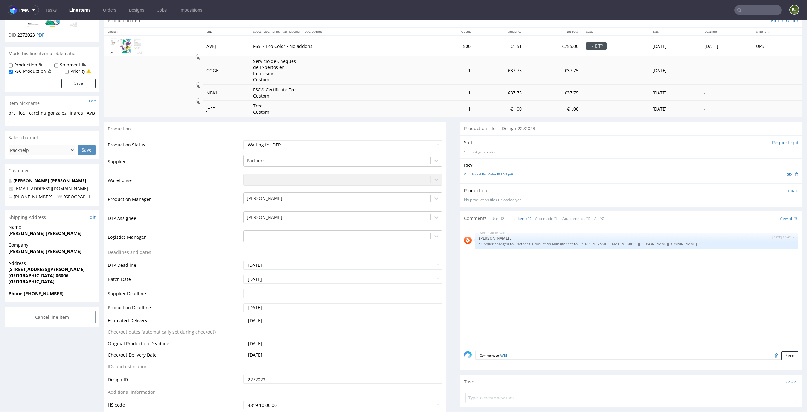
scroll to position [109, 0]
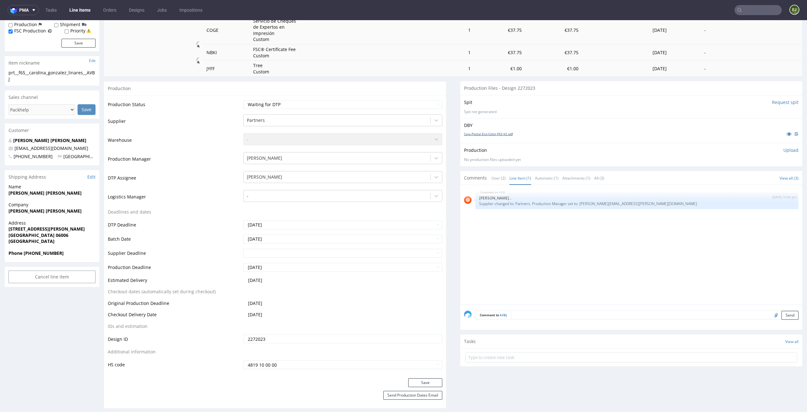
click at [500, 132] on link "Caja-Postal-Eco-Color-F65-V2.pdf" at bounding box center [488, 134] width 49 height 4
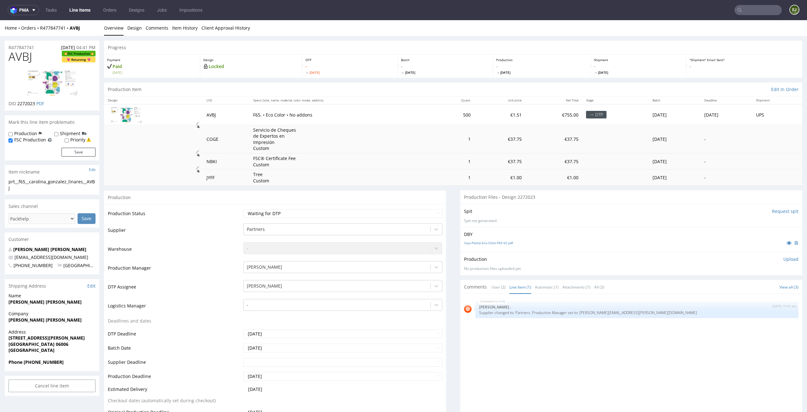
click at [510, 226] on div "Spit Request spit Spit not generated" at bounding box center [631, 215] width 342 height 23
click at [786, 213] on input "Request spit" at bounding box center [785, 211] width 26 height 6
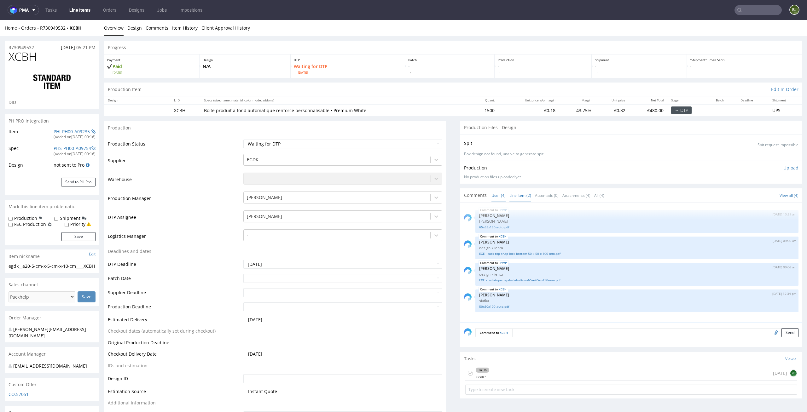
click at [516, 197] on link "Line Item (2)" at bounding box center [520, 196] width 22 height 14
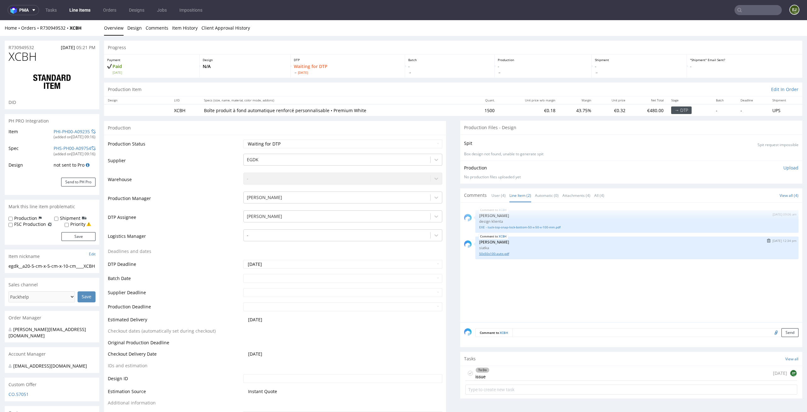
click at [499, 254] on link "50x50x100-auto.pdf" at bounding box center [636, 254] width 315 height 5
click at [538, 227] on link "EXE - tuck-top-snap-lock-bottom-50-x-50-x-100-mm.pdf" at bounding box center [636, 227] width 315 height 5
click at [379, 147] on select "Waiting for Artwork Waiting for Diecut Waiting for Mockup Waiting for DTP Waiti…" at bounding box center [342, 144] width 199 height 9
select select "dtp_in_process"
click at [243, 140] on select "Waiting for Artwork Waiting for Diecut Waiting for Mockup Waiting for DTP Waiti…" at bounding box center [342, 144] width 199 height 9
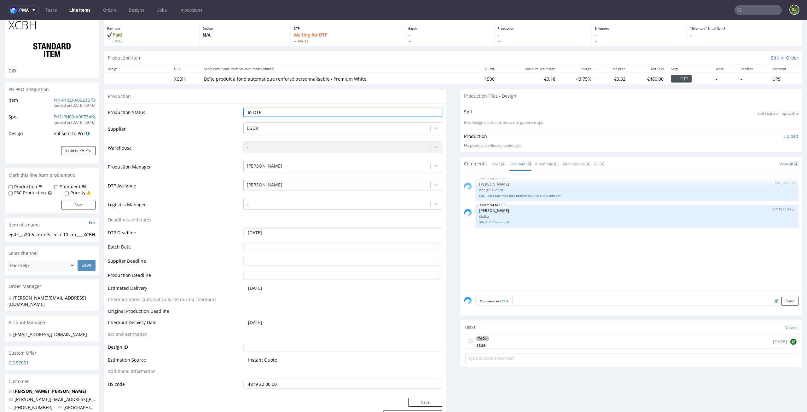
scroll to position [57, 0]
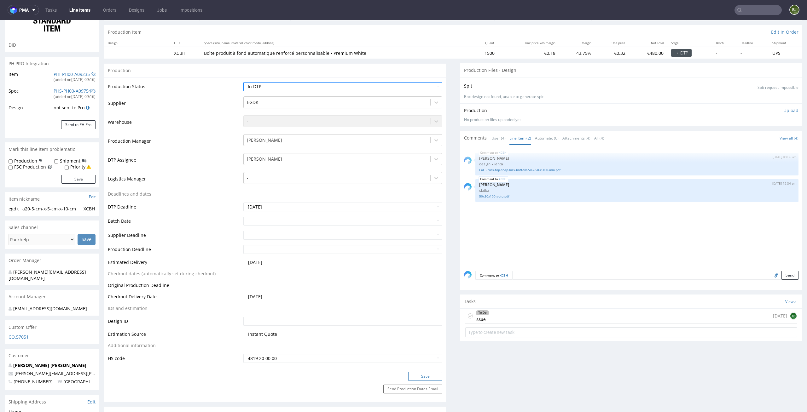
click at [432, 376] on button "Save" at bounding box center [425, 376] width 34 height 9
